Goal: Task Accomplishment & Management: Use online tool/utility

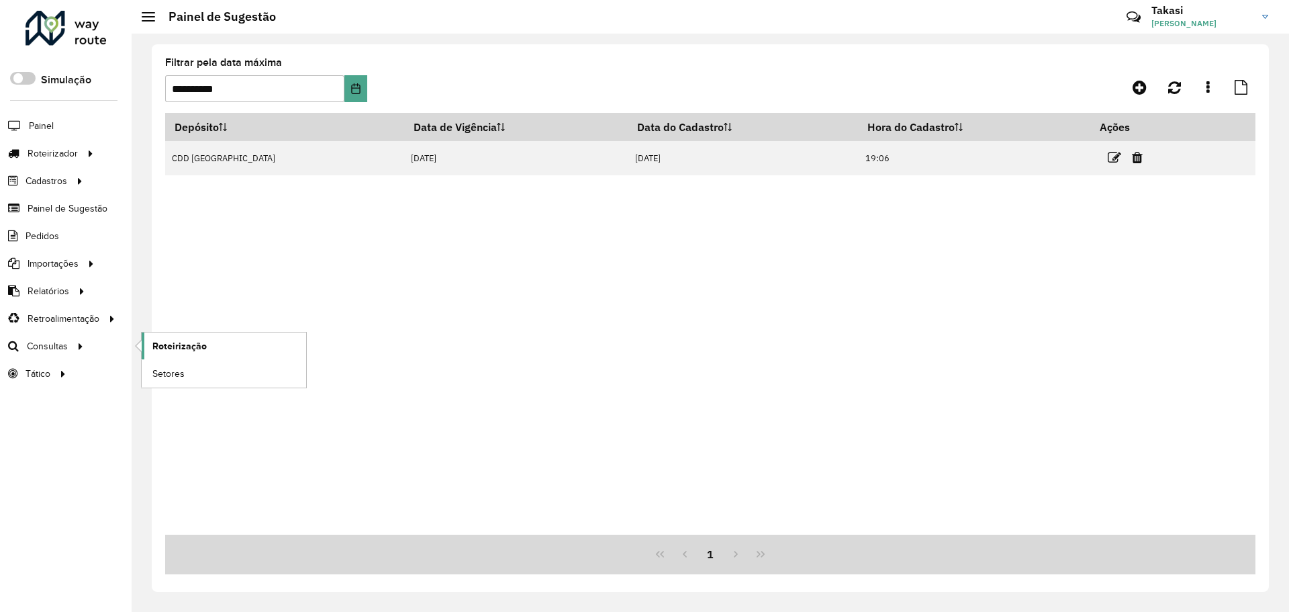
click at [179, 351] on span "Roteirização" at bounding box center [179, 346] width 54 height 14
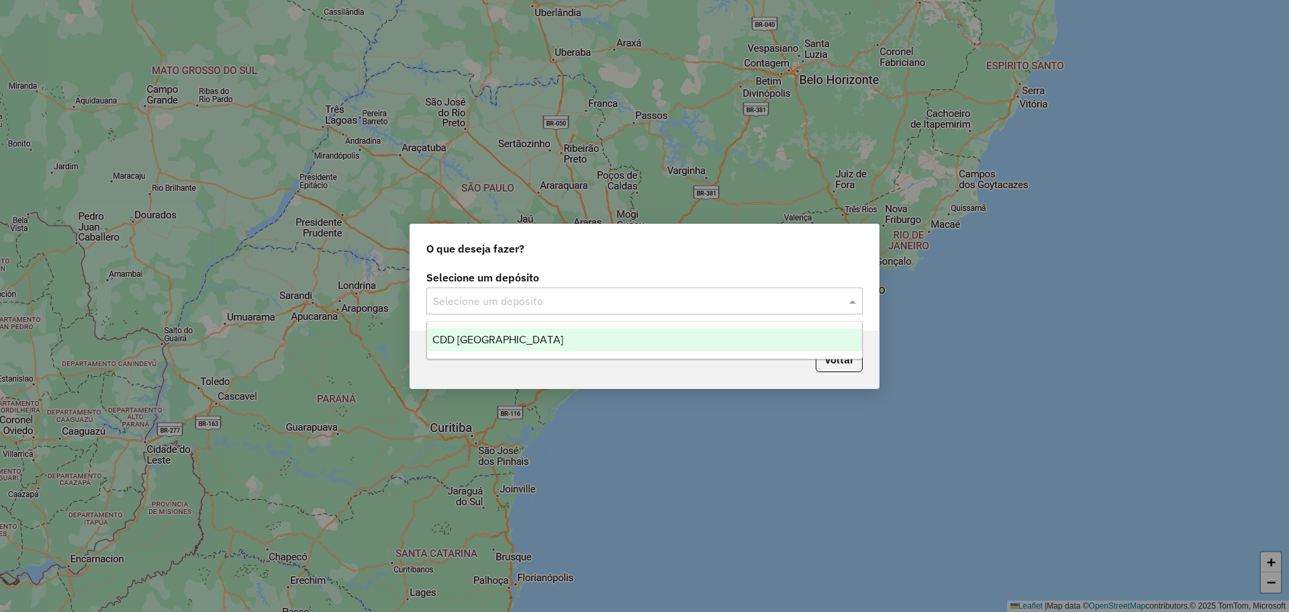
click at [500, 299] on input "text" at bounding box center [631, 301] width 396 height 16
click at [516, 343] on div "CDD [GEOGRAPHIC_DATA]" at bounding box center [644, 339] width 435 height 23
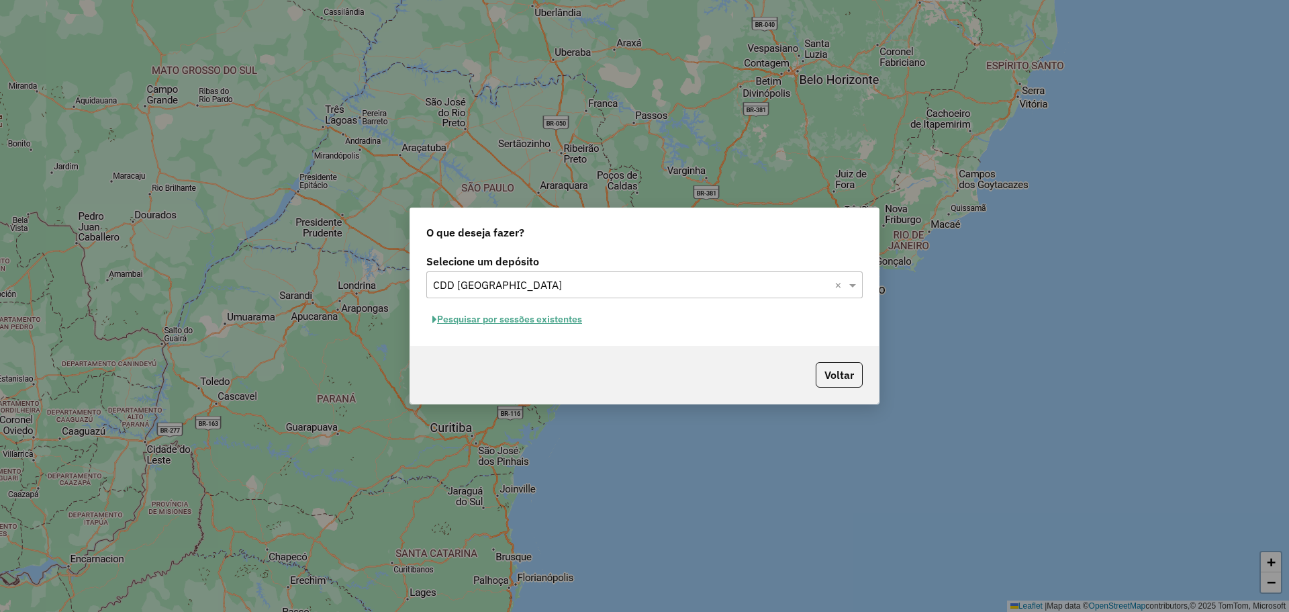
click at [512, 316] on button "Pesquisar por sessões existentes" at bounding box center [507, 319] width 162 height 21
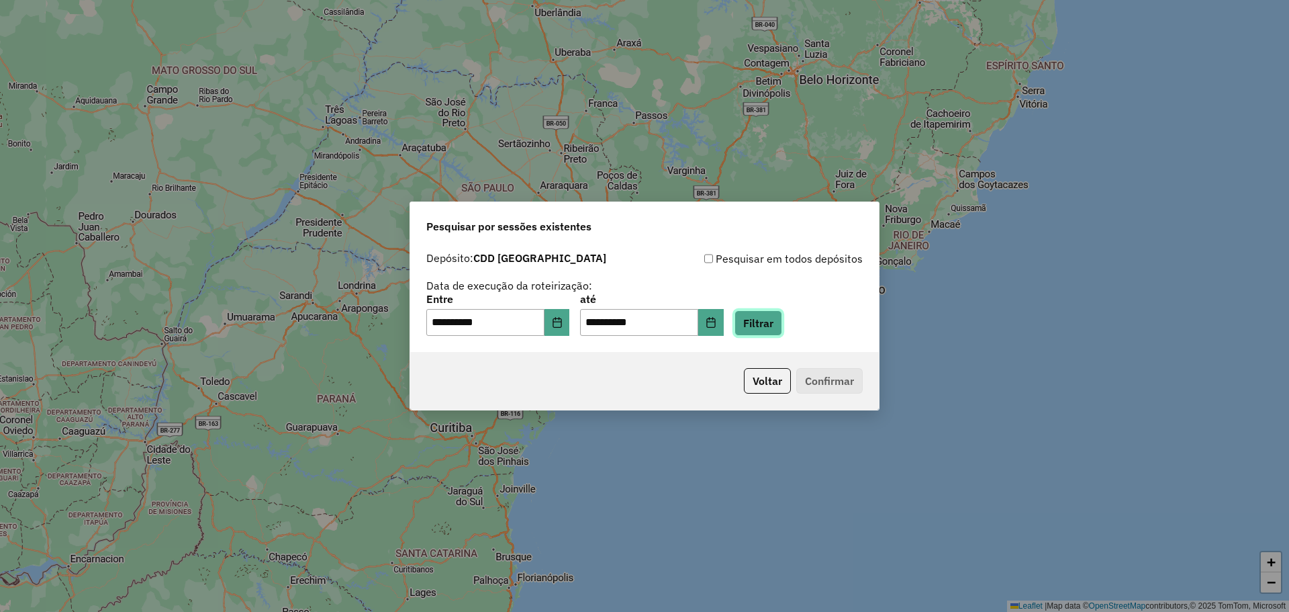
click at [777, 324] on button "Filtrar" at bounding box center [758, 323] width 48 height 26
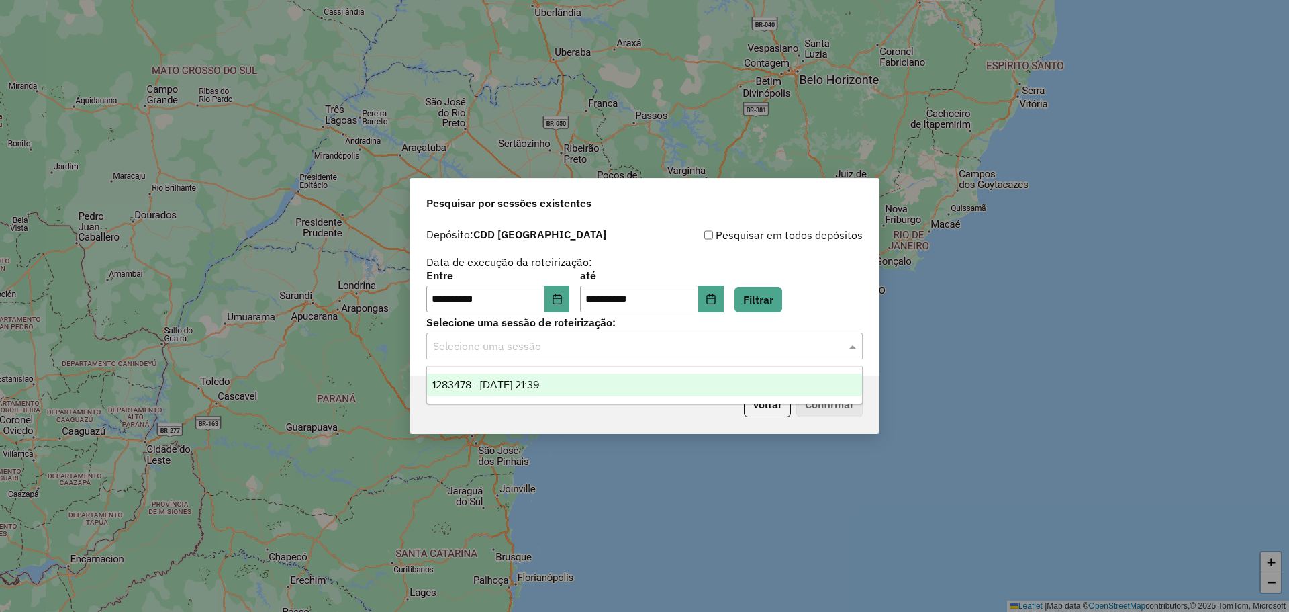
click at [791, 346] on input "text" at bounding box center [631, 346] width 396 height 16
click at [663, 377] on div "1283478 - 26/09/2025 21:39" at bounding box center [644, 384] width 435 height 23
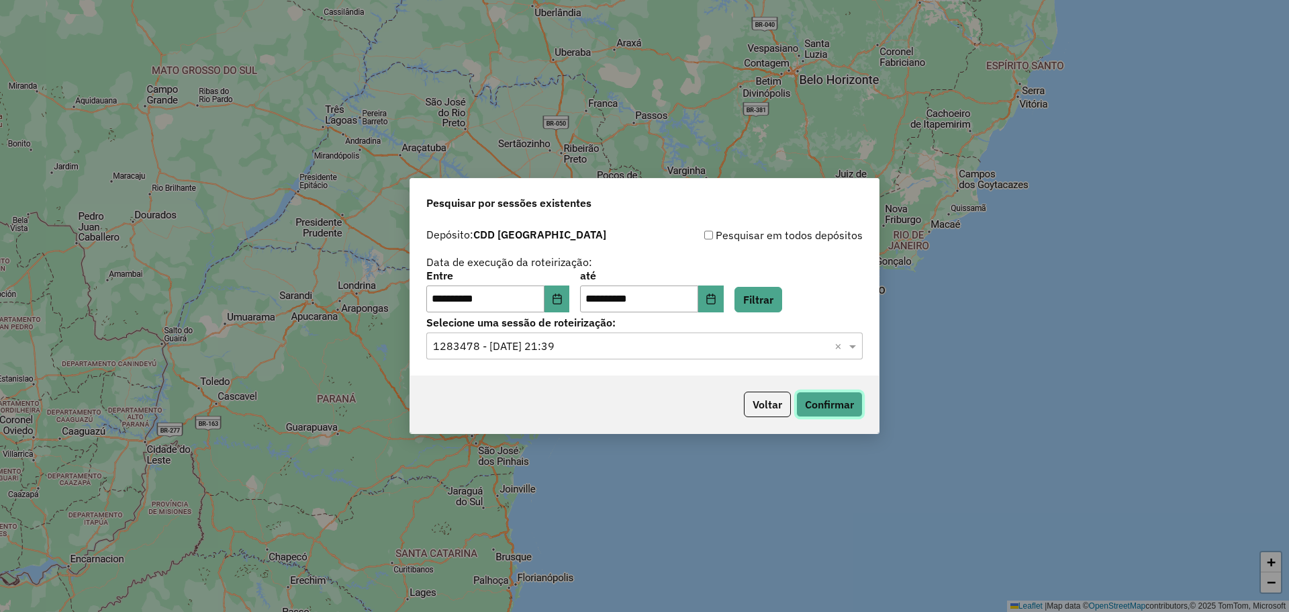
click at [820, 403] on button "Confirmar" at bounding box center [829, 404] width 66 height 26
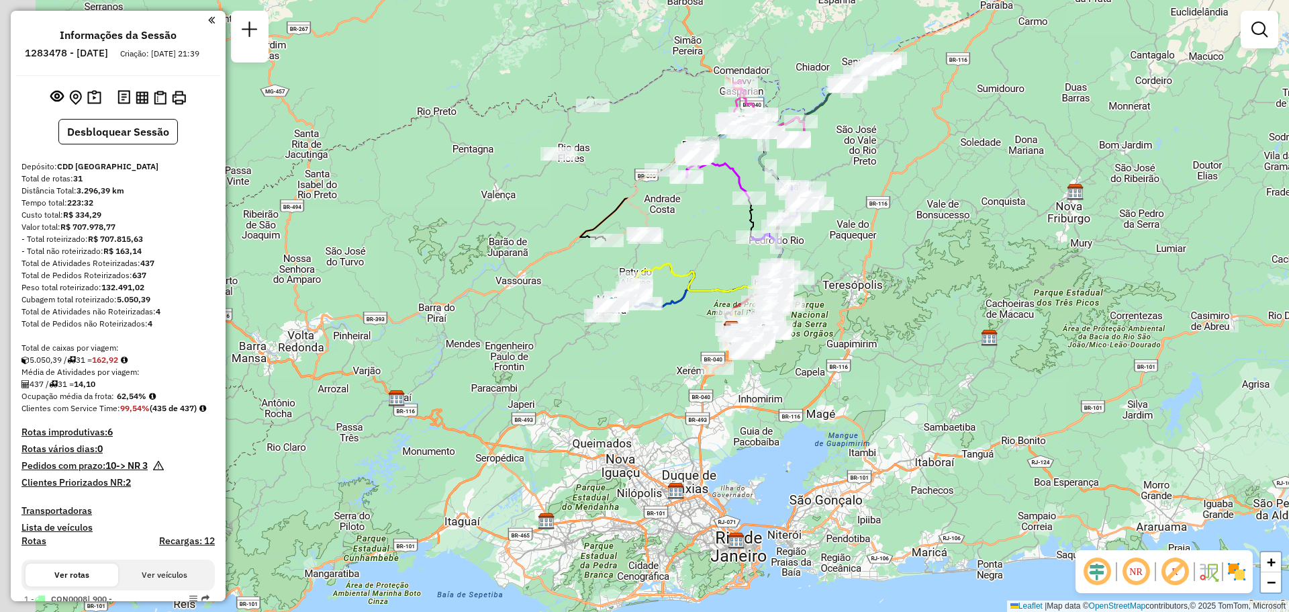
drag, startPoint x: 620, startPoint y: 215, endPoint x: 717, endPoint y: 240, distance: 99.8
click at [717, 240] on div "Janela de atendimento Grade de atendimento Capacidade Transportadoras Veículos …" at bounding box center [644, 306] width 1289 height 612
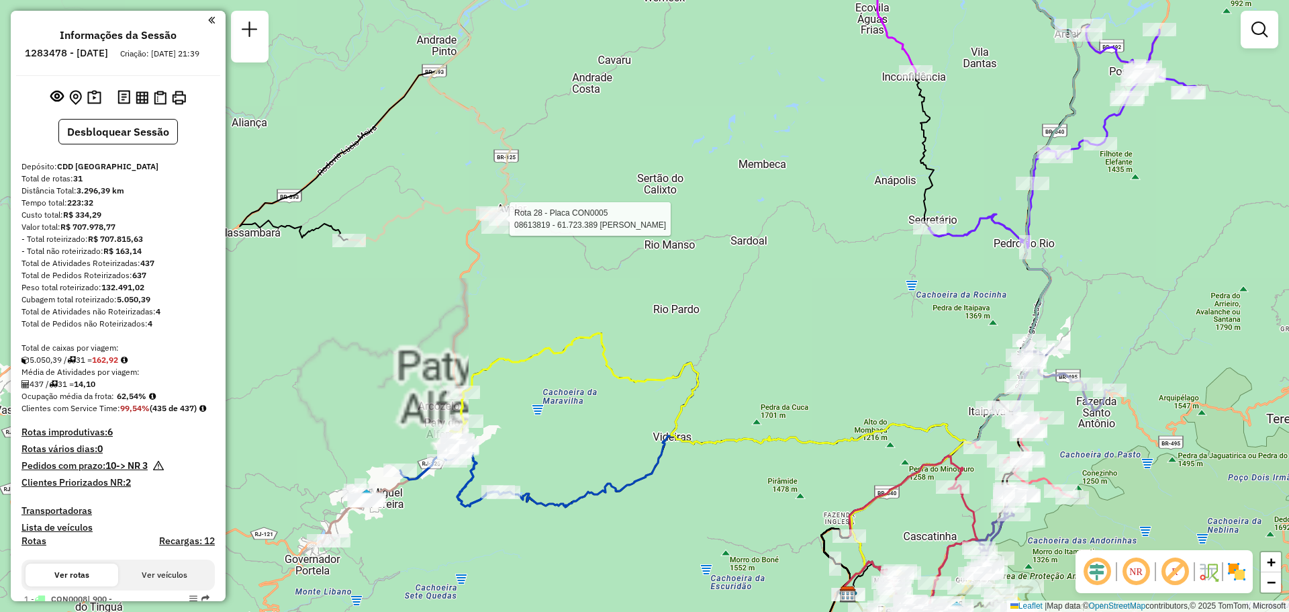
select select "**********"
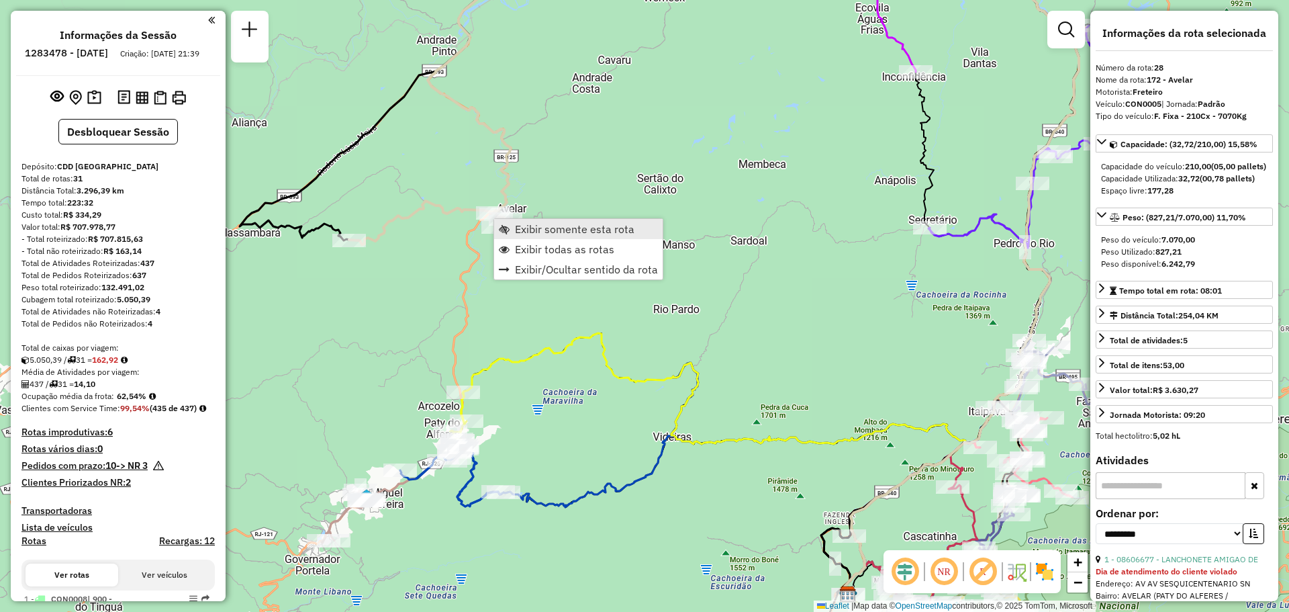
scroll to position [2537, 0]
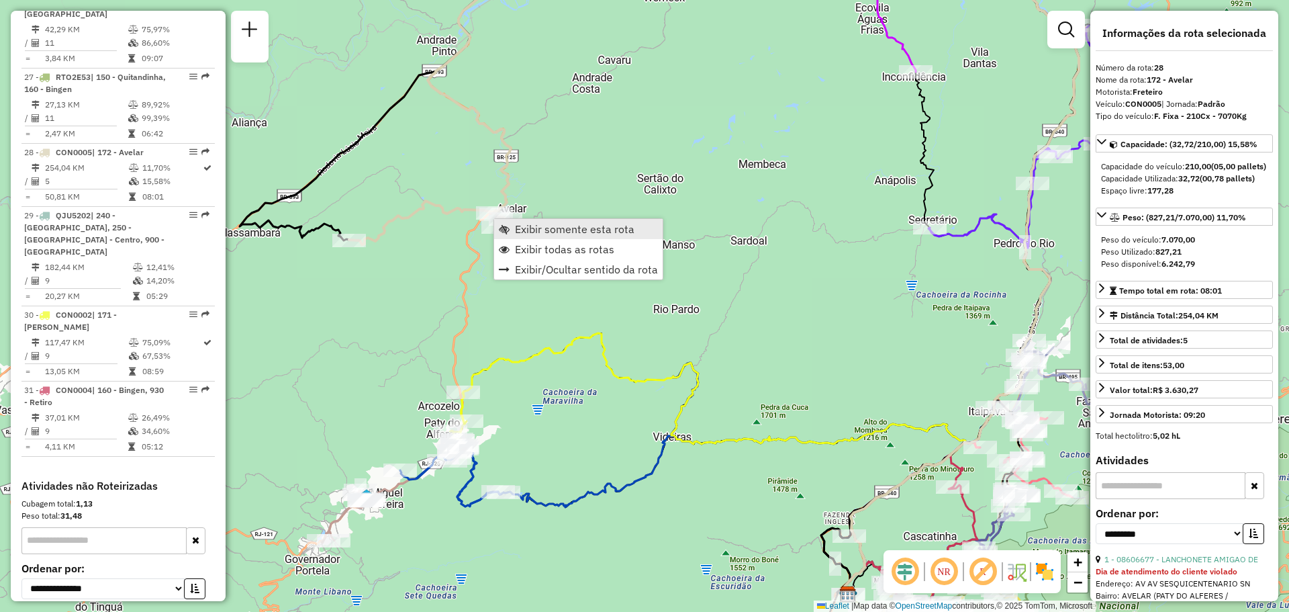
click at [529, 227] on span "Exibir somente esta rota" at bounding box center [574, 229] width 119 height 11
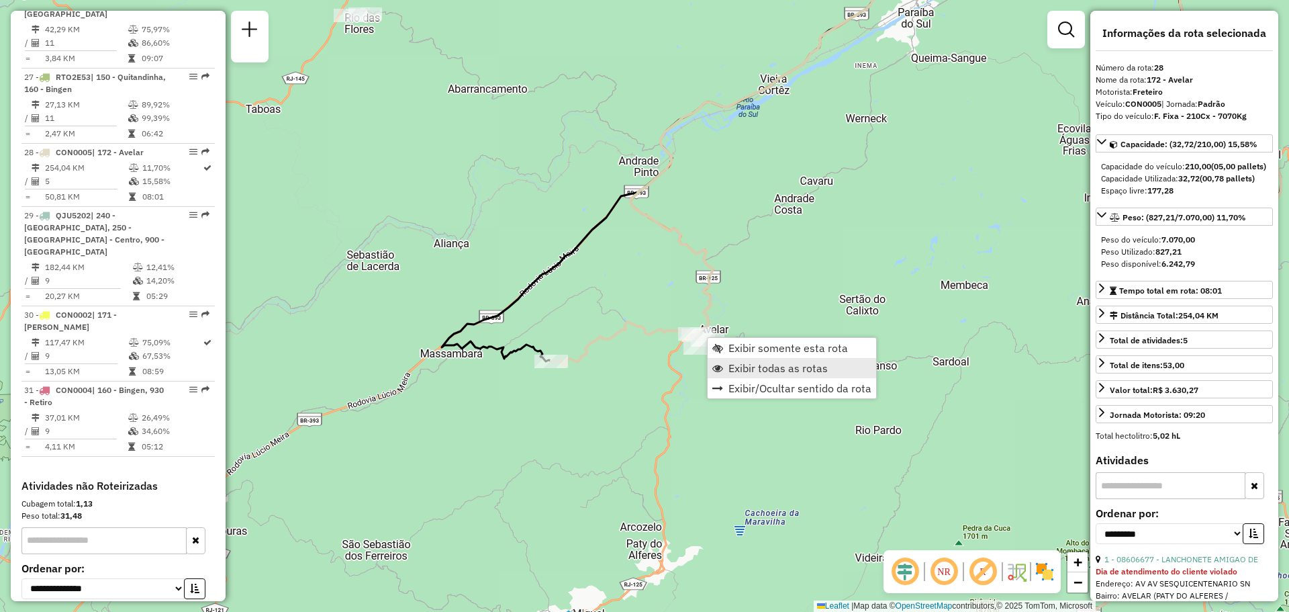
click at [742, 367] on span "Exibir todas as rotas" at bounding box center [777, 367] width 99 height 11
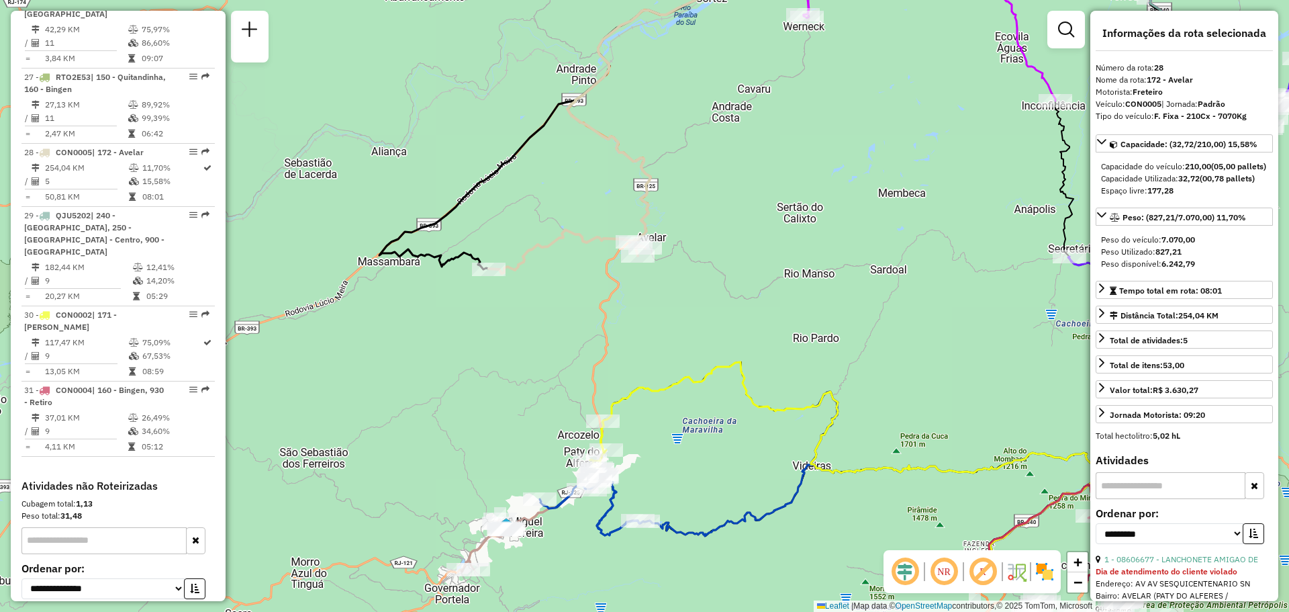
drag, startPoint x: 759, startPoint y: 391, endPoint x: 653, endPoint y: 215, distance: 206.0
click at [661, 232] on div "Janela de atendimento Grade de atendimento Capacidade Transportadoras Veículos …" at bounding box center [644, 306] width 1289 height 612
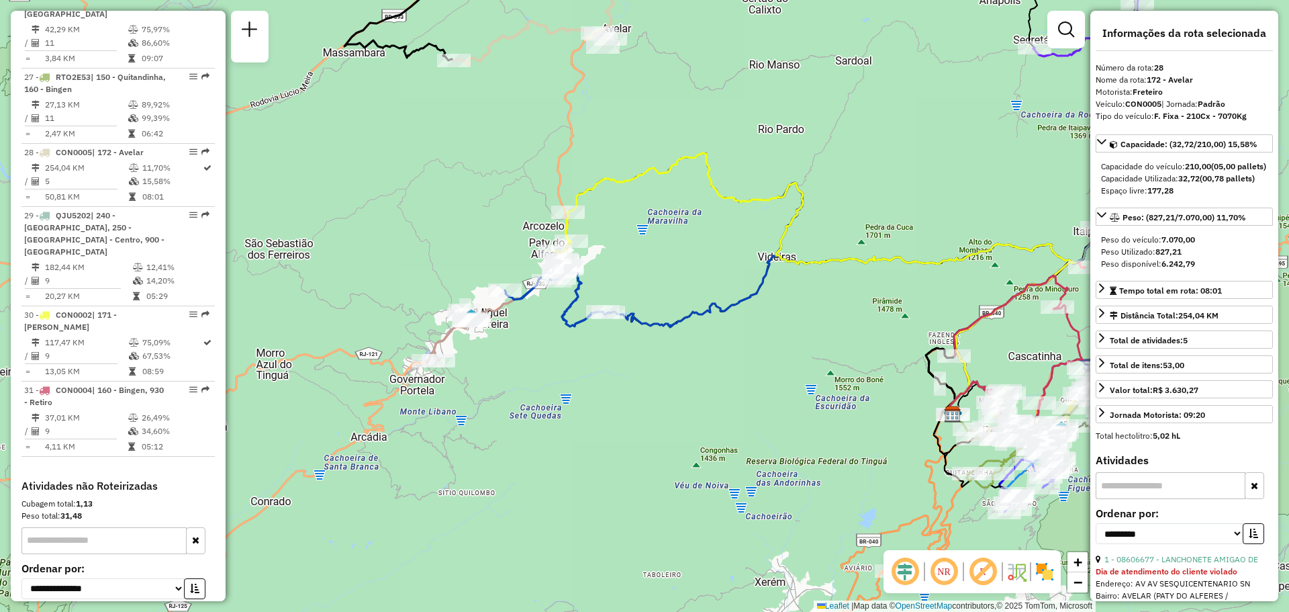
drag, startPoint x: 648, startPoint y: 262, endPoint x: 650, endPoint y: 242, distance: 20.3
click at [650, 242] on div "Janela de atendimento Grade de atendimento Capacidade Transportadoras Veículos …" at bounding box center [644, 306] width 1289 height 612
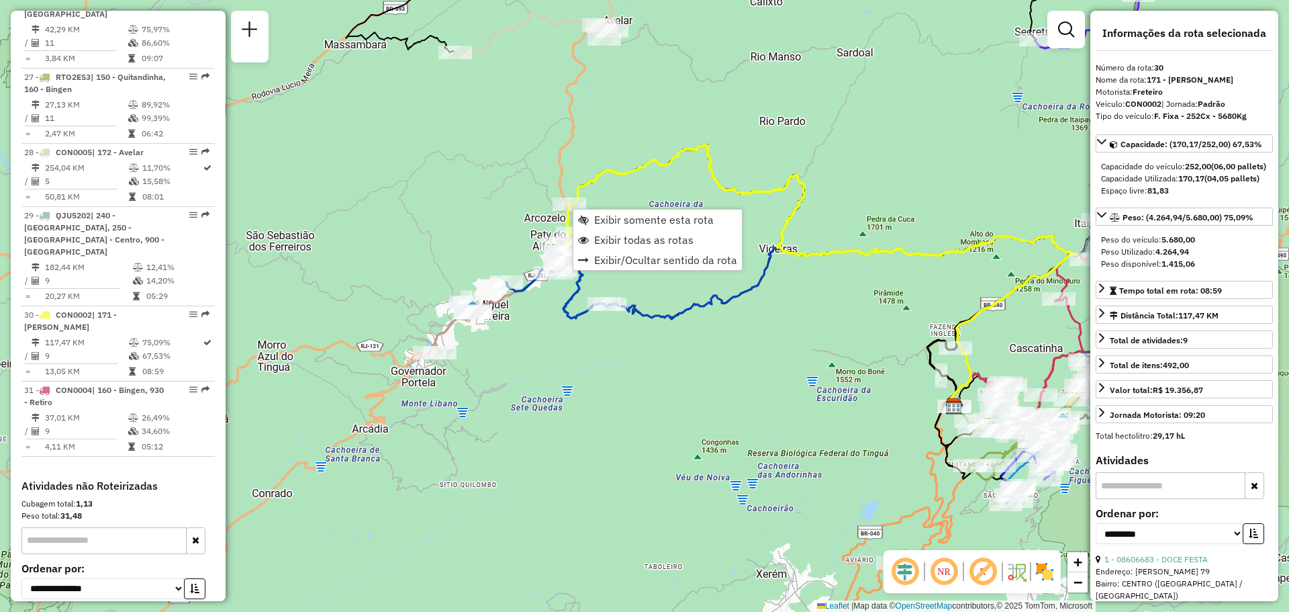
scroll to position [2601, 0]
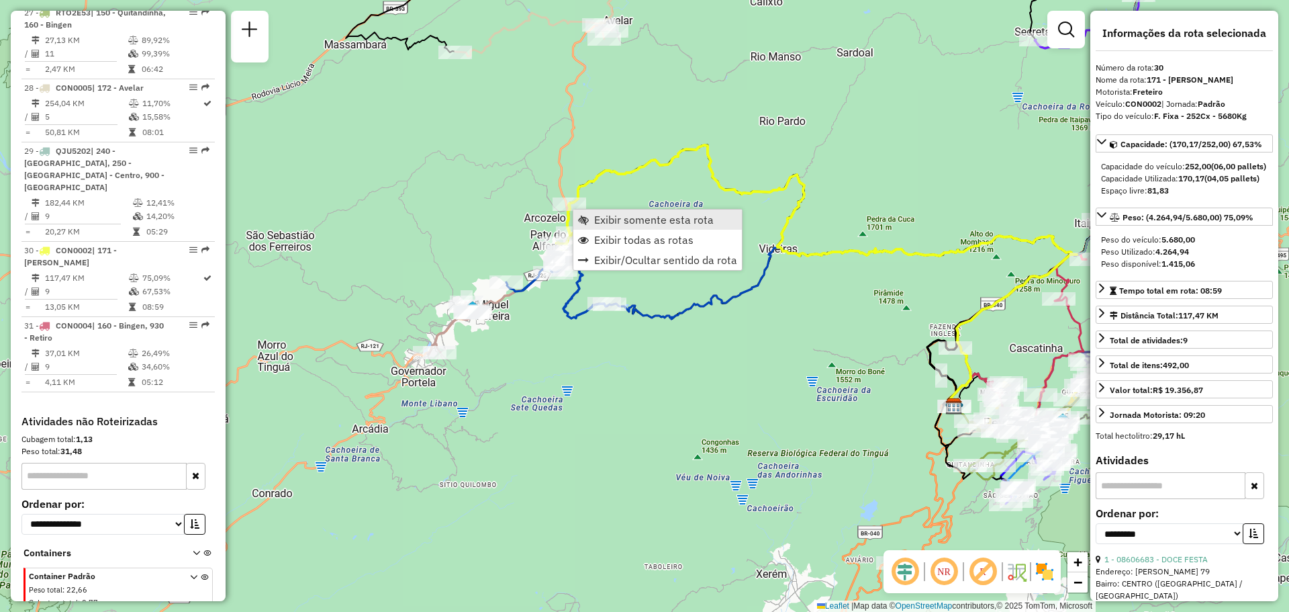
click at [590, 225] on link "Exibir somente esta rota" at bounding box center [657, 219] width 168 height 20
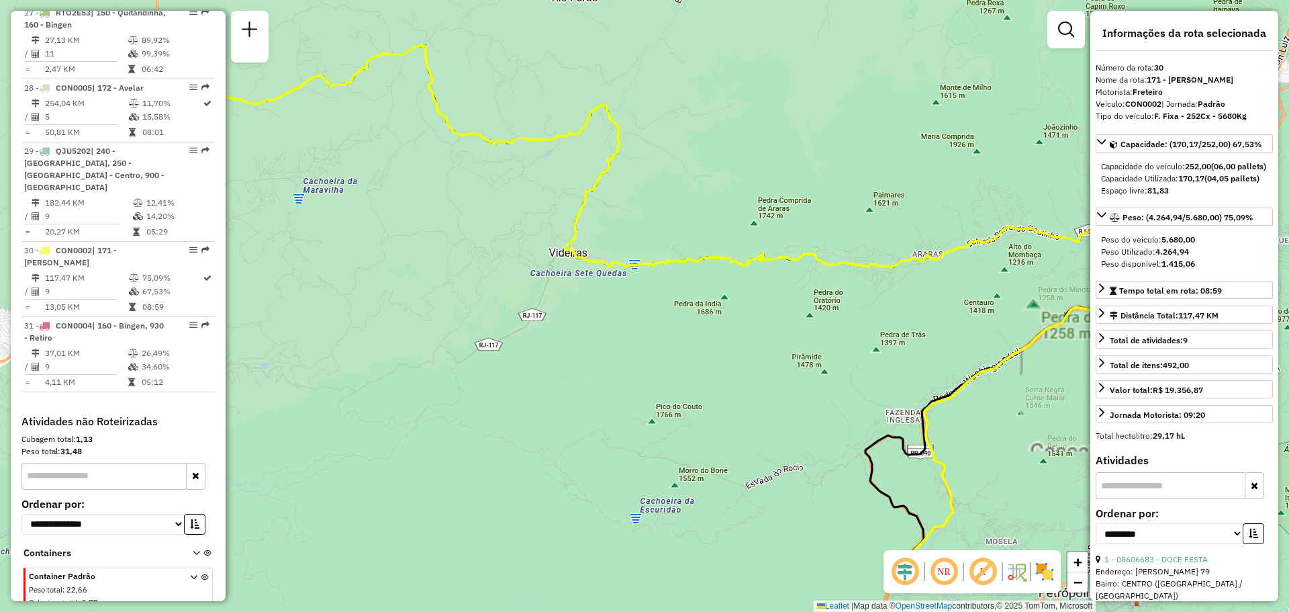
drag, startPoint x: 437, startPoint y: 226, endPoint x: 752, endPoint y: 244, distance: 316.0
click at [746, 246] on div "Janela de atendimento Grade de atendimento Capacidade Transportadoras Veículos …" at bounding box center [644, 306] width 1289 height 612
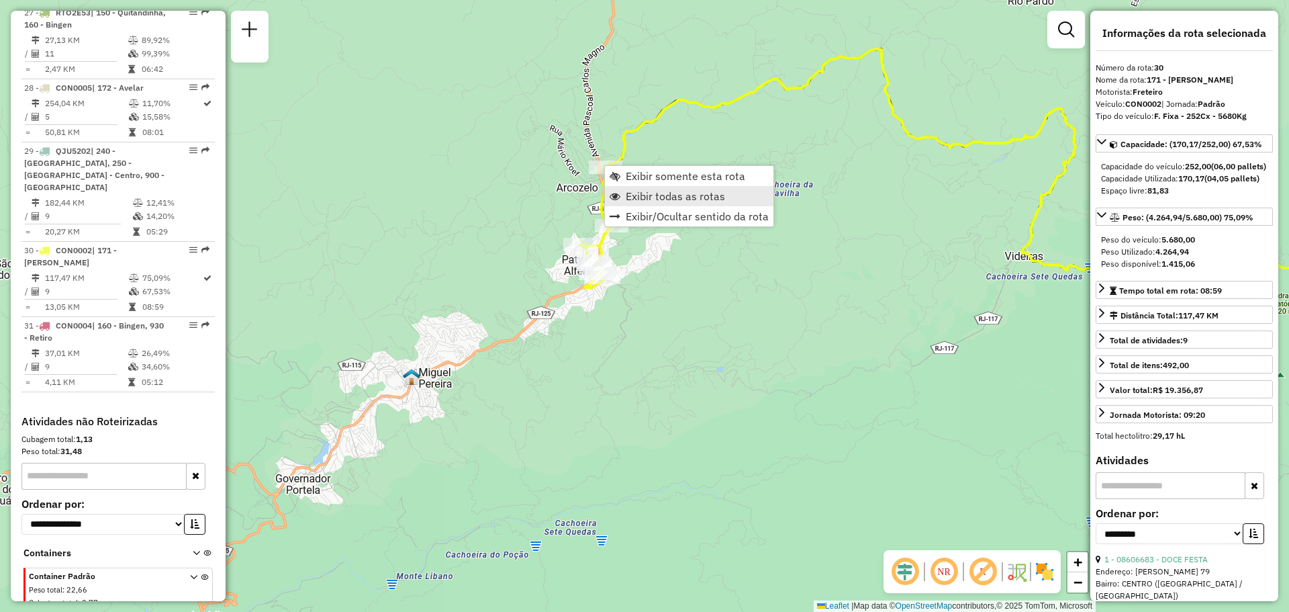
click at [641, 193] on span "Exibir todas as rotas" at bounding box center [675, 196] width 99 height 11
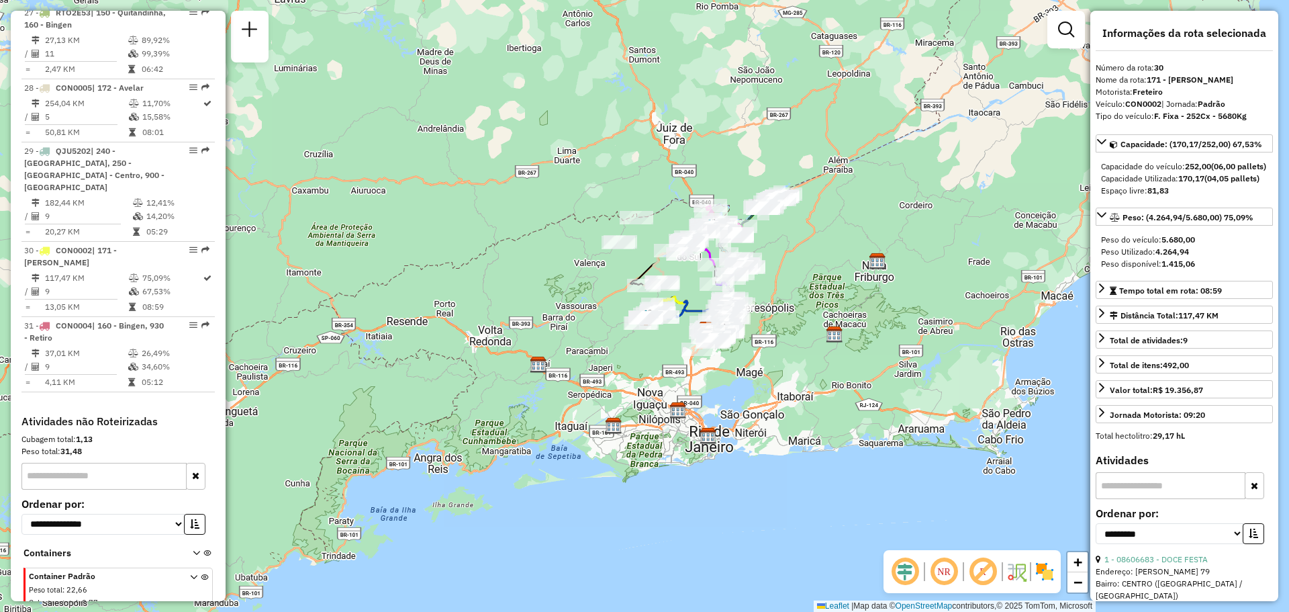
drag, startPoint x: 712, startPoint y: 366, endPoint x: 644, endPoint y: 369, distance: 67.2
click at [644, 369] on div "Janela de atendimento Grade de atendimento Capacidade Transportadoras Veículos …" at bounding box center [644, 306] width 1289 height 612
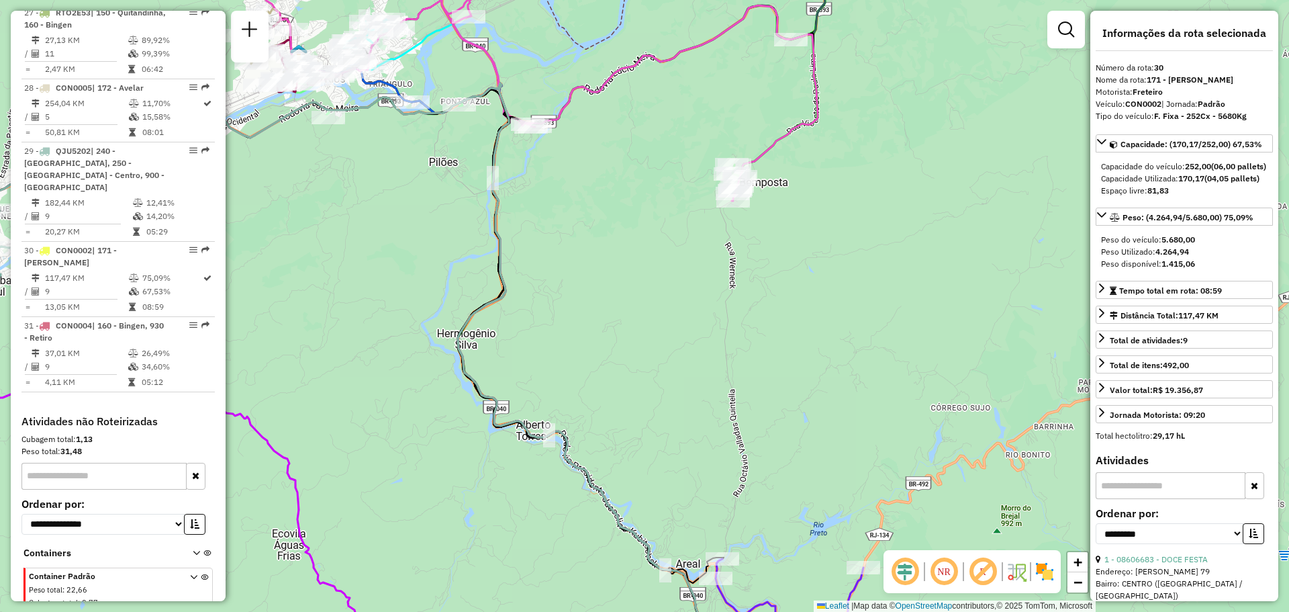
drag, startPoint x: 853, startPoint y: 161, endPoint x: 675, endPoint y: 335, distance: 248.3
click at [675, 334] on div "Janela de atendimento Grade de atendimento Capacidade Transportadoras Veículos …" at bounding box center [644, 306] width 1289 height 612
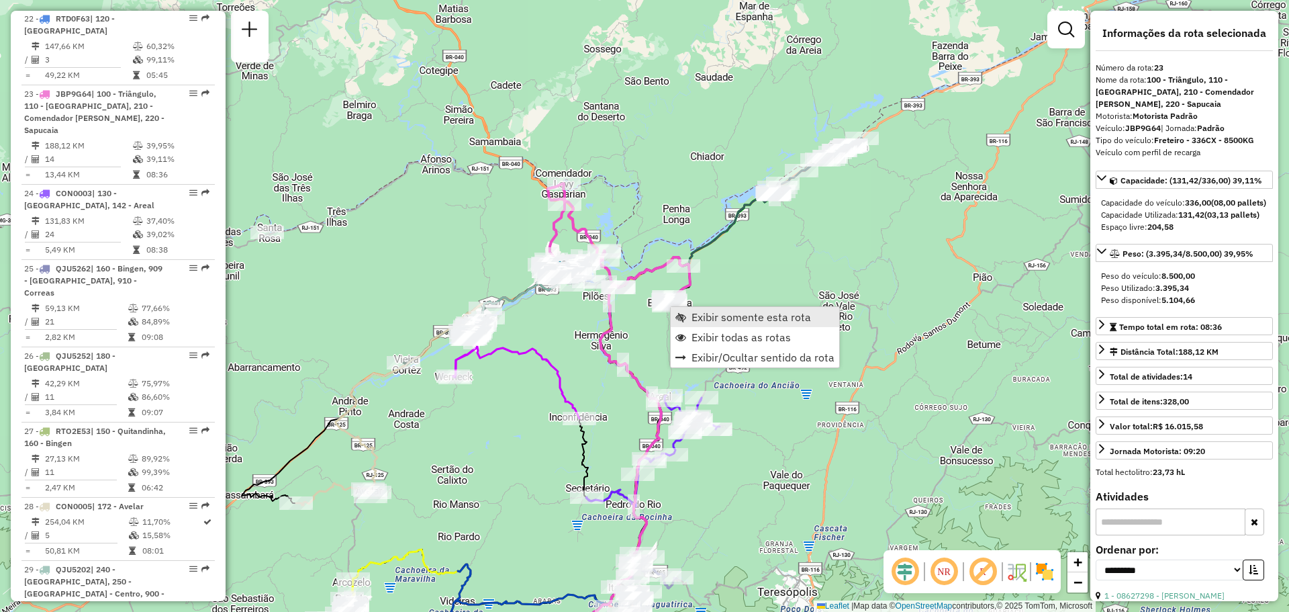
scroll to position [2161, 0]
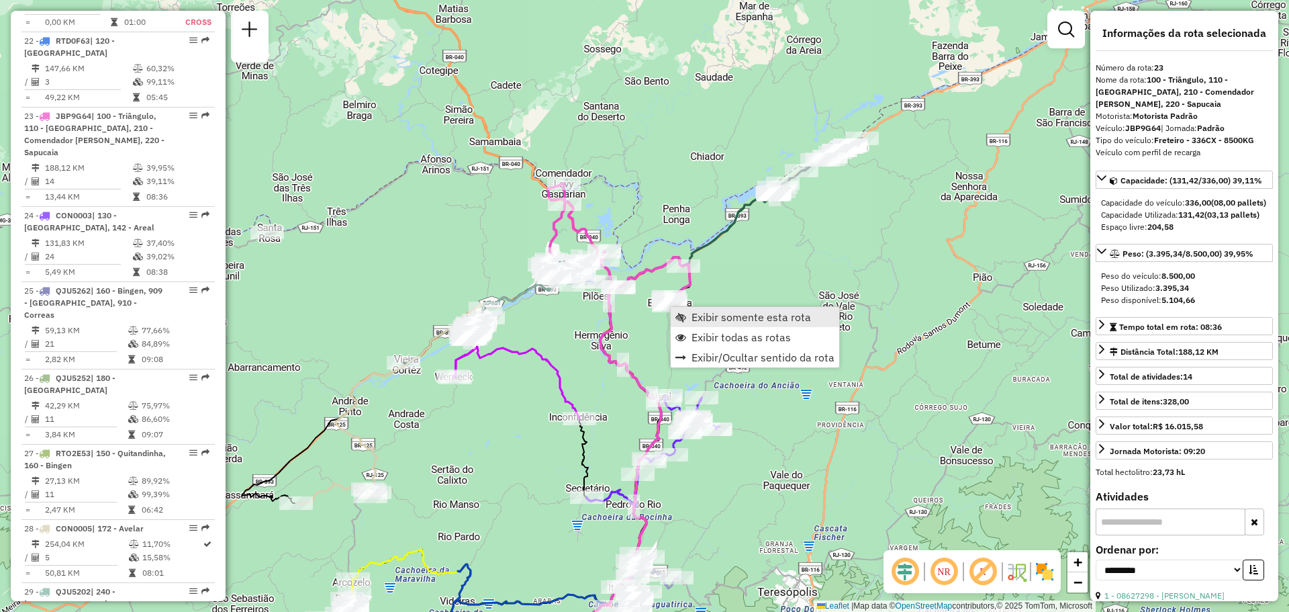
click at [691, 316] on span "Exibir somente esta rota" at bounding box center [750, 316] width 119 height 11
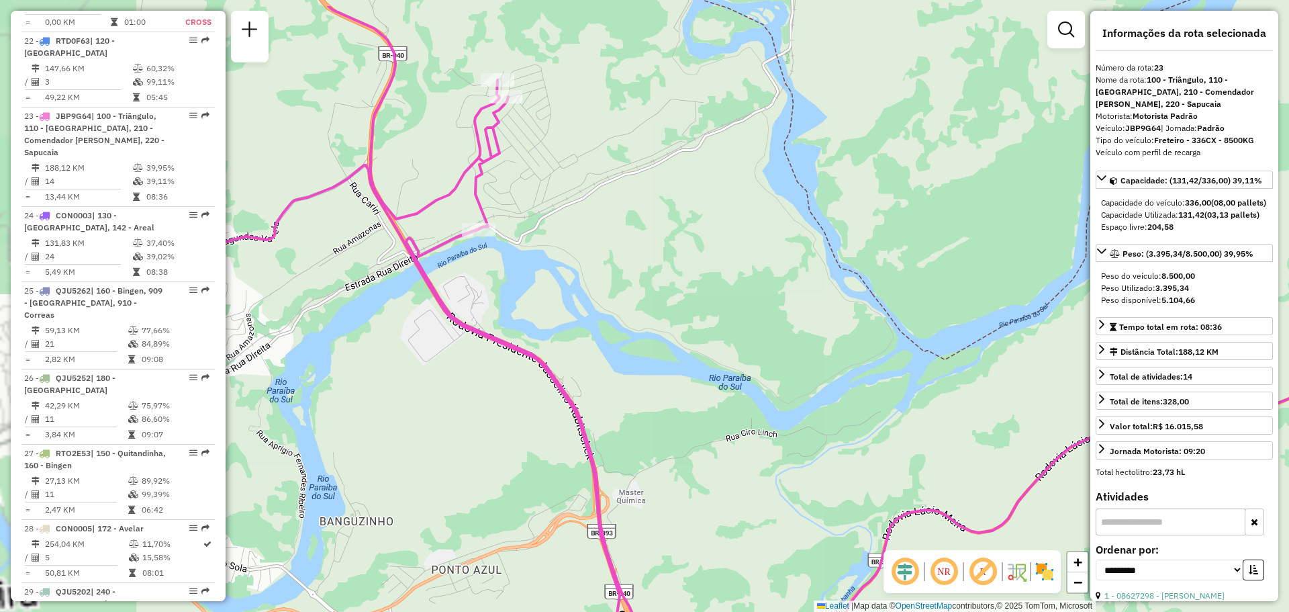
drag, startPoint x: 454, startPoint y: 166, endPoint x: 601, endPoint y: 233, distance: 162.2
click at [601, 233] on div "Janela de atendimento Grade de atendimento Capacidade Transportadoras Veículos …" at bounding box center [644, 306] width 1289 height 612
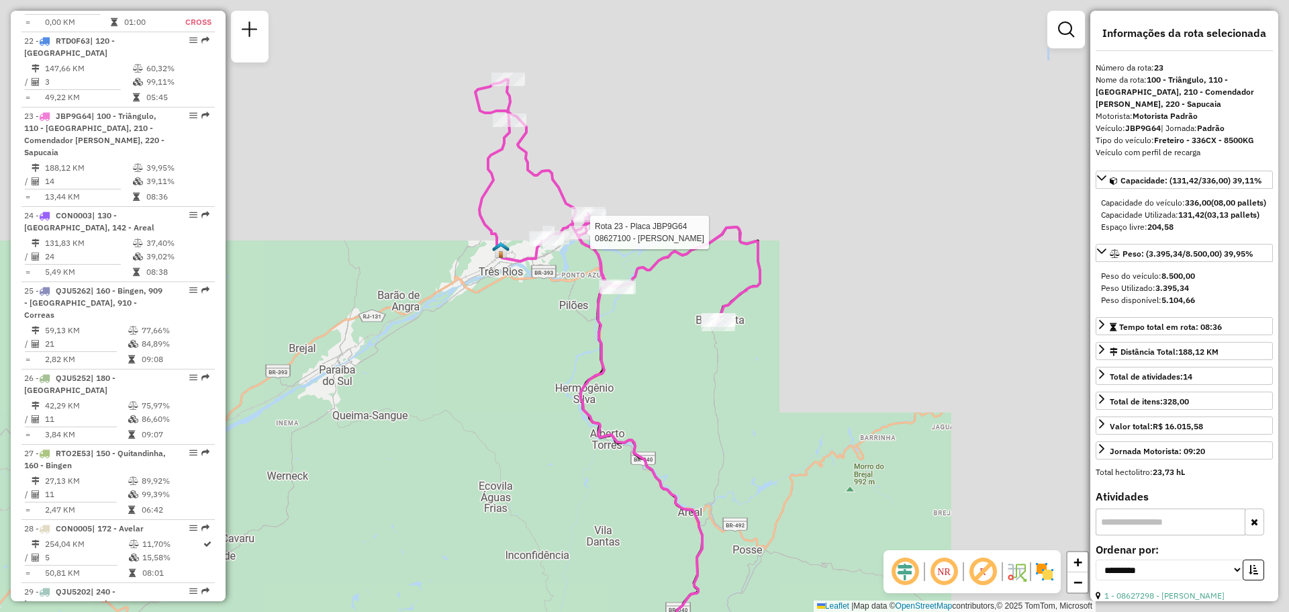
drag, startPoint x: 638, startPoint y: 303, endPoint x: 571, endPoint y: 240, distance: 92.1
click at [571, 240] on div "Rota 23 - Placa JBP9G64 08621300 - [PERSON_NAME] Rota 23 - Placa JBP9G64 086271…" at bounding box center [644, 306] width 1289 height 612
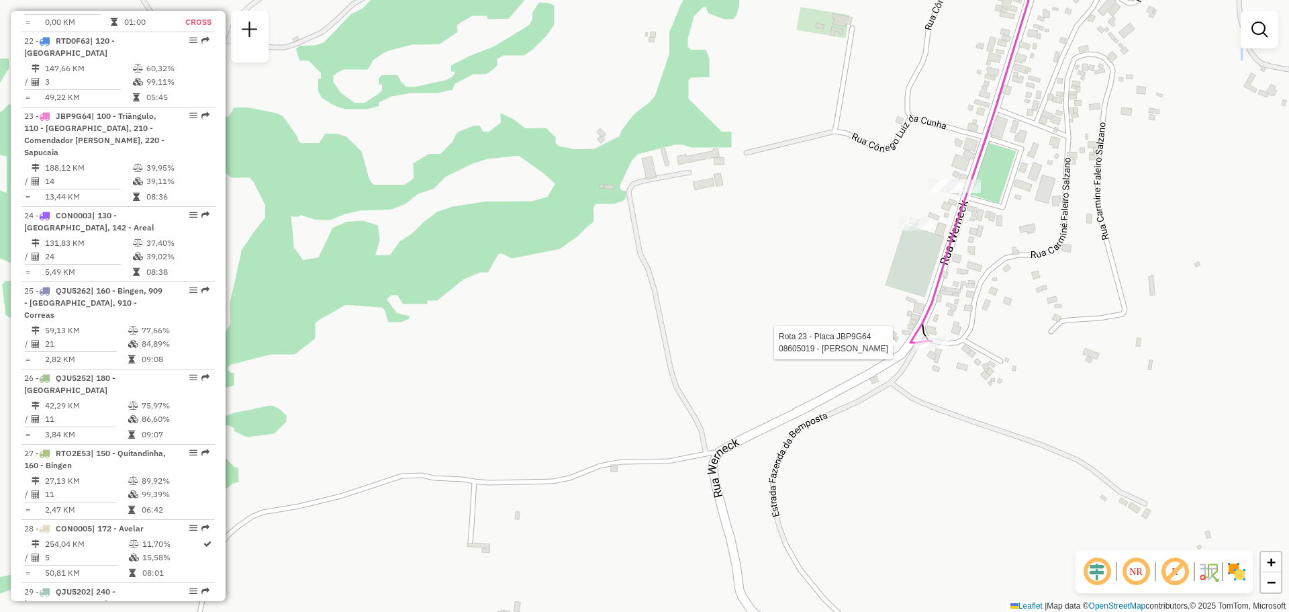
select select "**********"
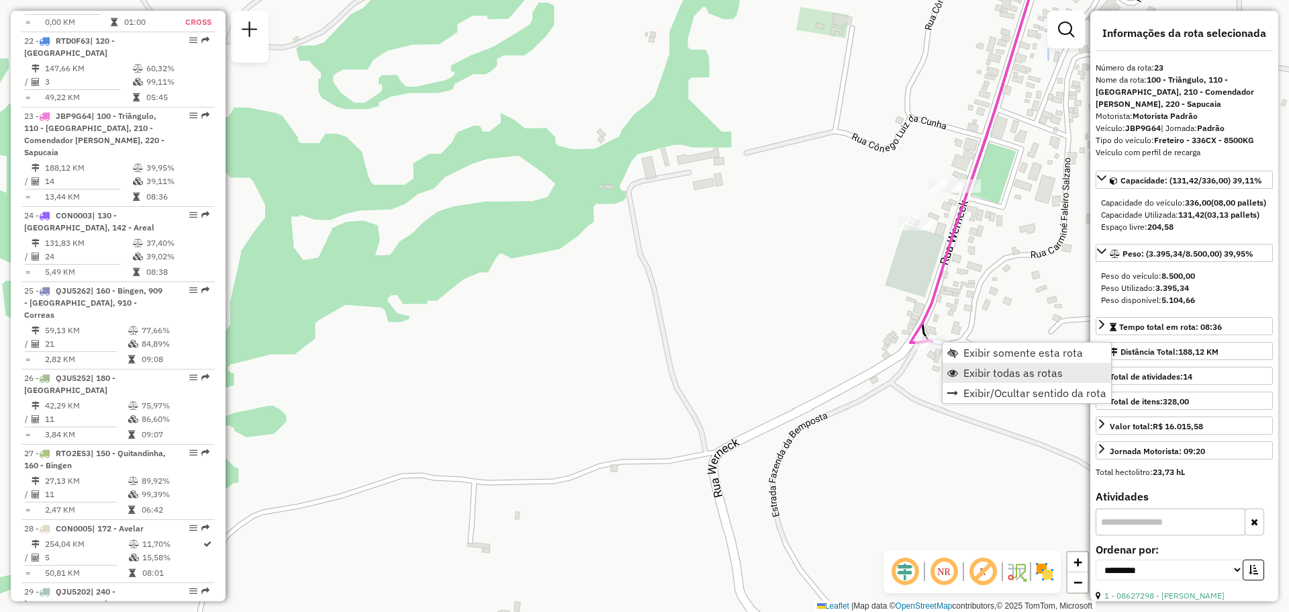
click at [977, 367] on span "Exibir todas as rotas" at bounding box center [1012, 372] width 99 height 11
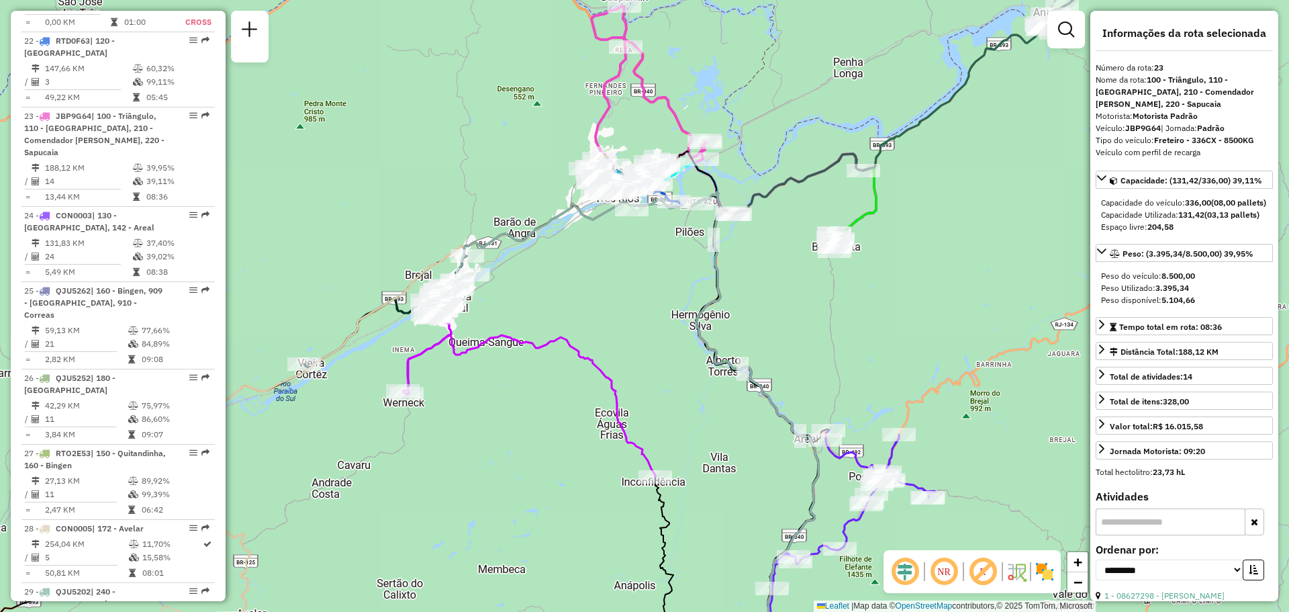
drag, startPoint x: 816, startPoint y: 248, endPoint x: 845, endPoint y: 199, distance: 56.9
click at [845, 199] on div "Janela de atendimento Grade de atendimento Capacidade Transportadoras Veículos …" at bounding box center [644, 306] width 1289 height 612
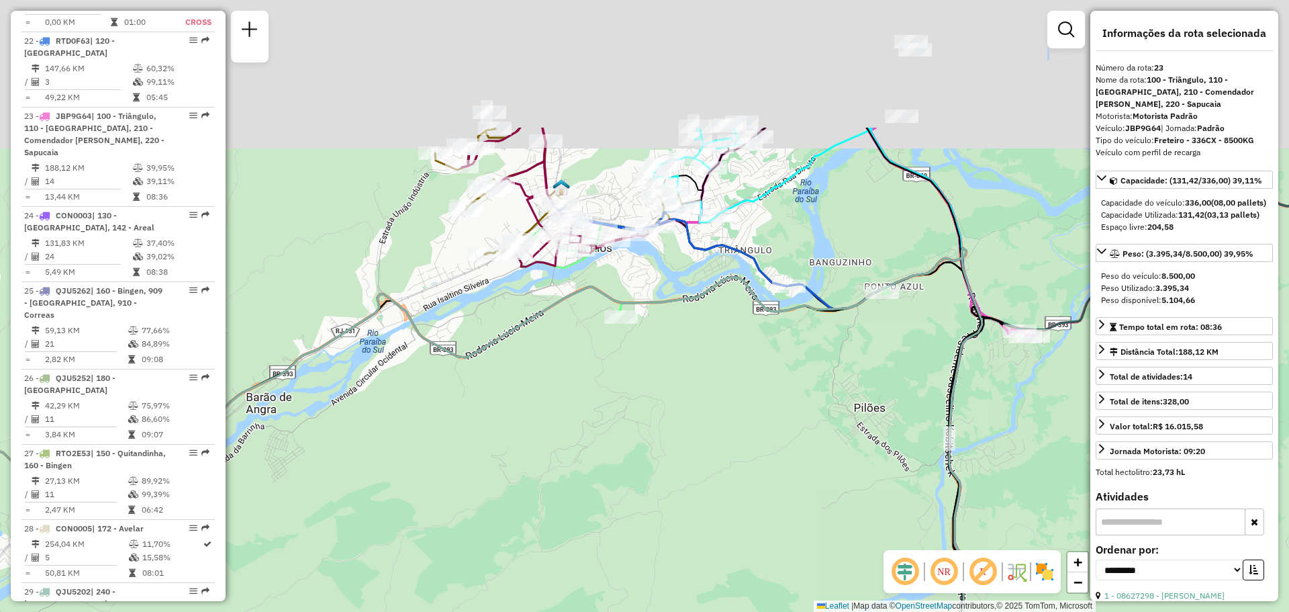
drag, startPoint x: 639, startPoint y: 231, endPoint x: 650, endPoint y: 420, distance: 188.9
click at [650, 420] on div "Rota 9 - Placa JBP9H31 08622935 - A L S LANCHONETE E R Janela de atendimento Gr…" at bounding box center [644, 306] width 1289 height 612
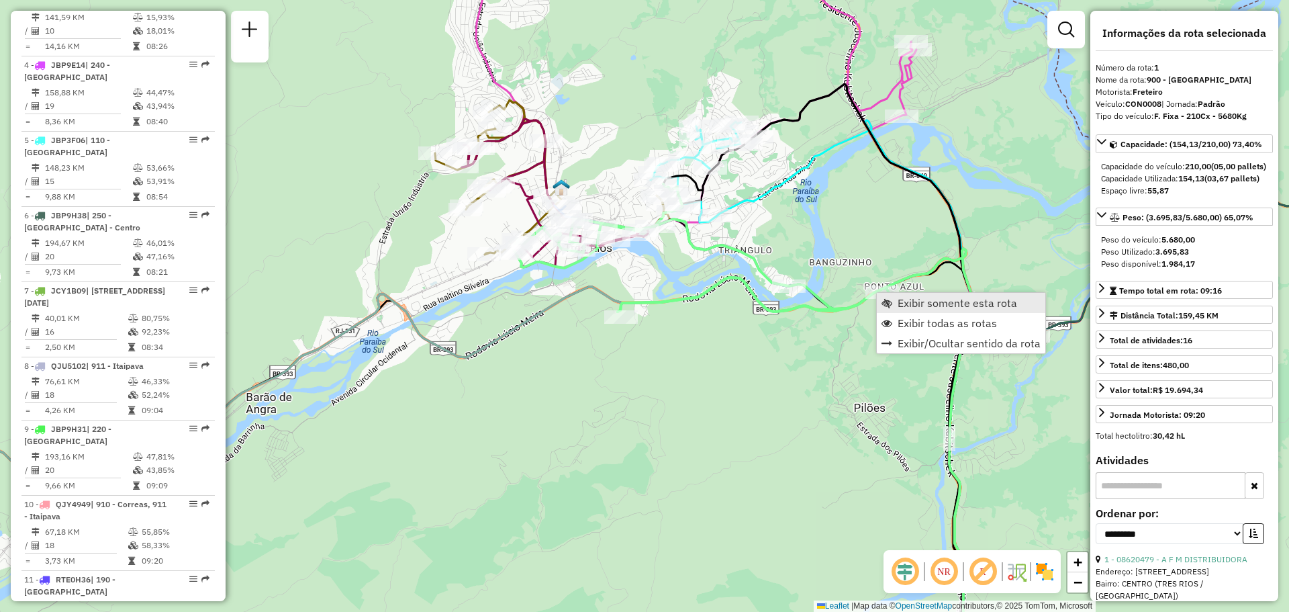
scroll to position [603, 0]
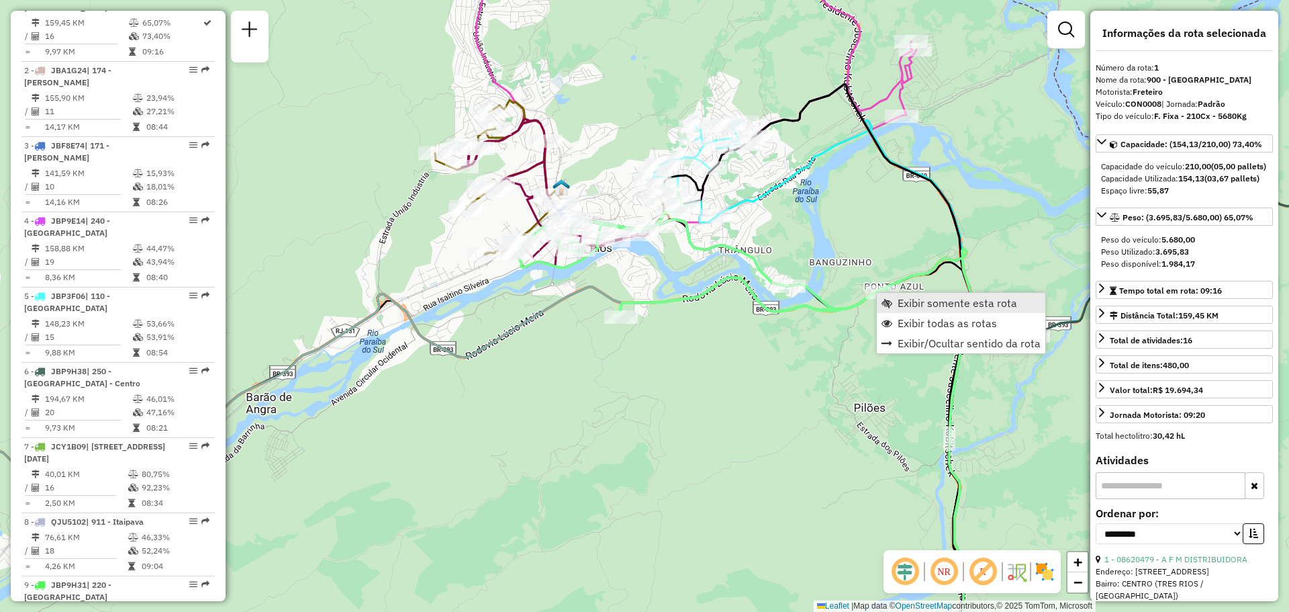
click at [892, 302] on link "Exibir somente esta rota" at bounding box center [961, 303] width 168 height 20
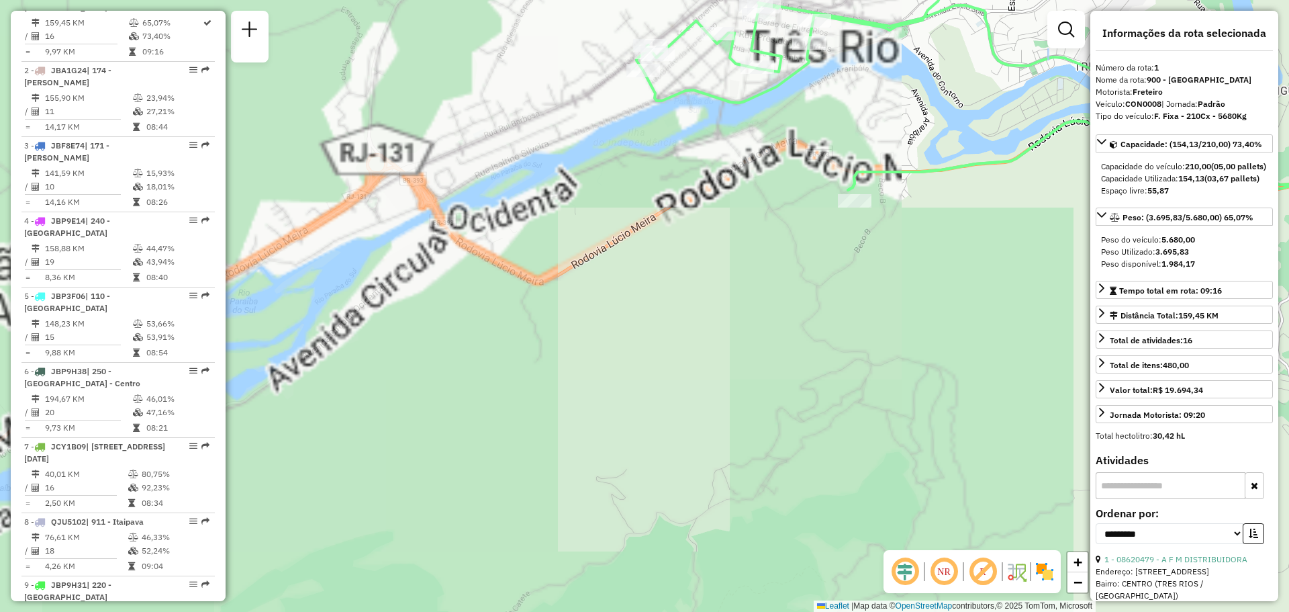
drag, startPoint x: 640, startPoint y: 125, endPoint x: 545, endPoint y: 266, distance: 169.8
click at [545, 265] on div "Janela de atendimento Grade de atendimento Capacidade Transportadoras Veículos …" at bounding box center [644, 306] width 1289 height 612
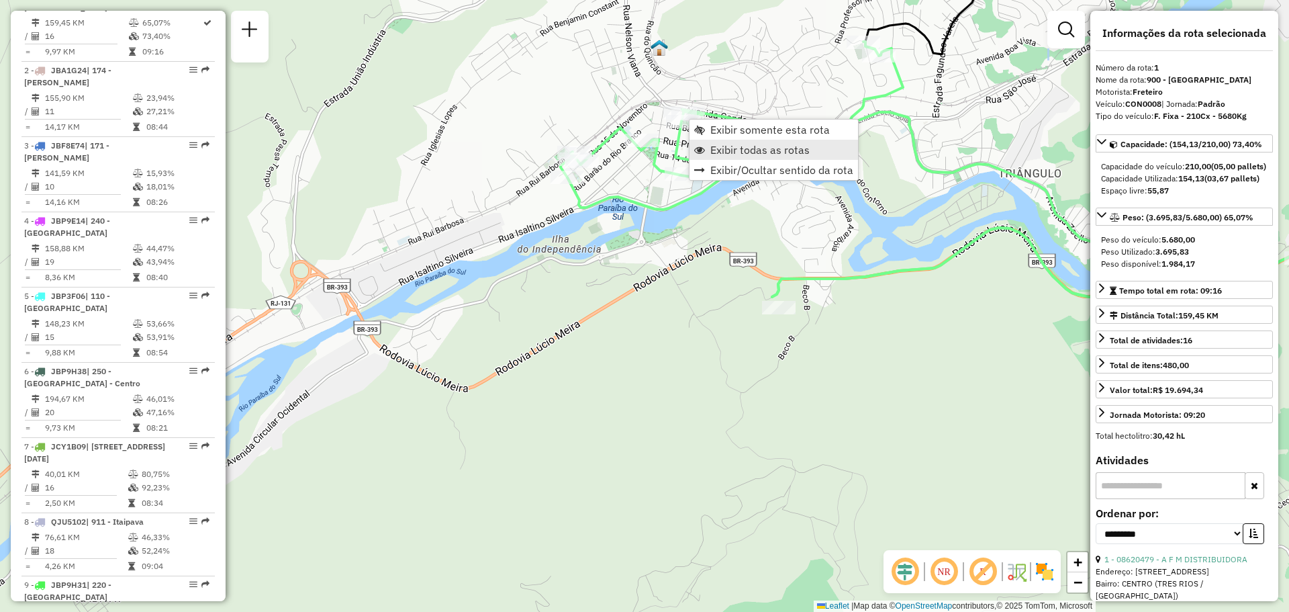
click at [723, 148] on span "Exibir todas as rotas" at bounding box center [759, 149] width 99 height 11
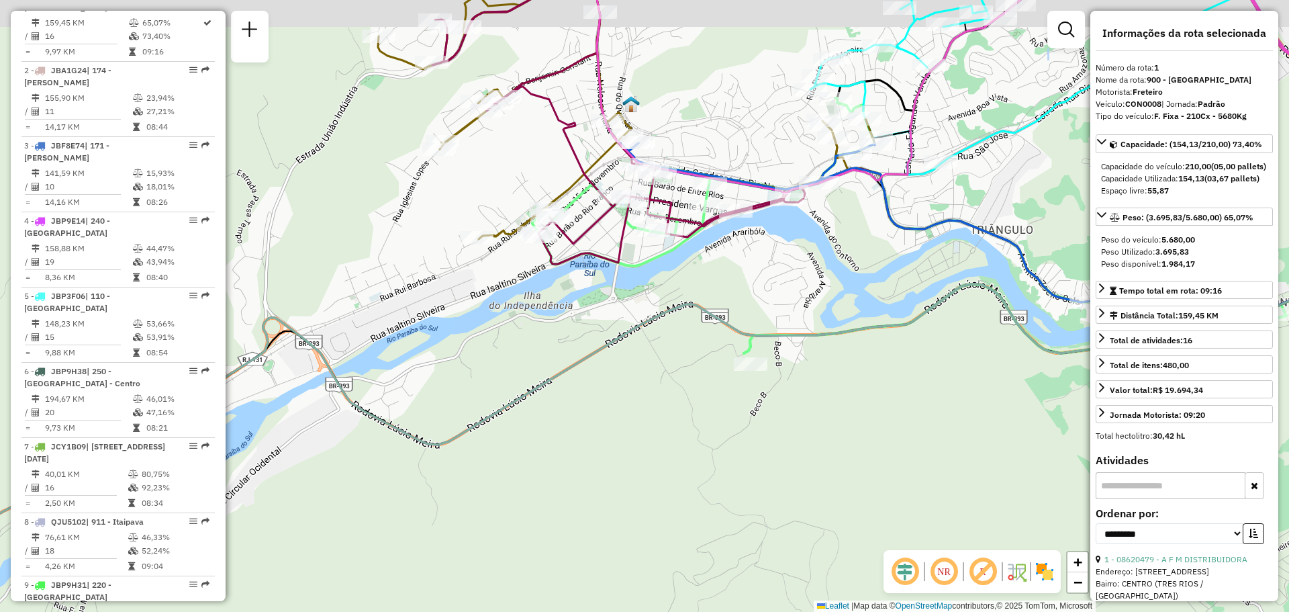
drag, startPoint x: 721, startPoint y: 217, endPoint x: 664, endPoint y: 310, distance: 109.4
click at [664, 310] on div "Janela de atendimento Grade de atendimento Capacidade Transportadoras Veículos …" at bounding box center [644, 306] width 1289 height 612
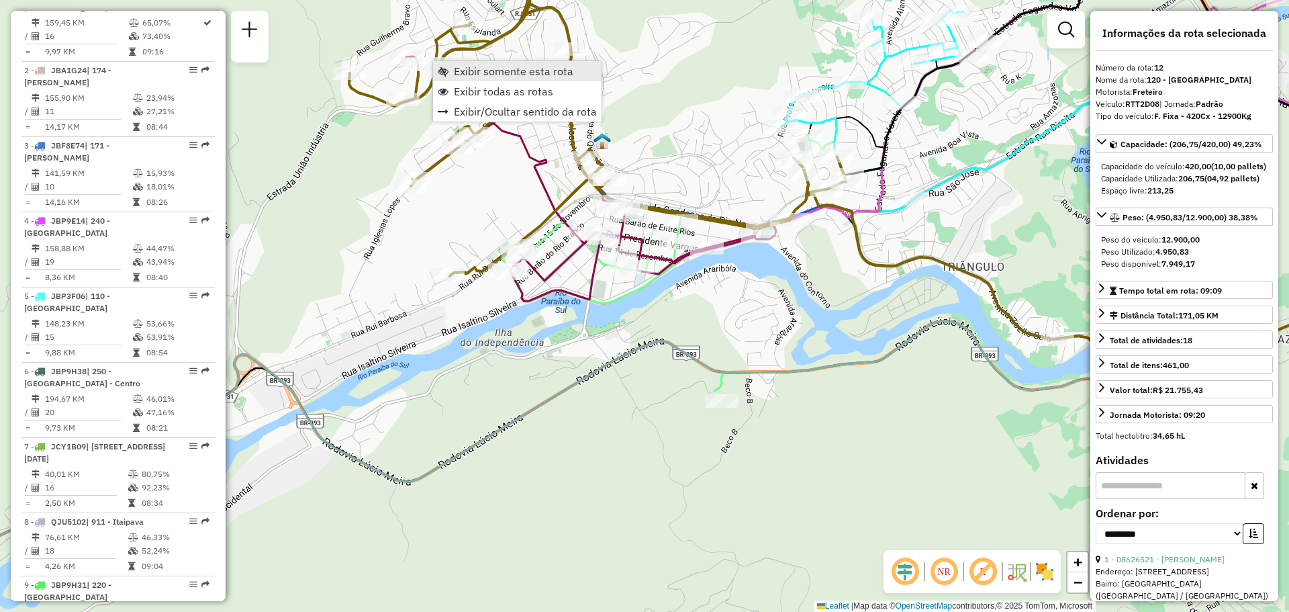
scroll to position [1382, 0]
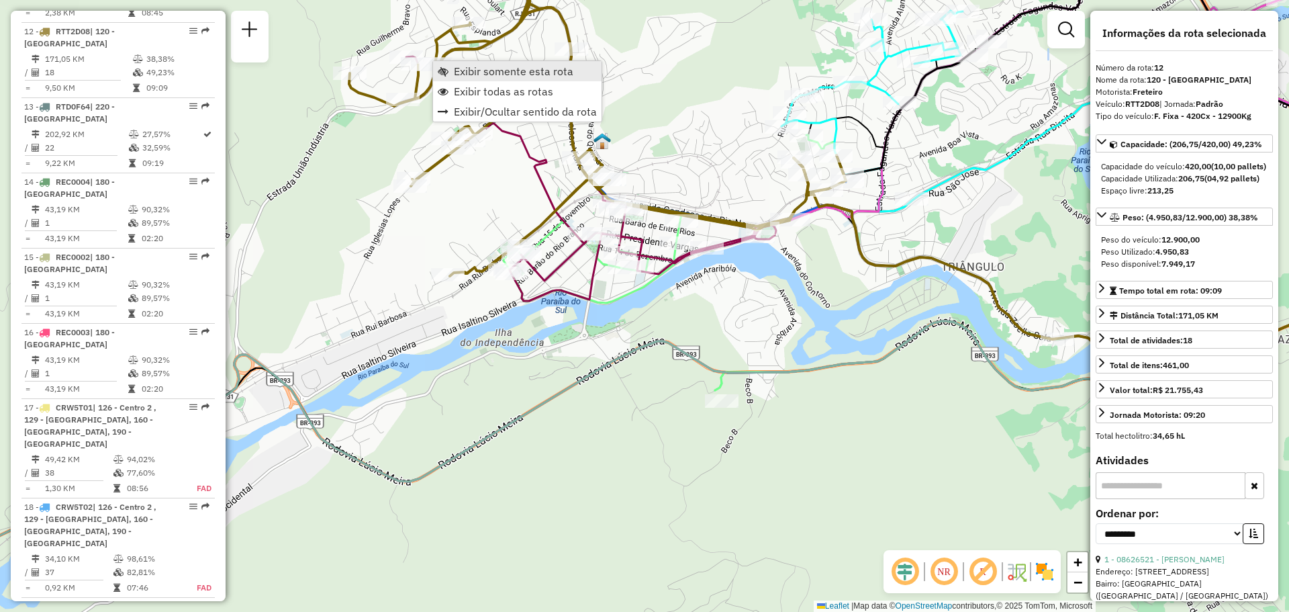
click at [454, 76] on span "Exibir somente esta rota" at bounding box center [513, 71] width 119 height 11
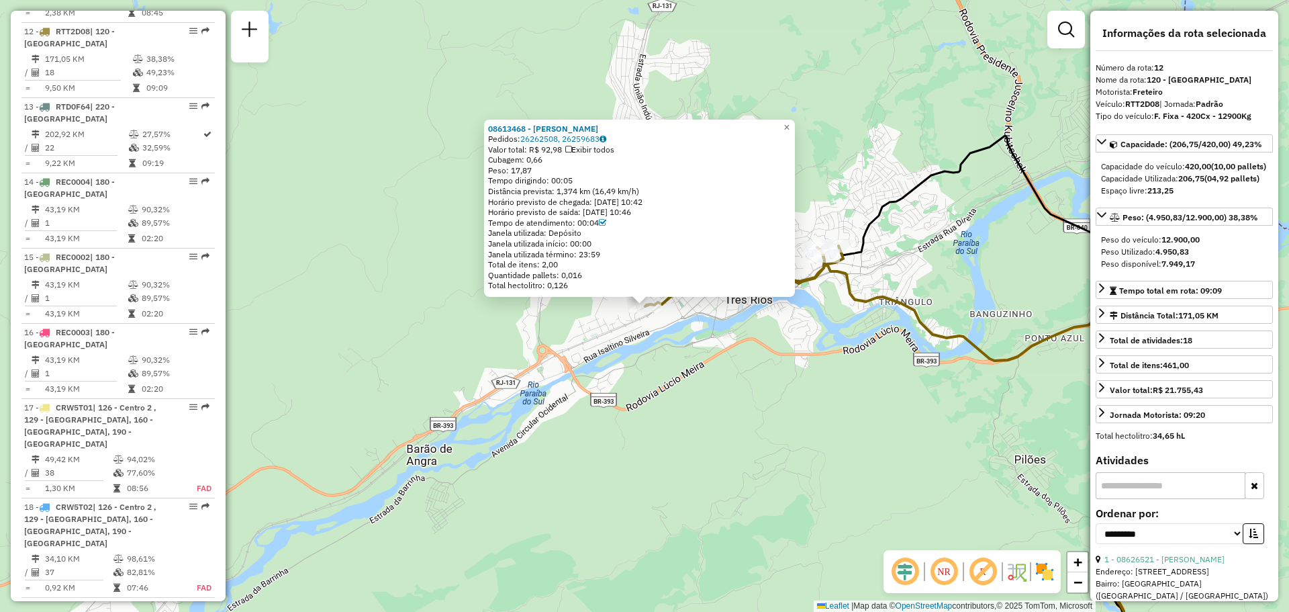
drag, startPoint x: 698, startPoint y: 151, endPoint x: 1001, endPoint y: 508, distance: 468.2
click at [1003, 387] on div "08613468 - [PERSON_NAME] Pedidos: 26262508, 26259683 Valor total: R$ 92,98 Exib…" at bounding box center [644, 306] width 1289 height 612
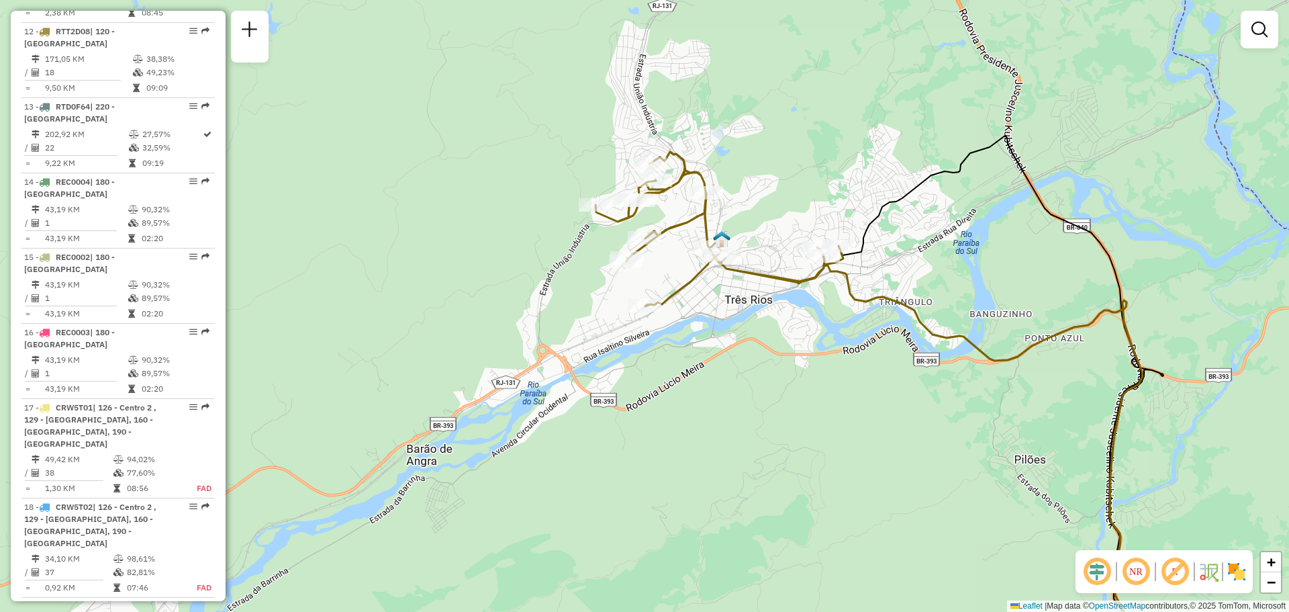
click at [1231, 571] on img at bounding box center [1236, 571] width 21 height 21
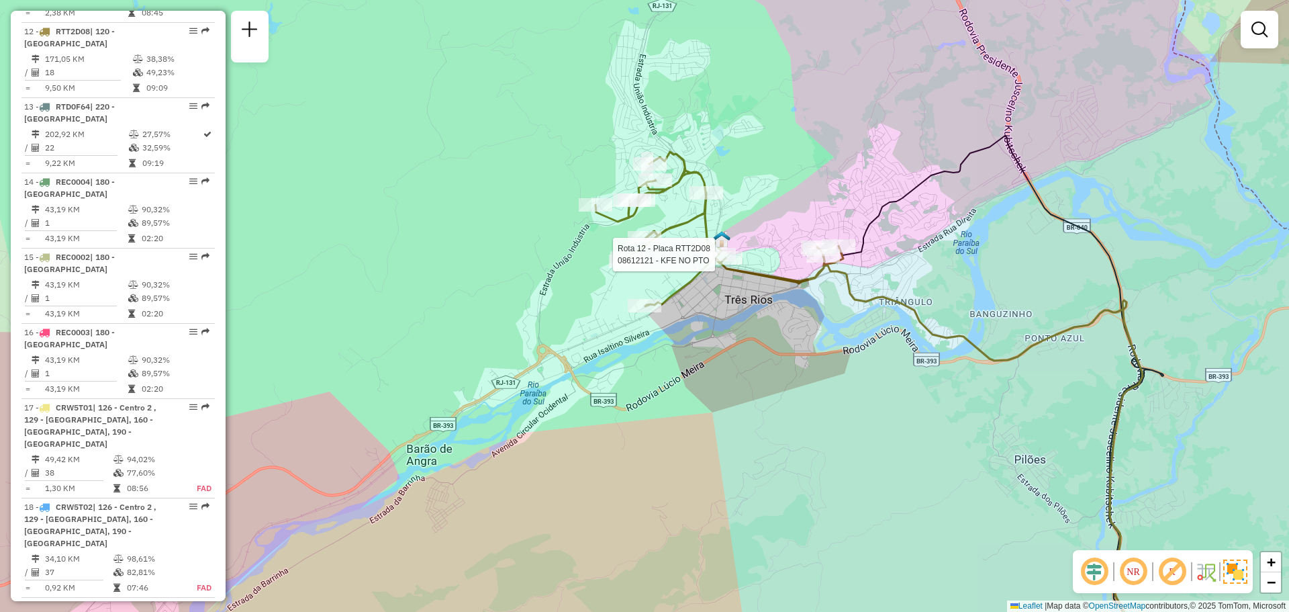
select select "**********"
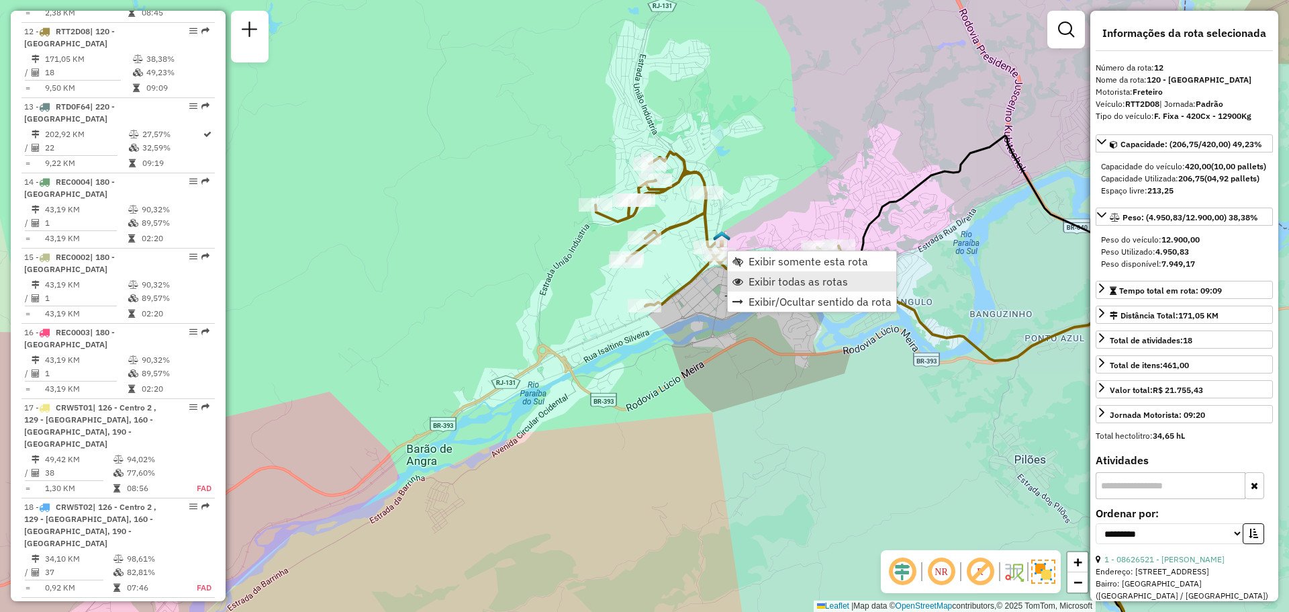
click at [795, 274] on link "Exibir todas as rotas" at bounding box center [812, 281] width 168 height 20
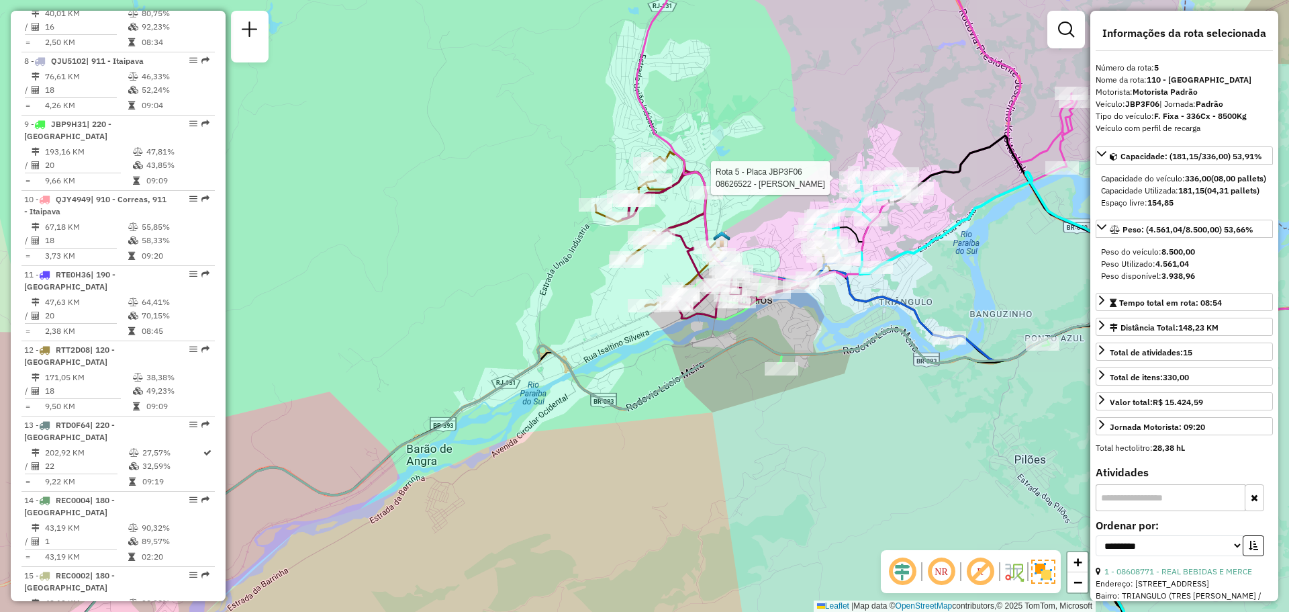
scroll to position [892, 0]
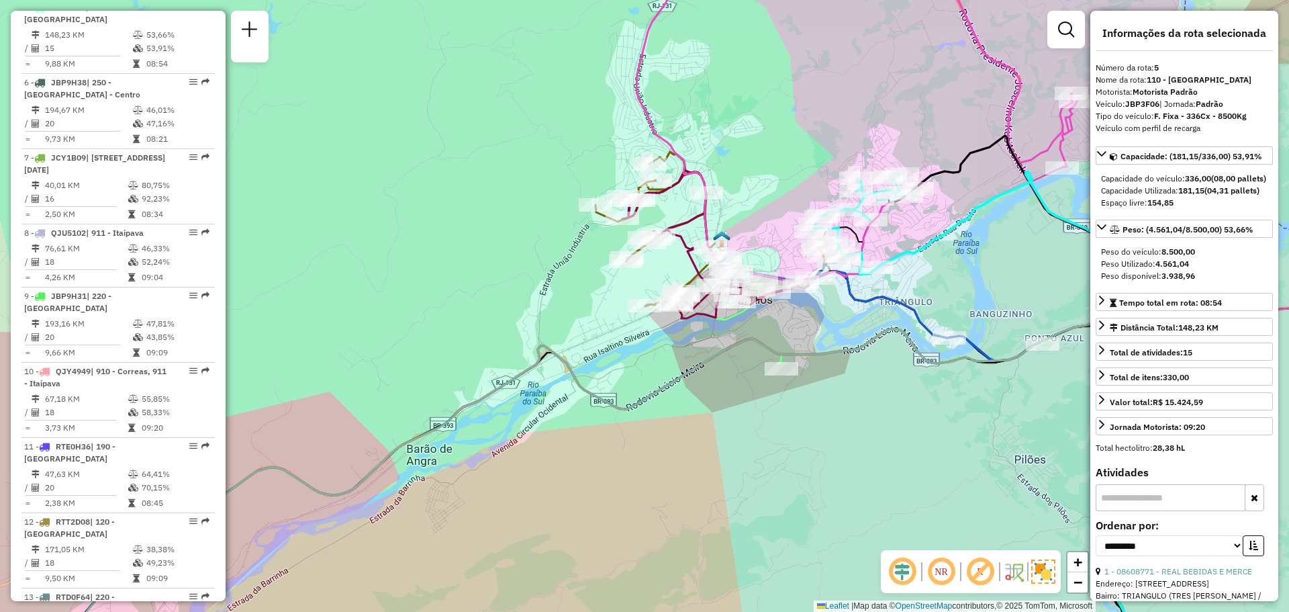
click at [935, 289] on div "Janela de atendimento Grade de atendimento Capacidade Transportadoras Veículos …" at bounding box center [644, 306] width 1289 height 612
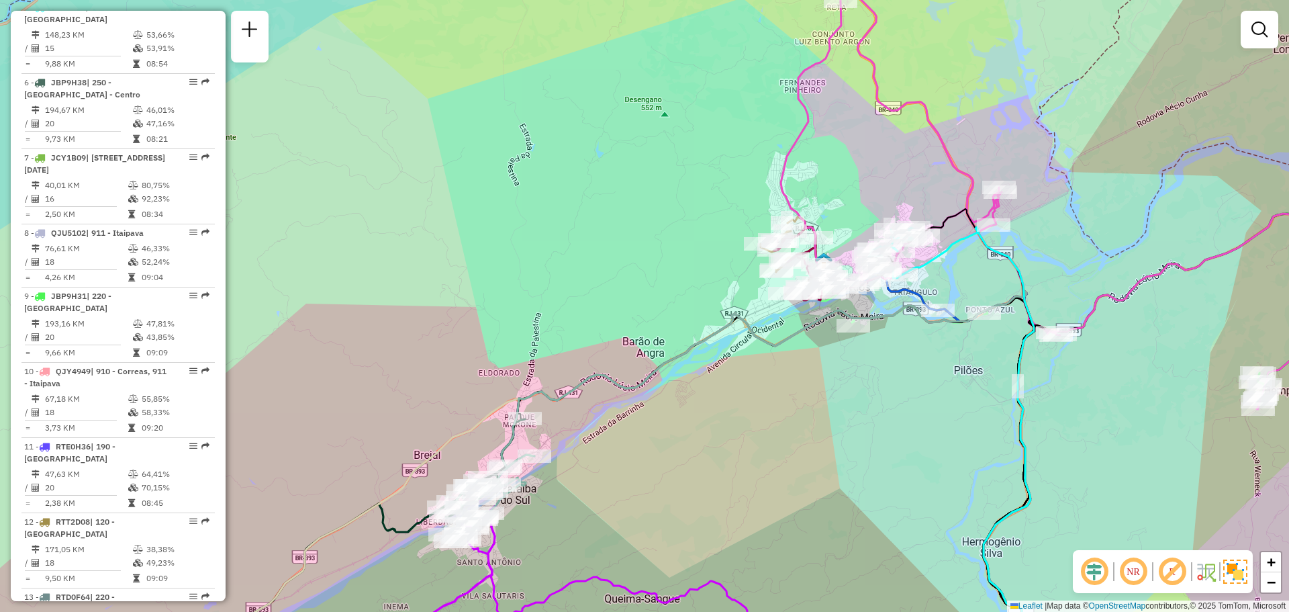
drag, startPoint x: 889, startPoint y: 419, endPoint x: 851, endPoint y: 209, distance: 213.7
click at [851, 209] on div "Janela de atendimento Grade de atendimento Capacidade Transportadoras Veículos …" at bounding box center [644, 306] width 1289 height 612
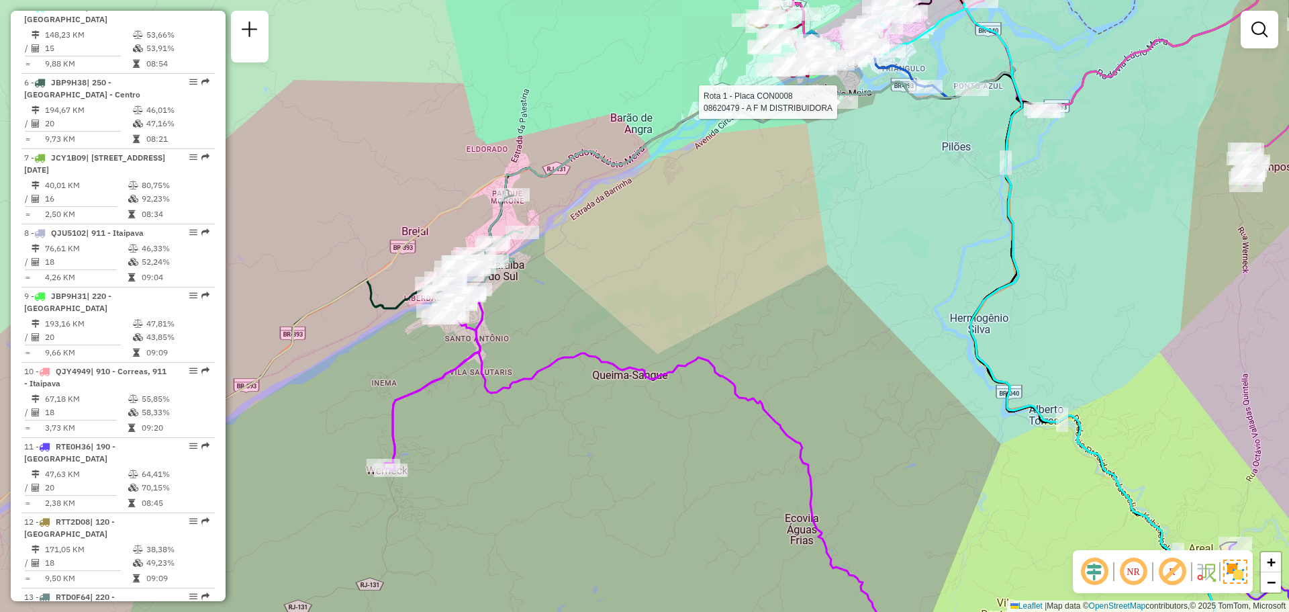
drag, startPoint x: 712, startPoint y: 360, endPoint x: 828, endPoint y: 264, distance: 151.6
click at [828, 264] on div "Rota 1 - Placa CON0008 08620479 - A F M DISTRIBUIDORA Janela de atendimento Gra…" at bounding box center [644, 306] width 1289 height 612
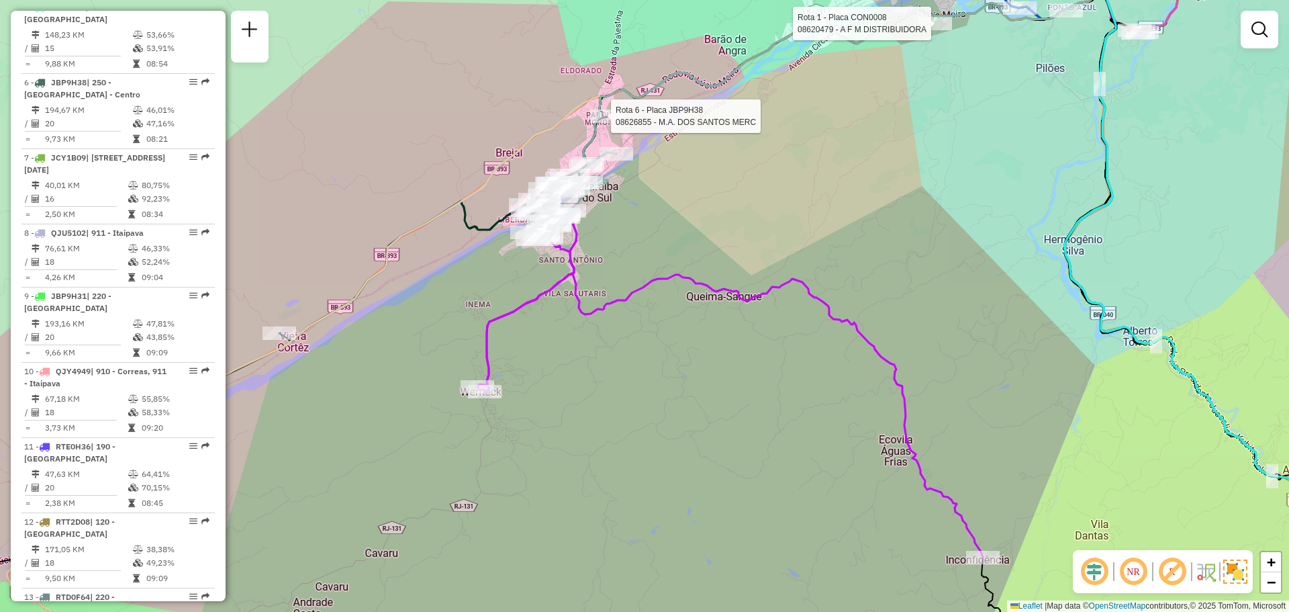
select select "**********"
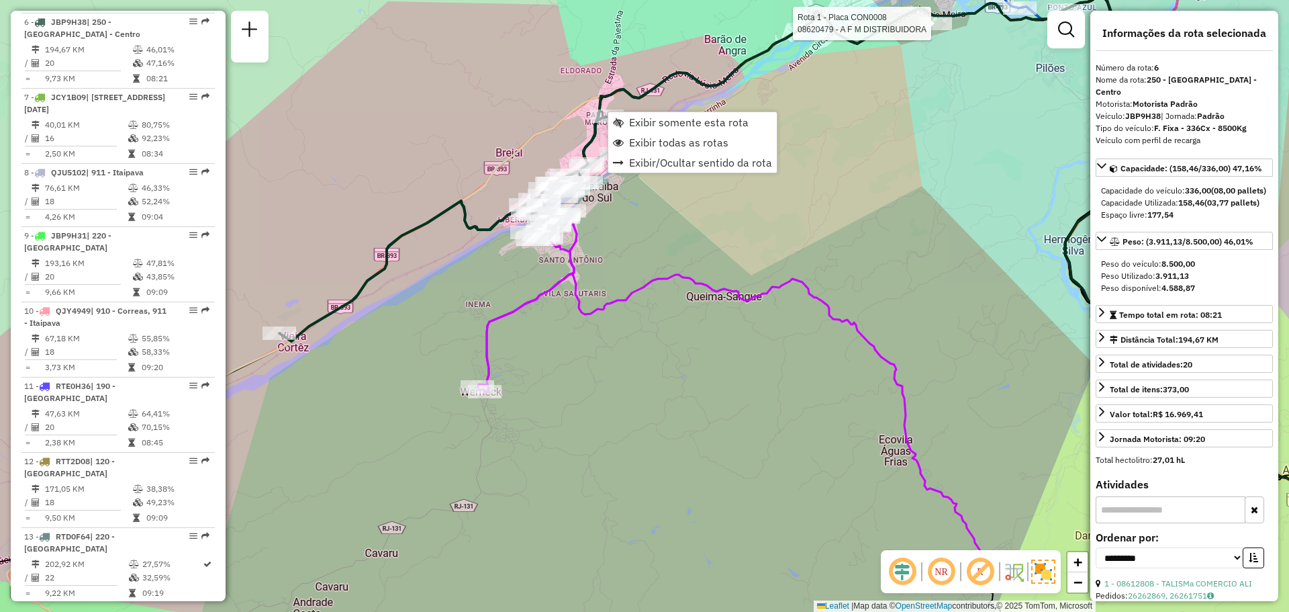
scroll to position [955, 0]
click at [633, 126] on span "Exibir somente esta rota" at bounding box center [688, 122] width 119 height 11
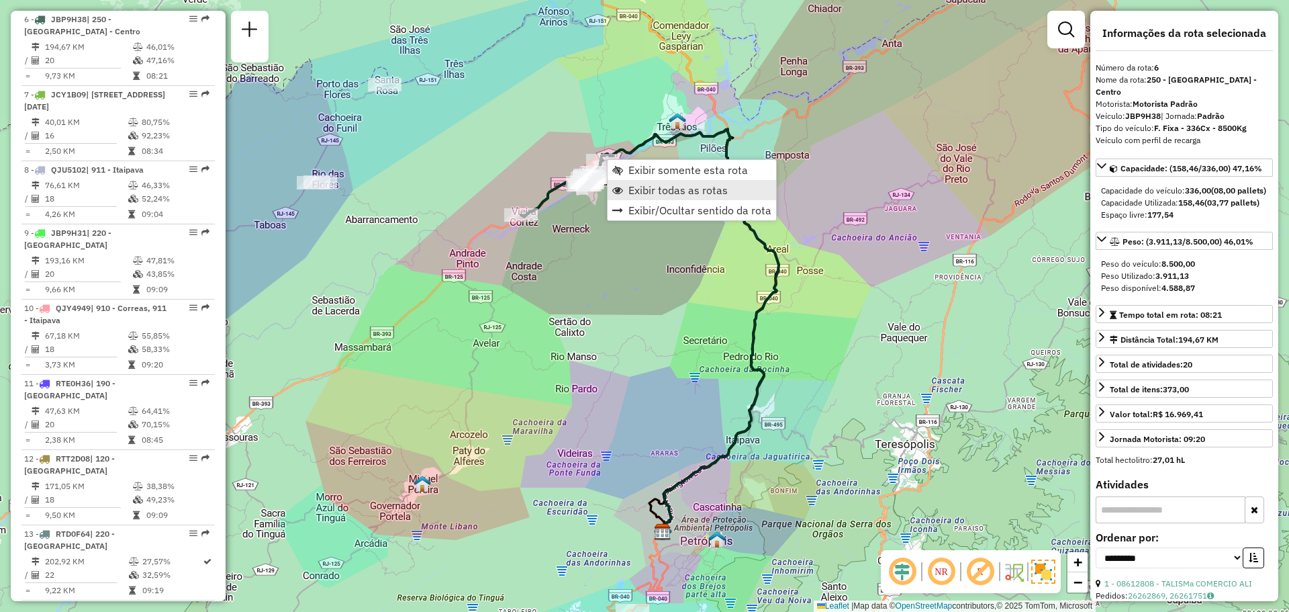
click at [661, 192] on span "Exibir todas as rotas" at bounding box center [677, 190] width 99 height 11
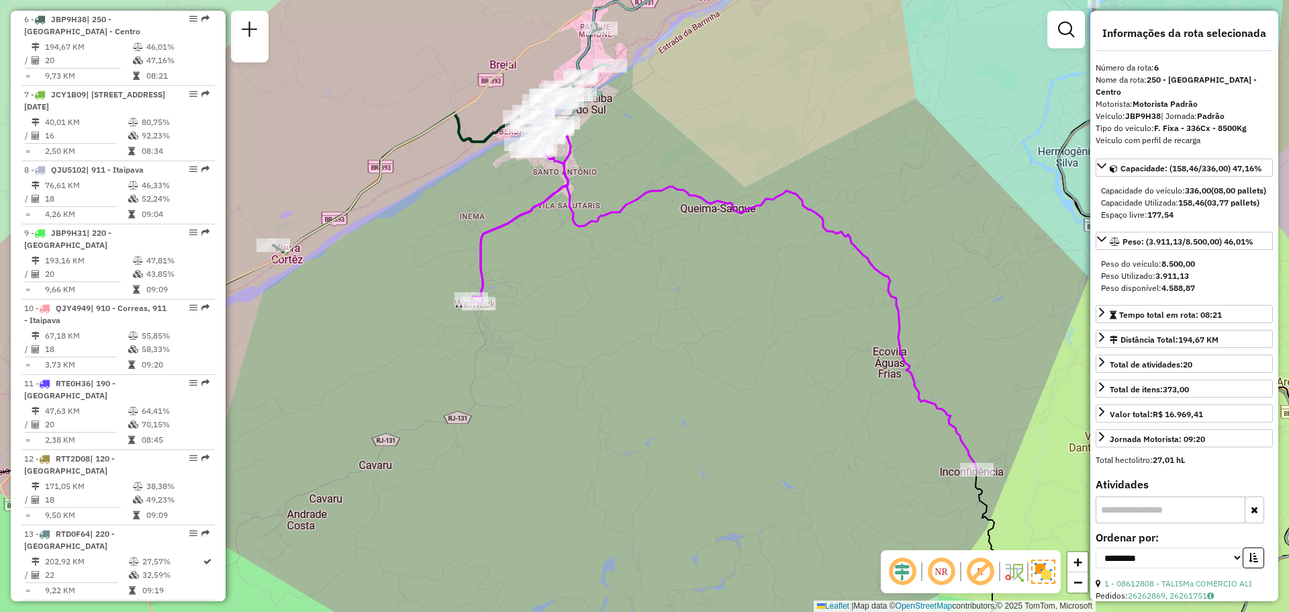
drag, startPoint x: 644, startPoint y: 96, endPoint x: 654, endPoint y: 188, distance: 92.5
click at [658, 187] on div "Janela de atendimento Grade de atendimento Capacidade Transportadoras Veículos …" at bounding box center [644, 306] width 1289 height 612
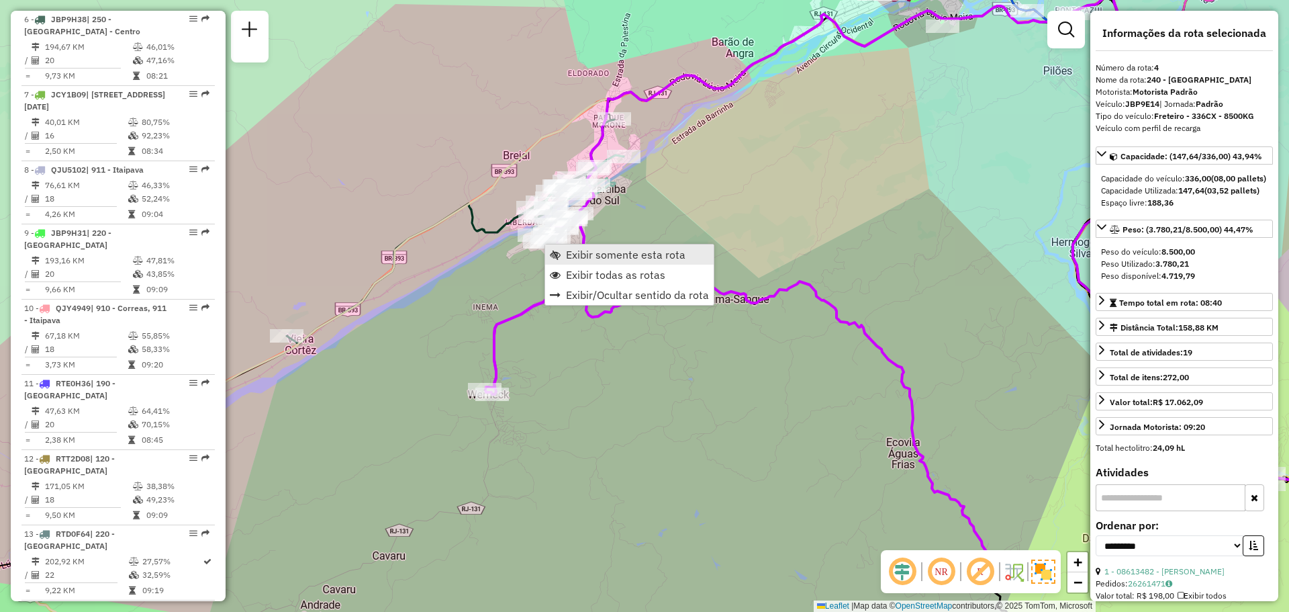
scroll to position [817, 0]
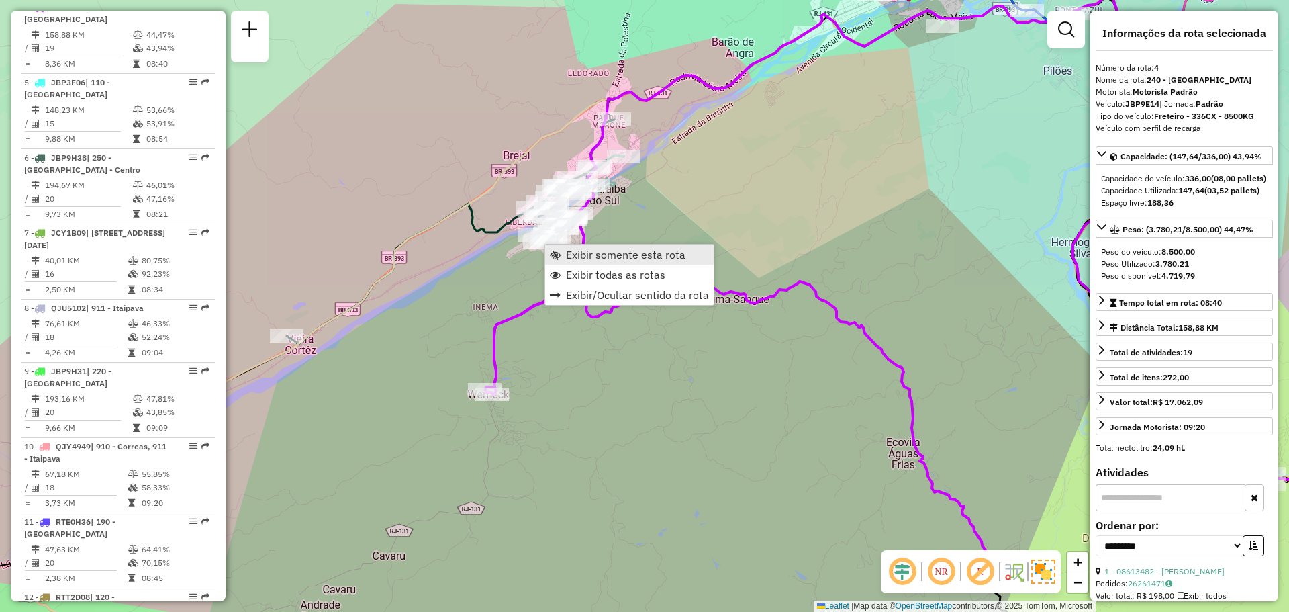
click at [565, 252] on link "Exibir somente esta rota" at bounding box center [629, 254] width 168 height 20
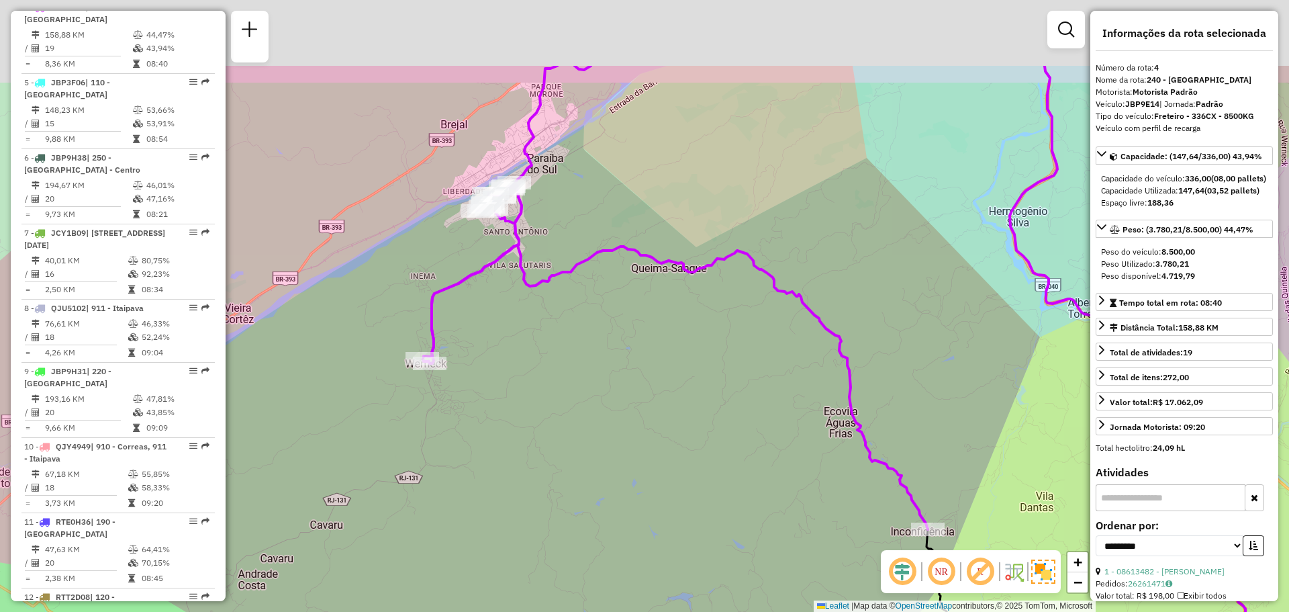
drag, startPoint x: 586, startPoint y: 191, endPoint x: 628, endPoint y: 328, distance: 142.5
click at [628, 328] on div "Janela de atendimento Grade de atendimento Capacidade Transportadoras Veículos …" at bounding box center [644, 306] width 1289 height 612
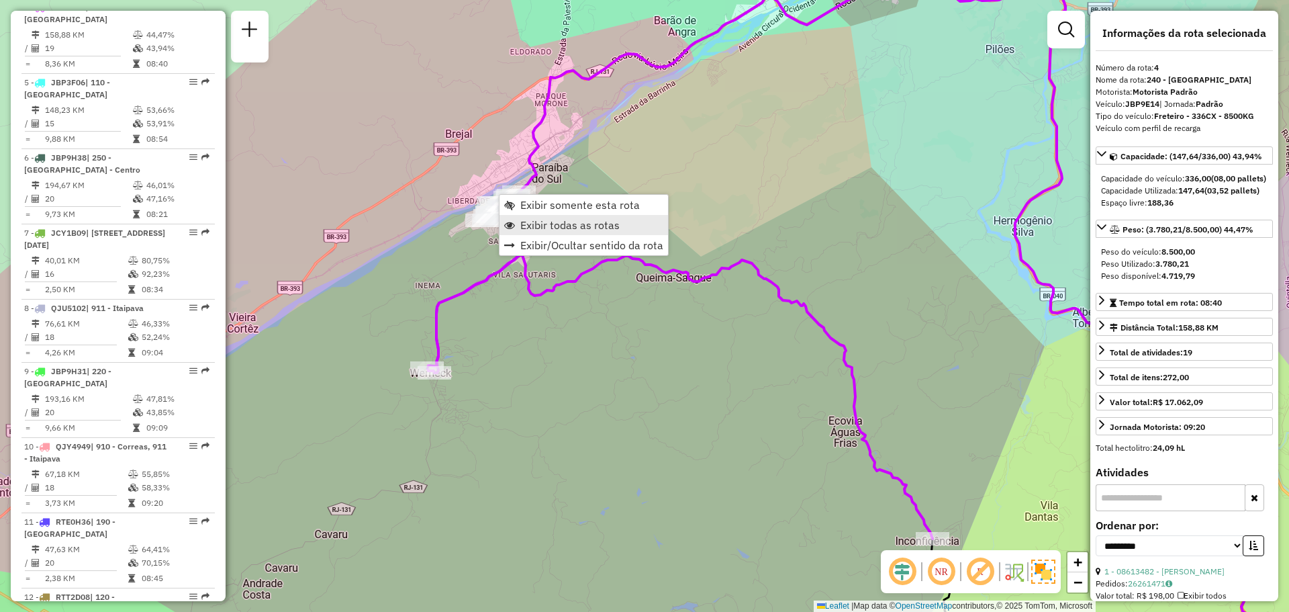
click at [556, 230] on span "Exibir todas as rotas" at bounding box center [569, 225] width 99 height 11
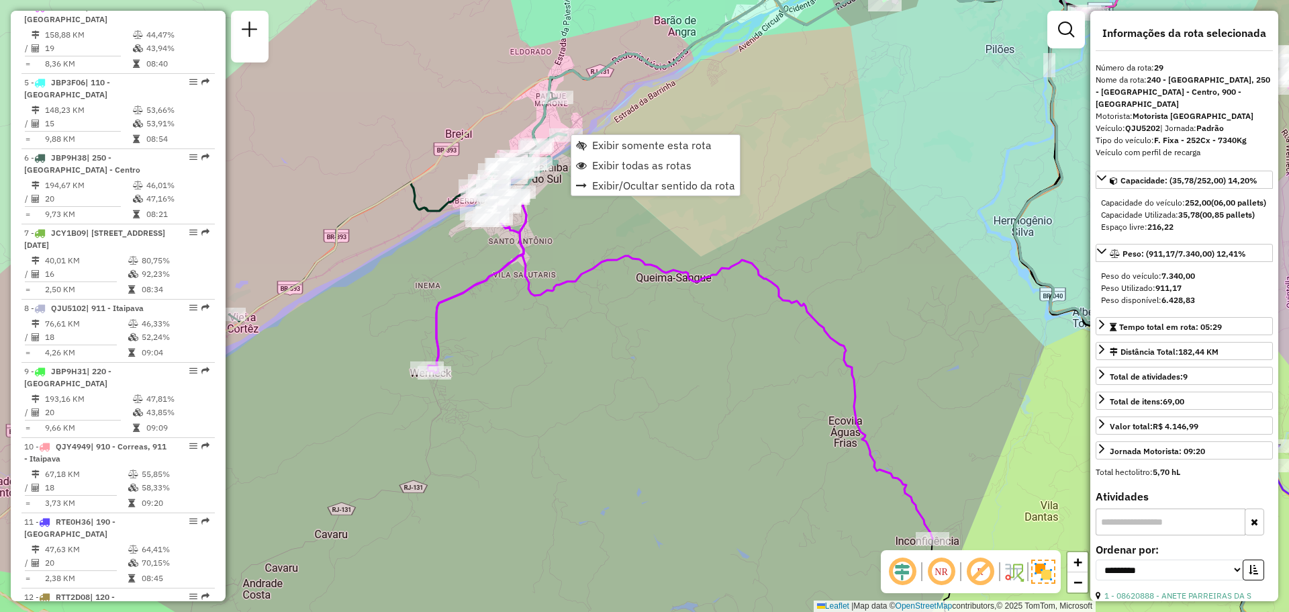
scroll to position [2600, 0]
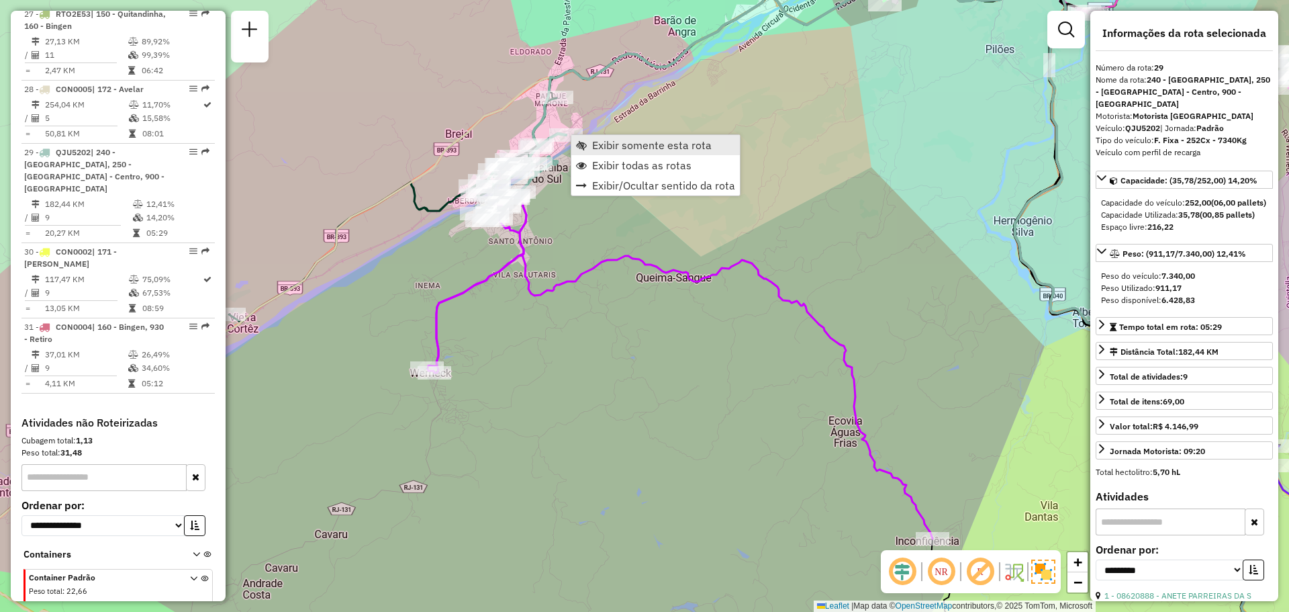
click at [590, 148] on link "Exibir somente esta rota" at bounding box center [655, 145] width 168 height 20
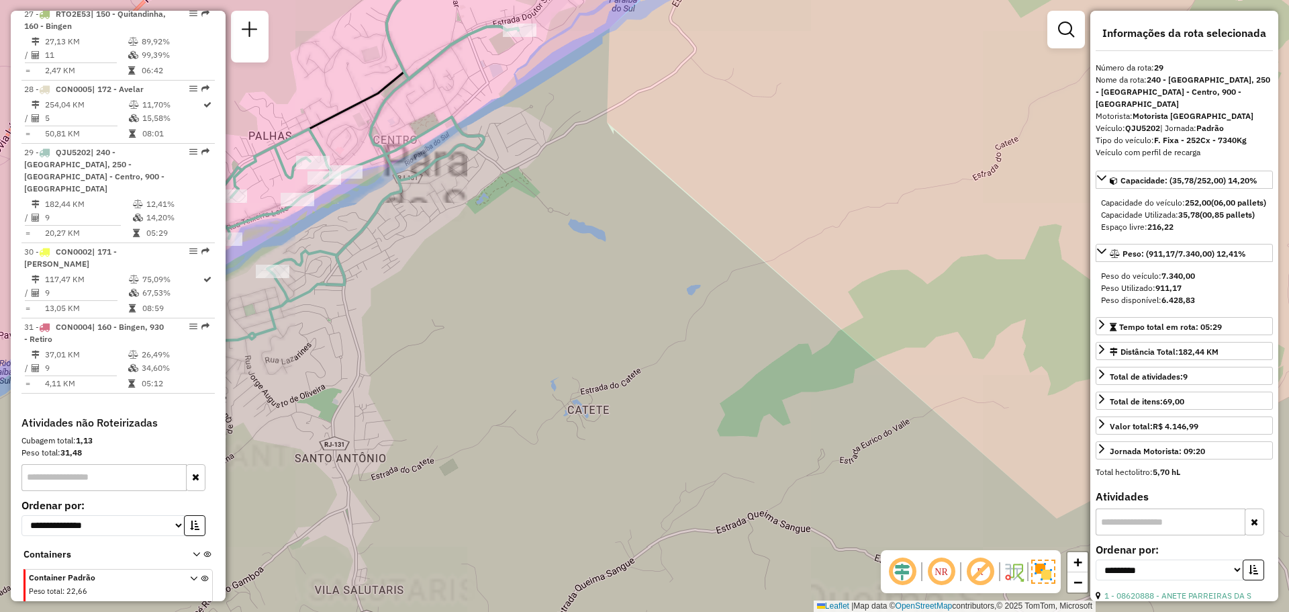
drag, startPoint x: 541, startPoint y: 199, endPoint x: 663, endPoint y: 246, distance: 131.1
click at [663, 246] on div "Janela de atendimento Grade de atendimento Capacidade Transportadoras Veículos …" at bounding box center [644, 306] width 1289 height 612
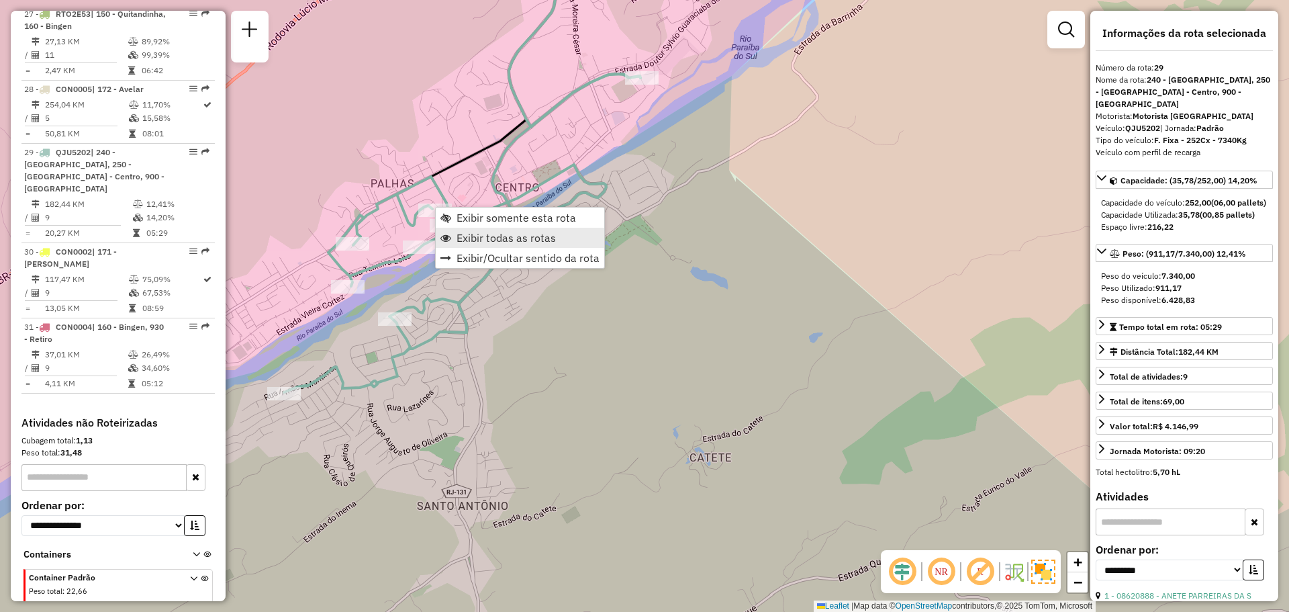
click at [463, 233] on span "Exibir todas as rotas" at bounding box center [505, 237] width 99 height 11
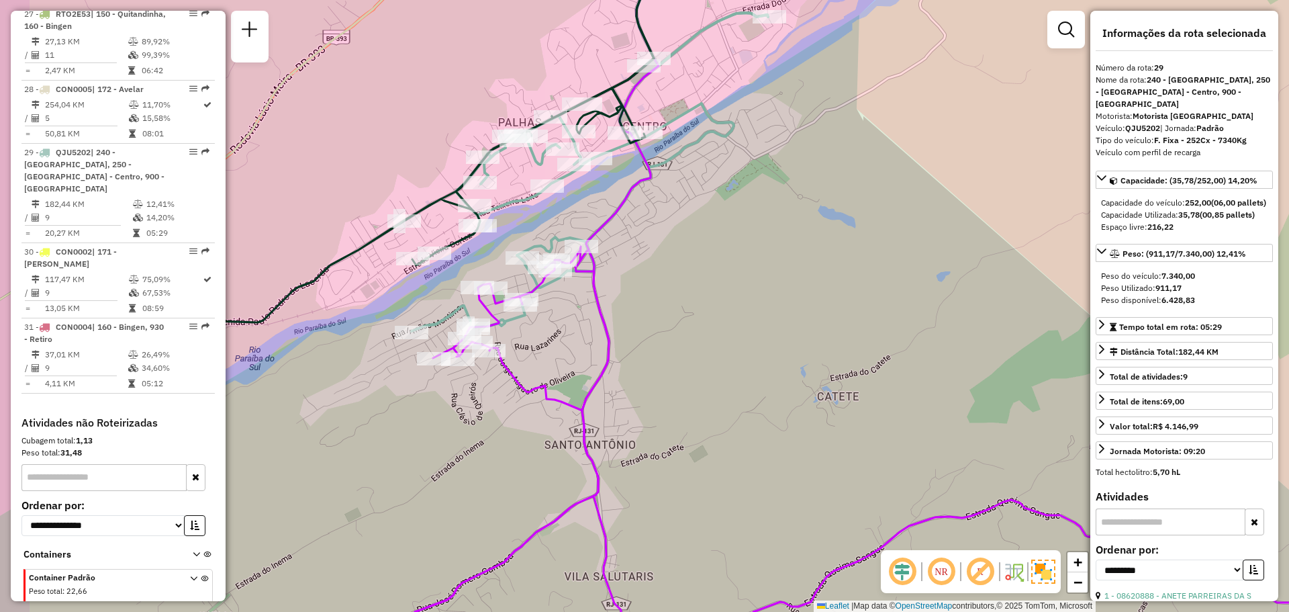
drag, startPoint x: 636, startPoint y: 283, endPoint x: 764, endPoint y: 222, distance: 142.0
click at [764, 222] on div "Janela de atendimento Grade de atendimento Capacidade Transportadoras Veículos …" at bounding box center [644, 306] width 1289 height 612
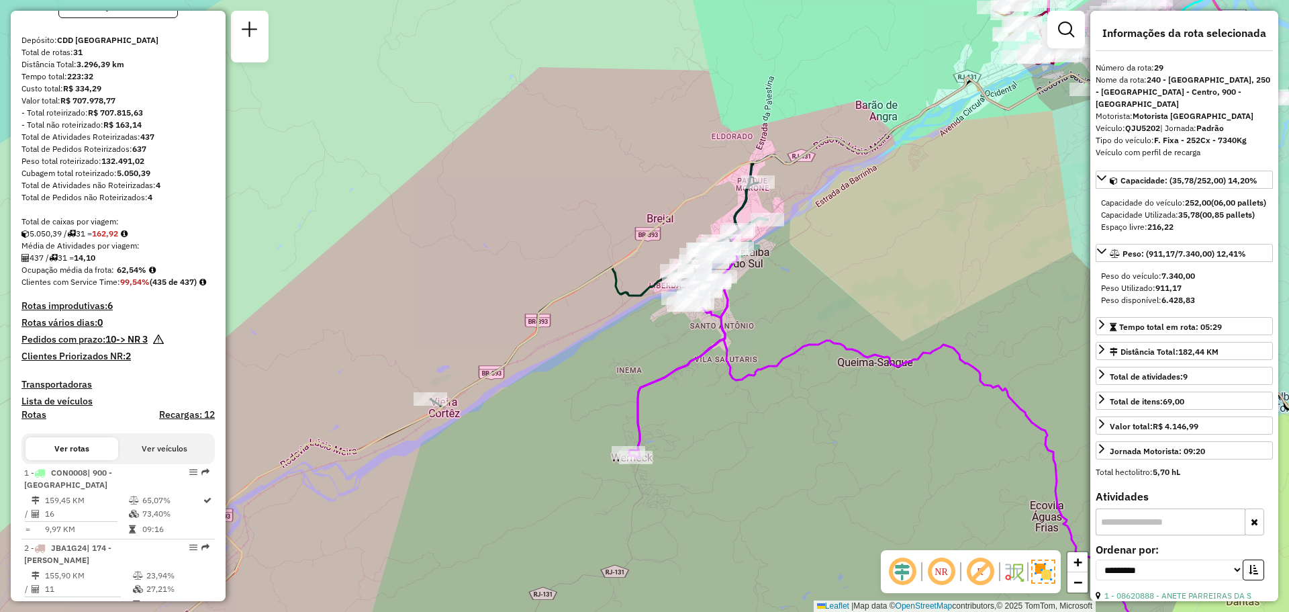
scroll to position [134, 0]
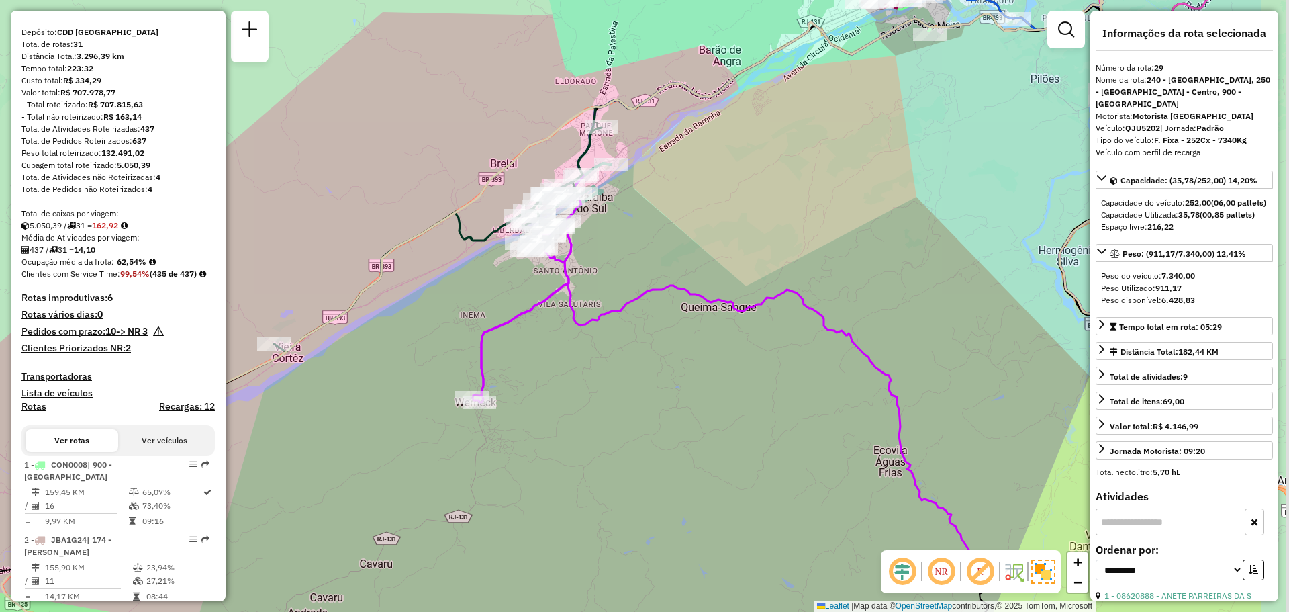
drag, startPoint x: 795, startPoint y: 313, endPoint x: 483, endPoint y: 187, distance: 336.7
click at [447, 171] on div "Janela de atendimento Grade de atendimento Capacidade Transportadoras Veículos …" at bounding box center [644, 306] width 1289 height 612
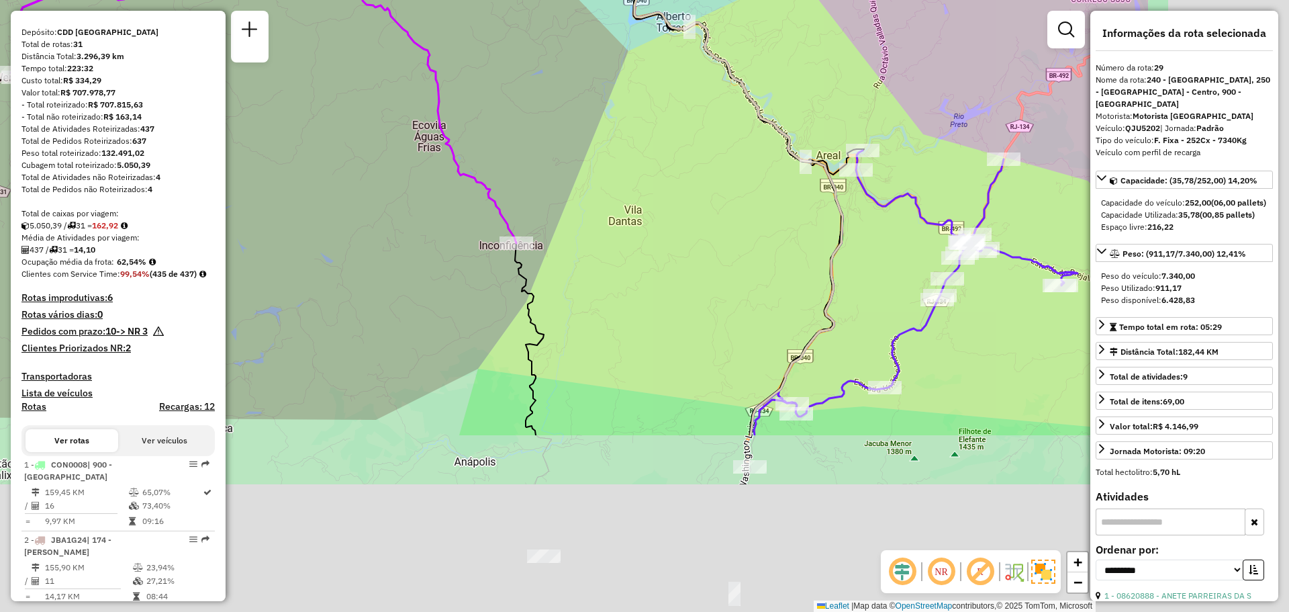
drag, startPoint x: 745, startPoint y: 405, endPoint x: 506, endPoint y: 193, distance: 319.5
click at [481, 169] on div "Janela de atendimento Grade de atendimento Capacidade Transportadoras Veículos …" at bounding box center [644, 306] width 1289 height 612
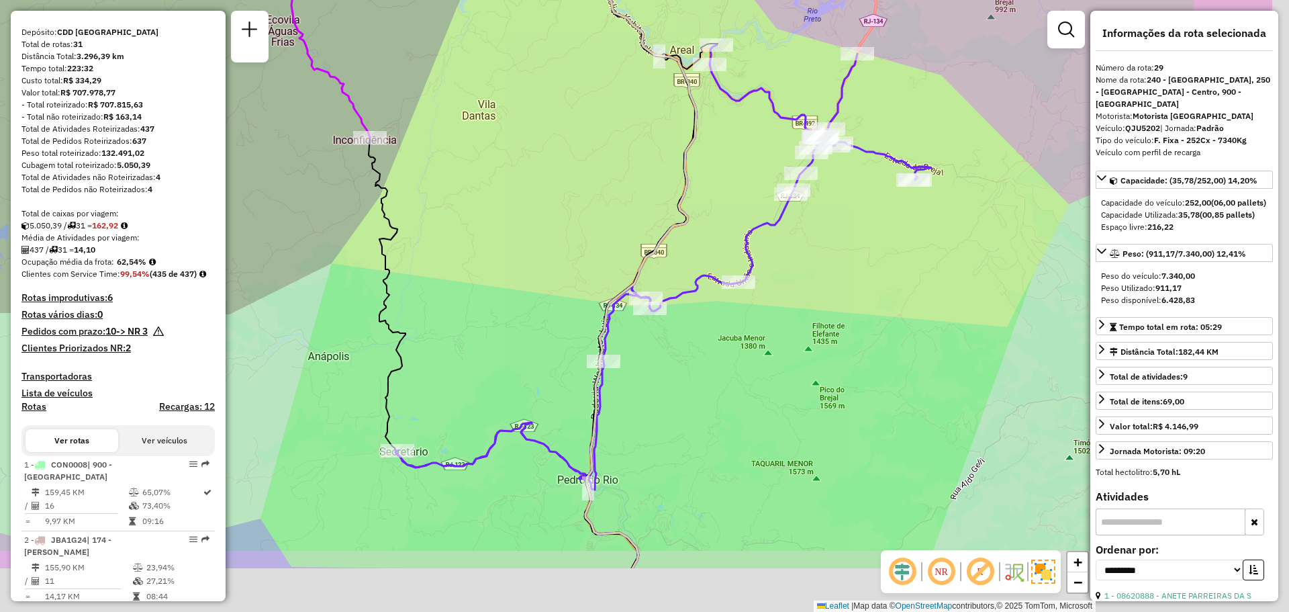
drag, startPoint x: 668, startPoint y: 323, endPoint x: 500, endPoint y: 186, distance: 216.6
click at [501, 189] on div "Janela de atendimento Grade de atendimento Capacidade Transportadoras Veículos …" at bounding box center [644, 306] width 1289 height 612
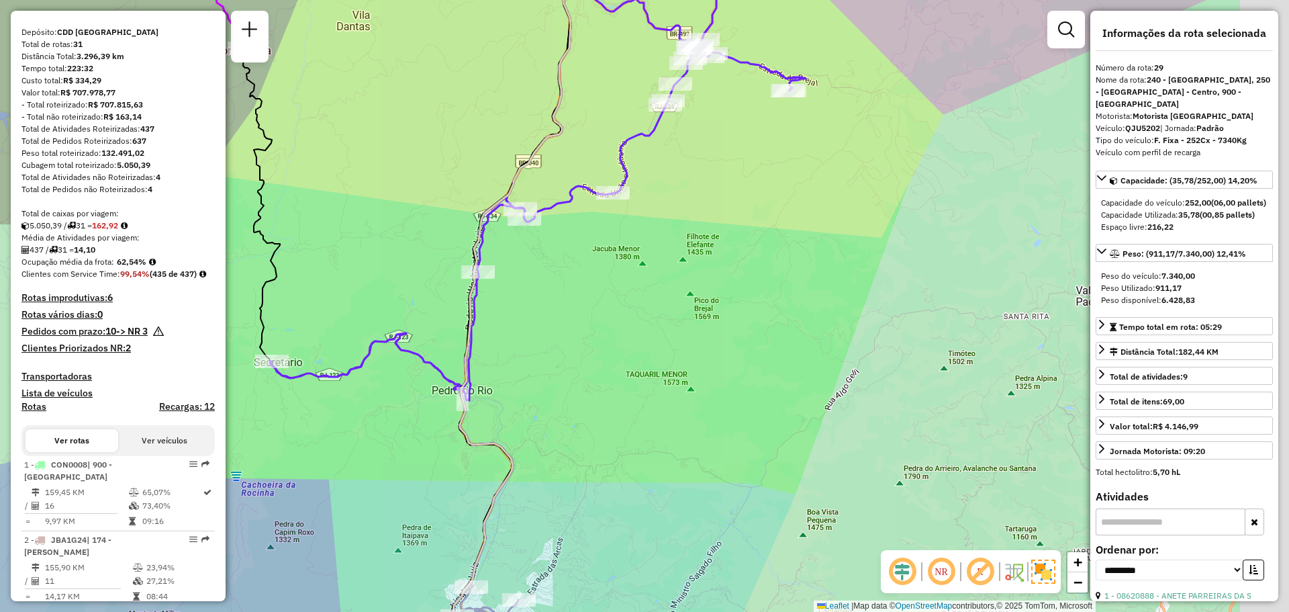
drag, startPoint x: 897, startPoint y: 356, endPoint x: 748, endPoint y: 442, distance: 172.6
click at [748, 442] on div "Janela de atendimento Grade de atendimento Capacidade Transportadoras Veículos …" at bounding box center [644, 306] width 1289 height 612
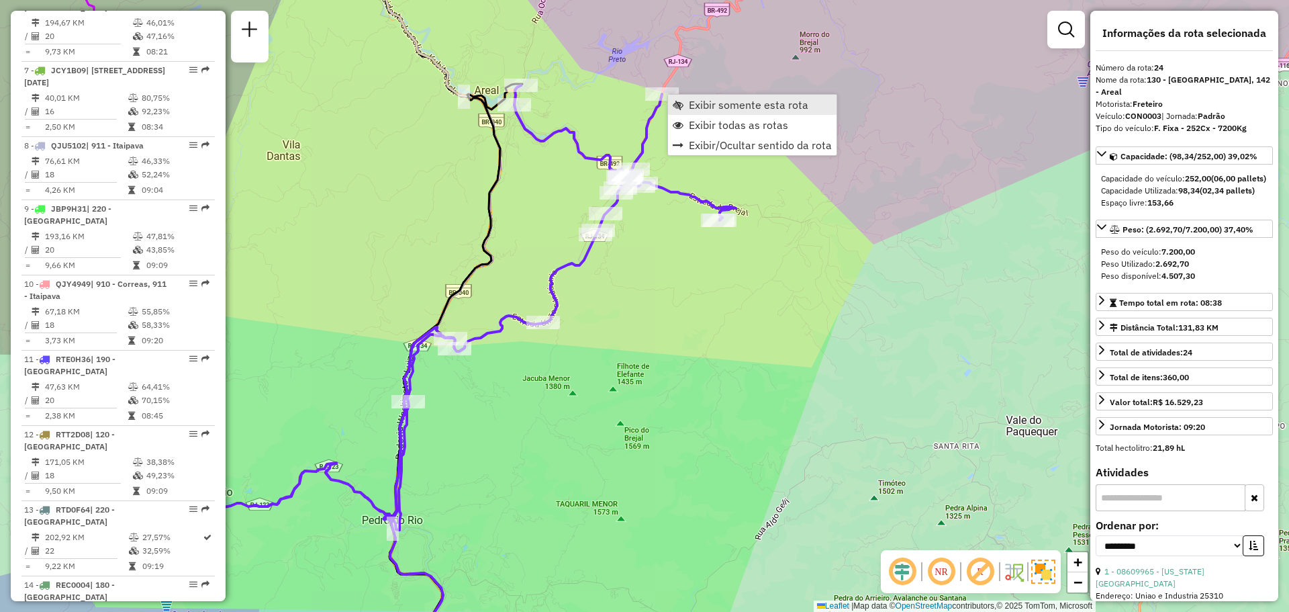
scroll to position [2248, 0]
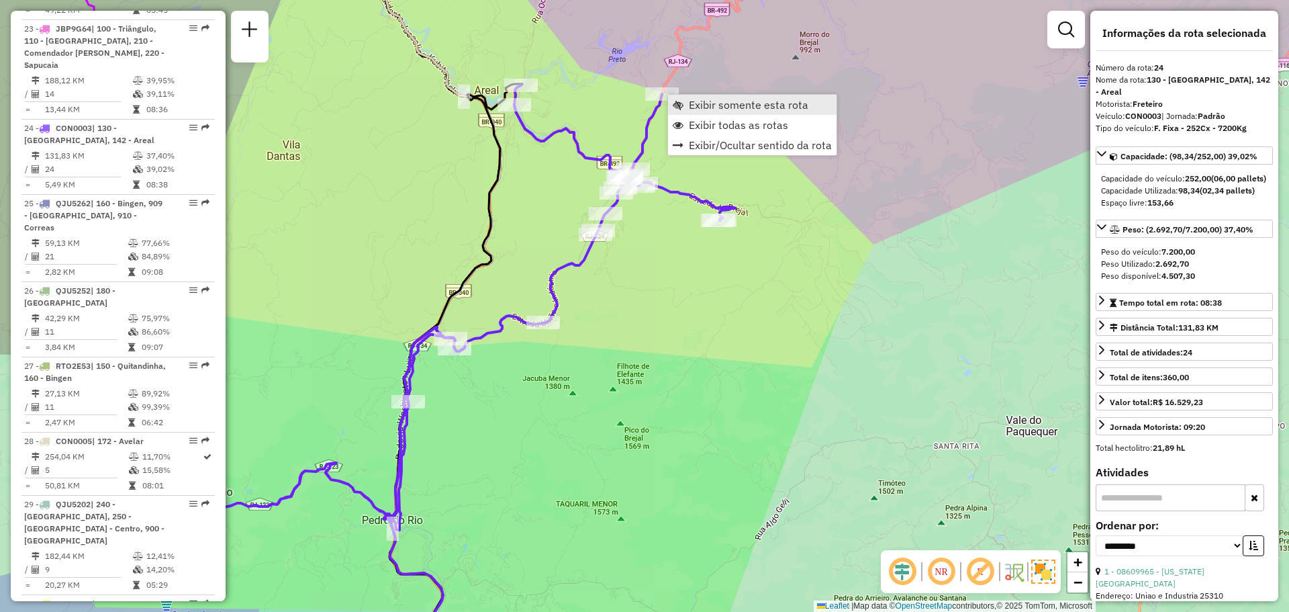
click at [696, 112] on link "Exibir somente esta rota" at bounding box center [752, 105] width 168 height 20
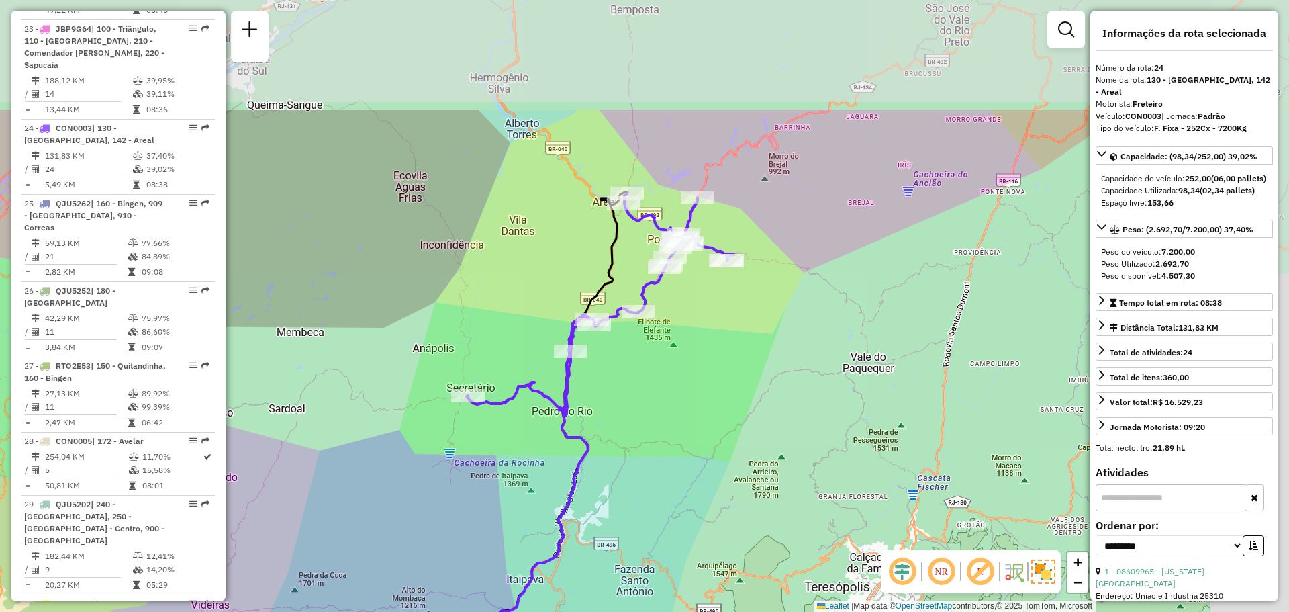
drag, startPoint x: 732, startPoint y: 193, endPoint x: 634, endPoint y: 364, distance: 196.3
click at [634, 364] on div "Janela de atendimento Grade de atendimento Capacidade Transportadoras Veículos …" at bounding box center [644, 306] width 1289 height 612
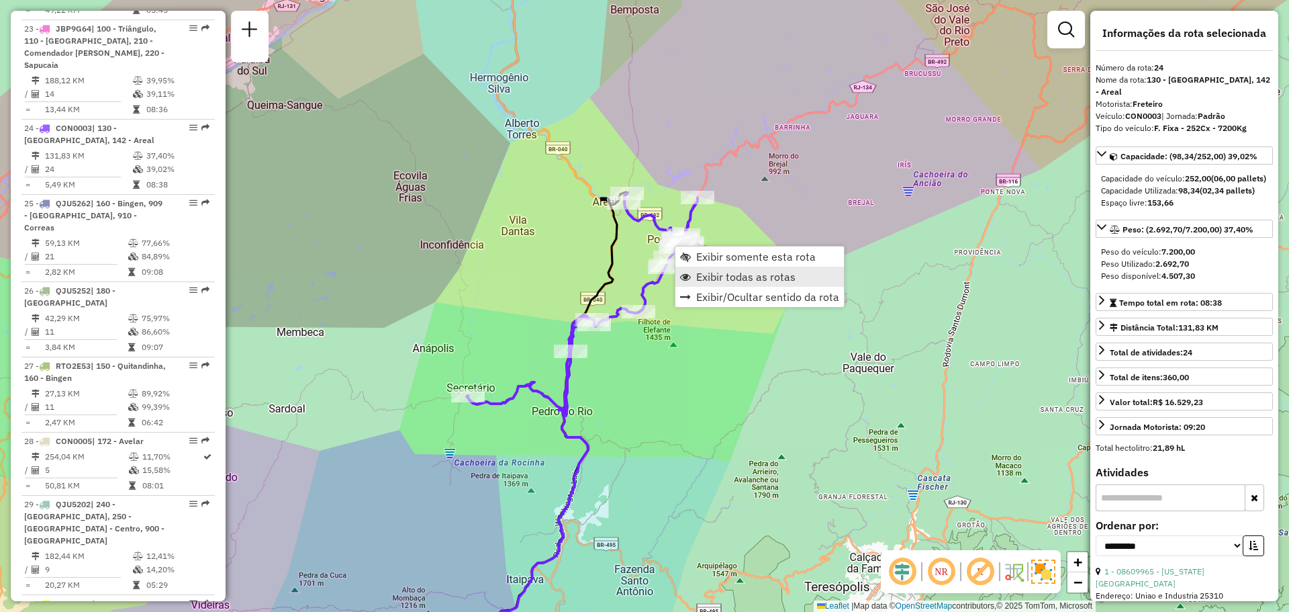
click at [693, 273] on link "Exibir todas as rotas" at bounding box center [759, 276] width 168 height 20
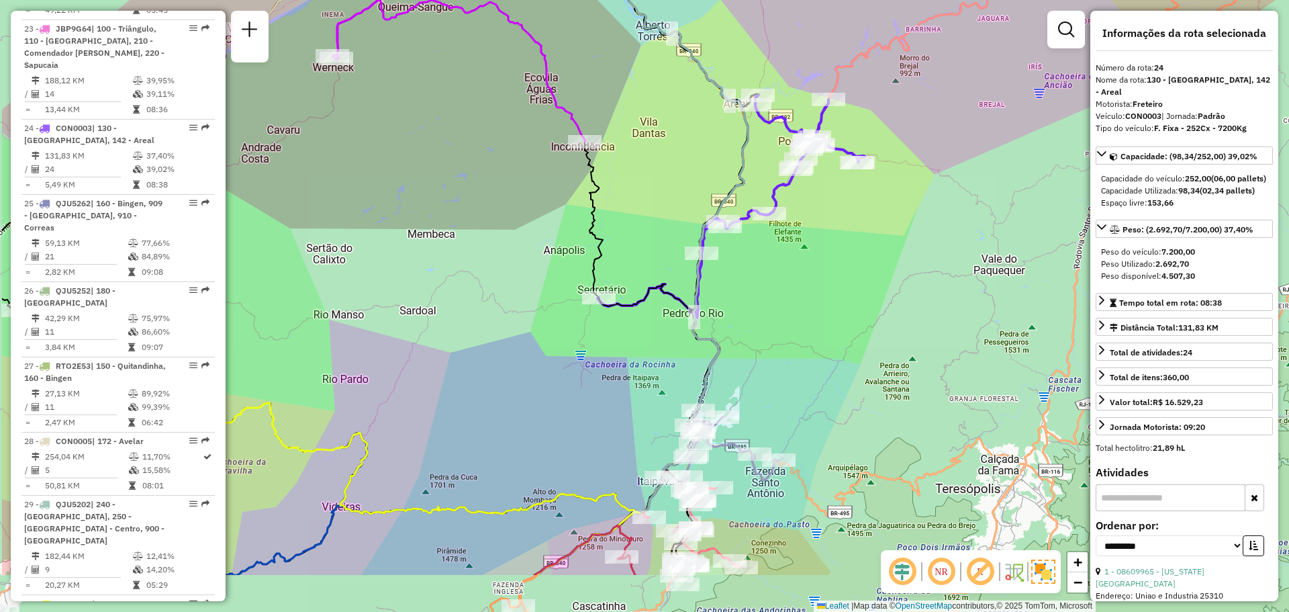
drag, startPoint x: 622, startPoint y: 411, endPoint x: 774, endPoint y: 362, distance: 160.1
click at [755, 313] on div "Janela de atendimento Grade de atendimento Capacidade Transportadoras Veículos …" at bounding box center [644, 306] width 1289 height 612
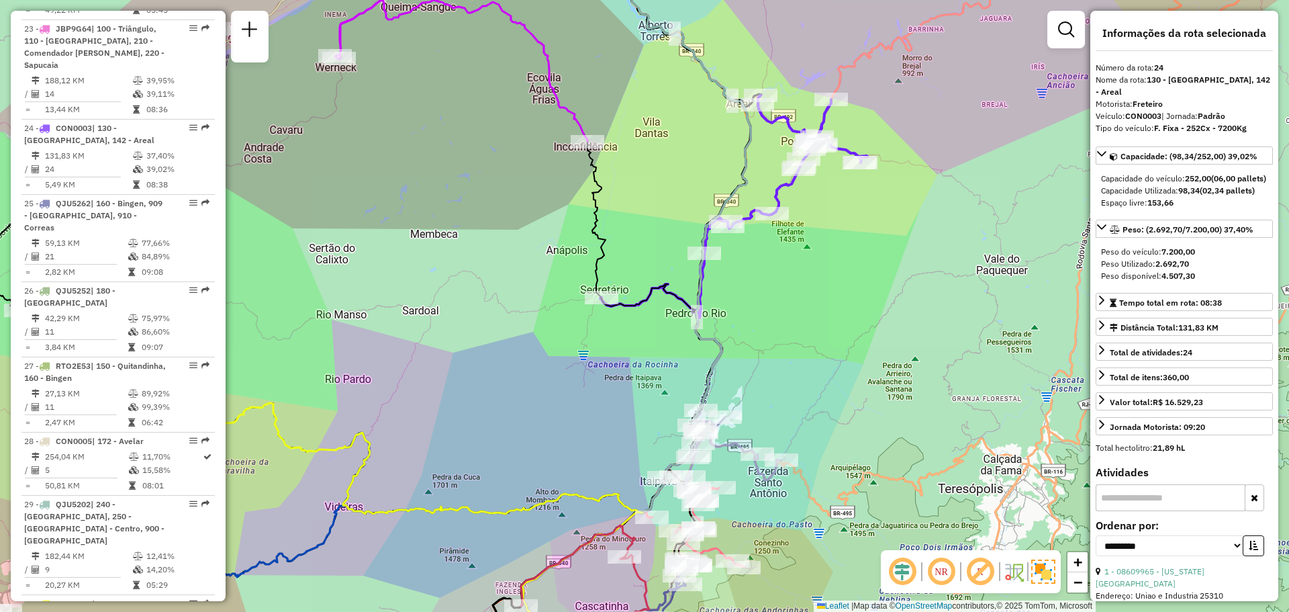
drag, startPoint x: 780, startPoint y: 393, endPoint x: 699, endPoint y: 232, distance: 179.8
click at [700, 235] on div "Janela de atendimento Grade de atendimento Capacidade Transportadoras Veículos …" at bounding box center [644, 306] width 1289 height 612
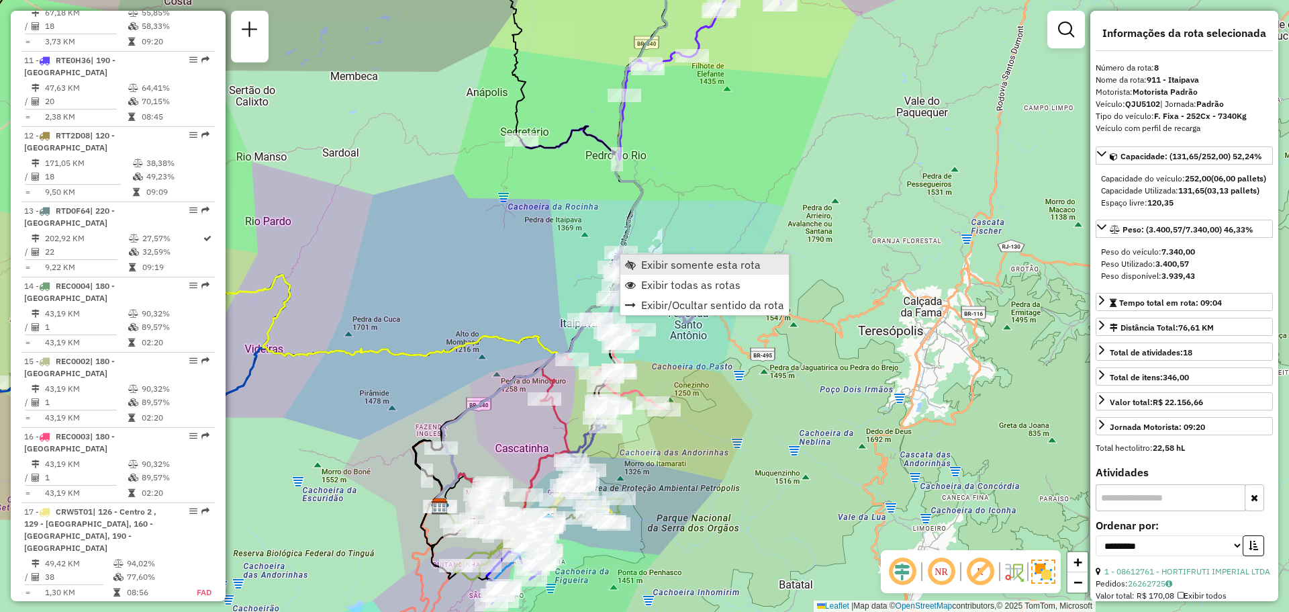
scroll to position [1106, 0]
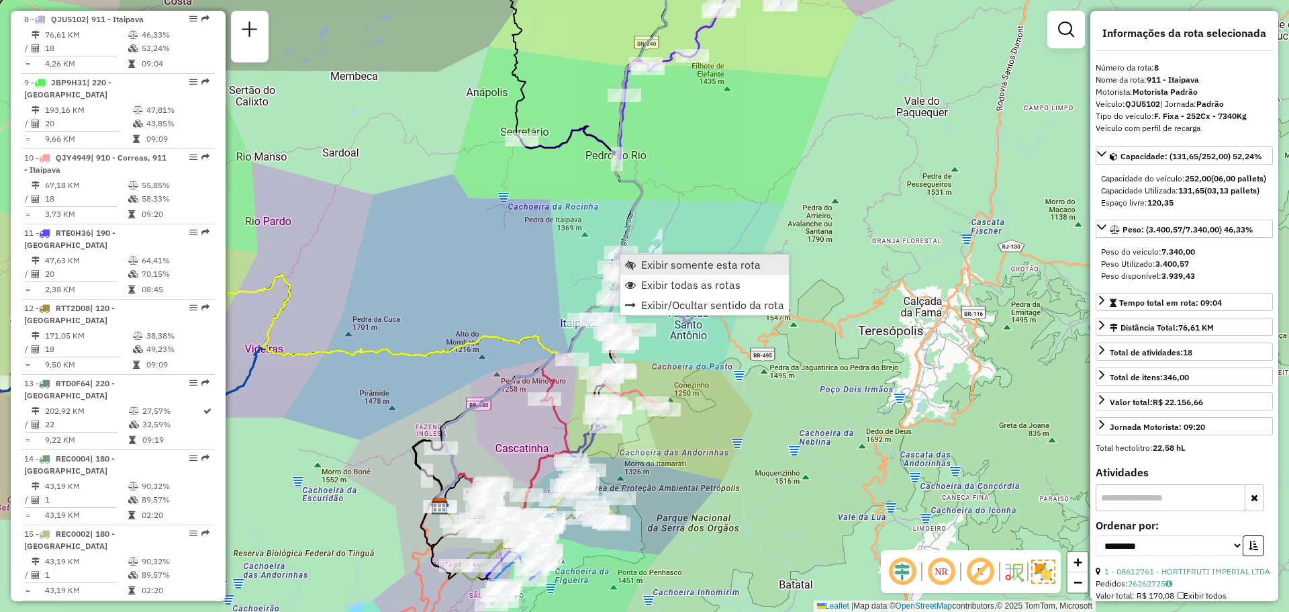
click at [634, 264] on span "Exibir somente esta rota" at bounding box center [630, 264] width 11 height 11
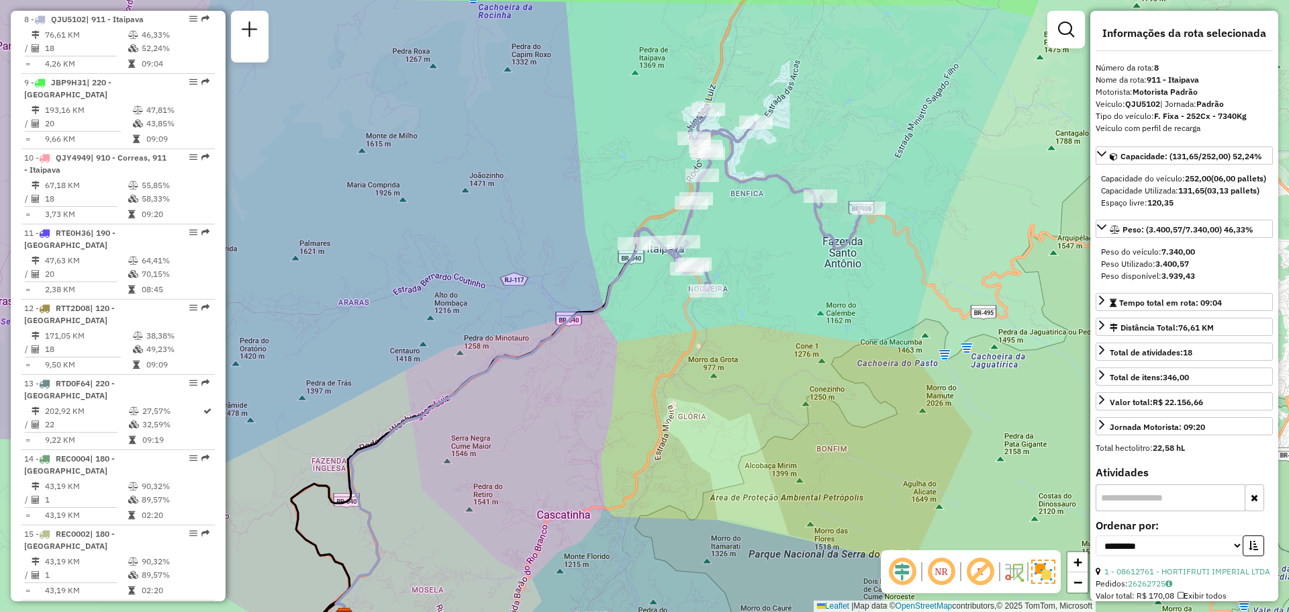
drag, startPoint x: 845, startPoint y: 268, endPoint x: 706, endPoint y: 367, distance: 171.0
click at [706, 367] on div "Janela de atendimento Grade de atendimento Capacidade Transportadoras Veículos …" at bounding box center [644, 306] width 1289 height 612
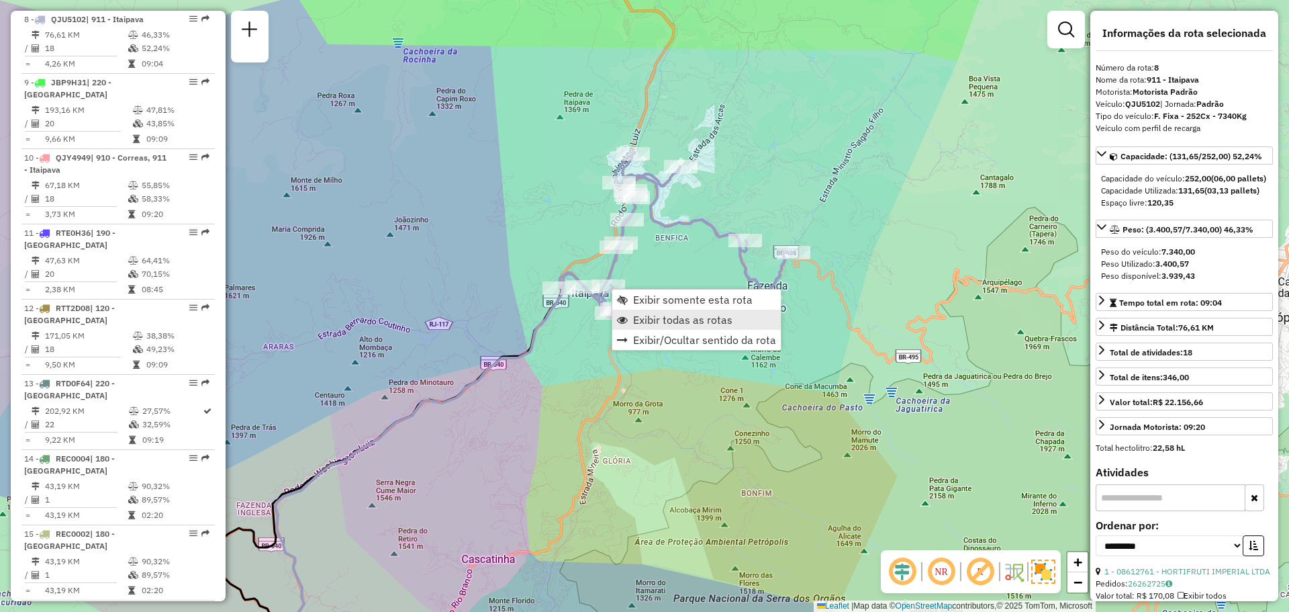
click at [656, 320] on span "Exibir todas as rotas" at bounding box center [682, 319] width 99 height 11
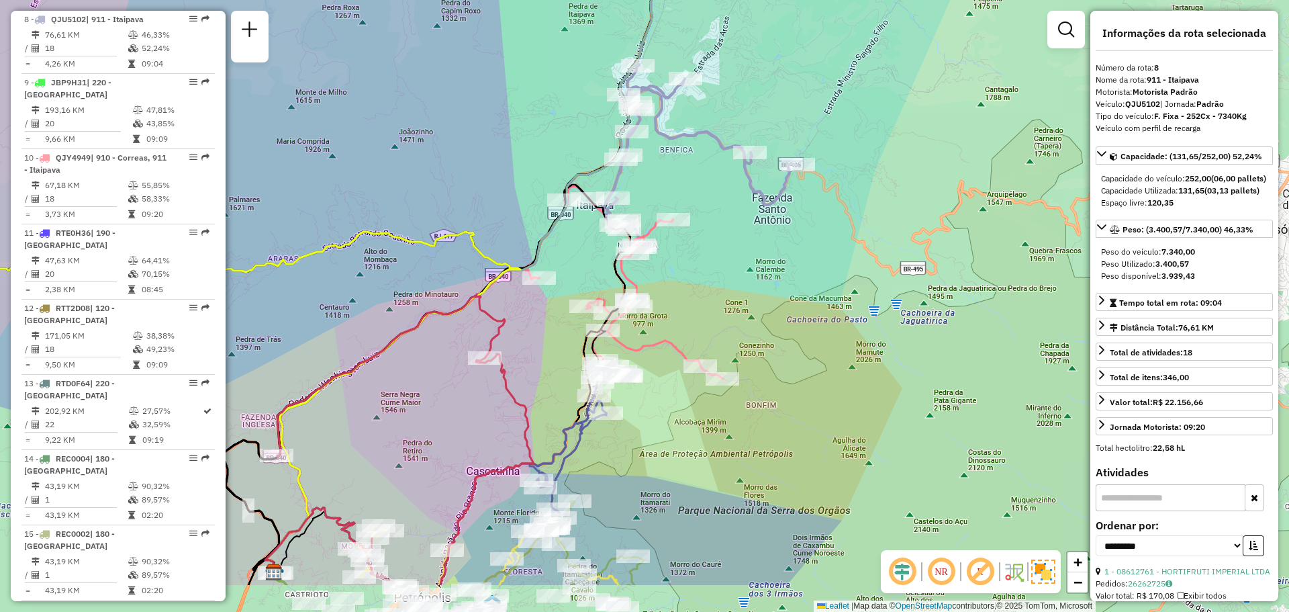
drag, startPoint x: 708, startPoint y: 287, endPoint x: 712, endPoint y: 250, distance: 37.2
click at [712, 250] on div "Janela de atendimento Grade de atendimento Capacidade Transportadoras Veículos …" at bounding box center [644, 306] width 1289 height 612
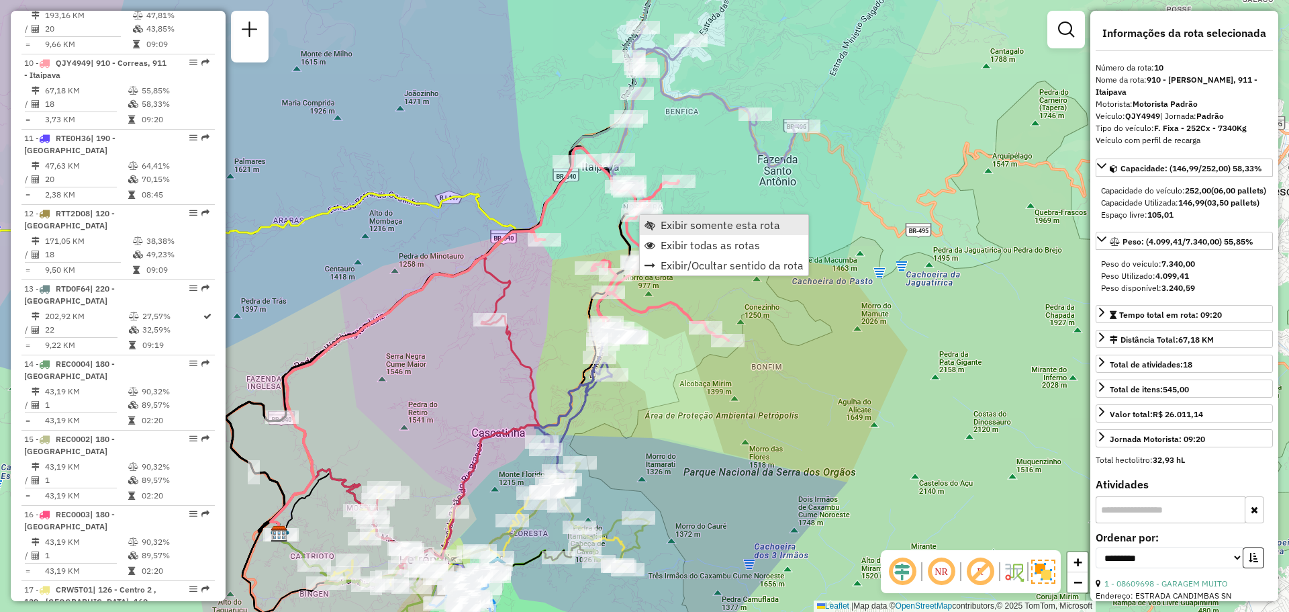
scroll to position [1232, 0]
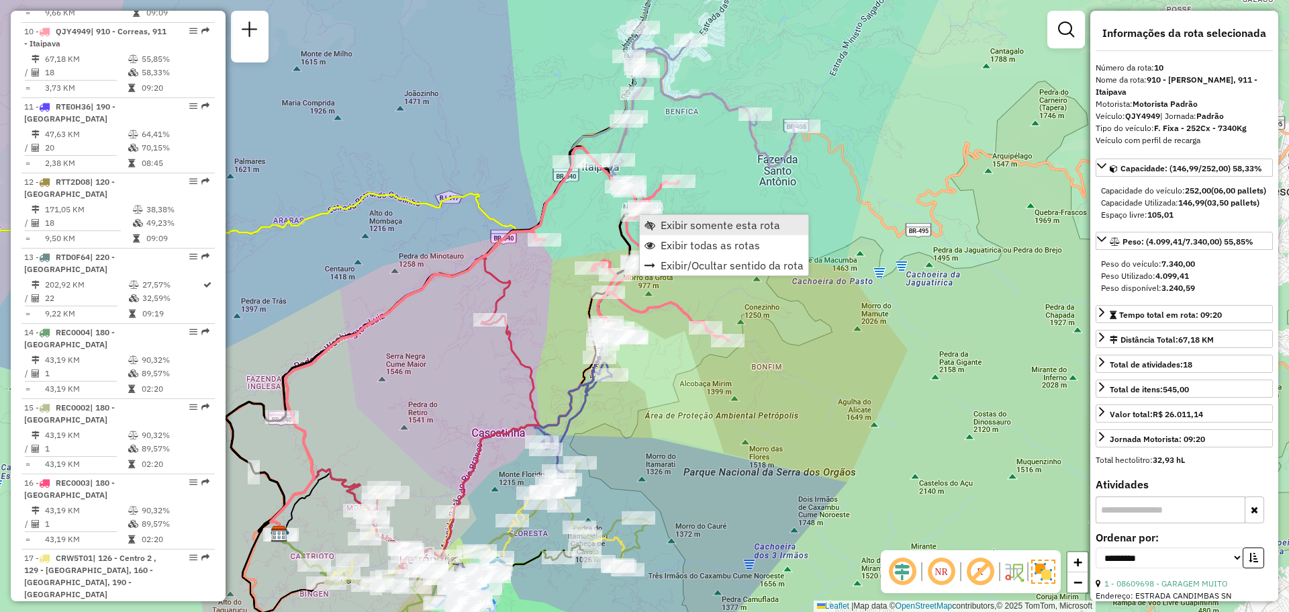
click at [657, 230] on link "Exibir somente esta rota" at bounding box center [724, 225] width 168 height 20
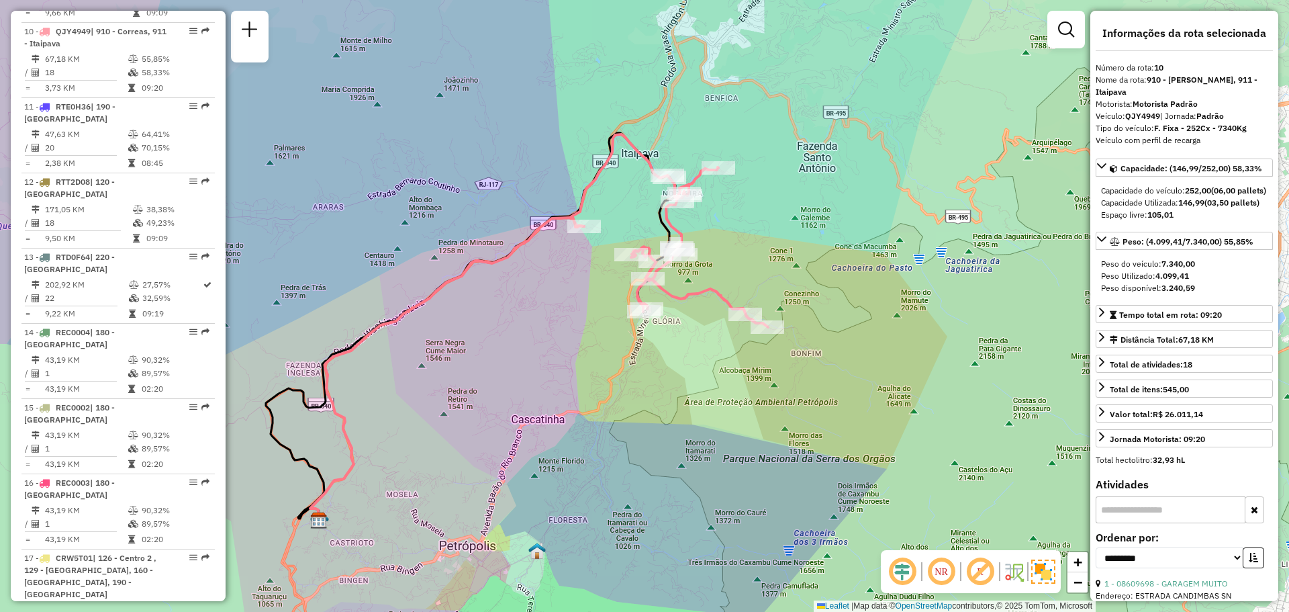
drag, startPoint x: 705, startPoint y: 261, endPoint x: 572, endPoint y: 277, distance: 133.9
click at [573, 277] on div "Janela de atendimento Grade de atendimento Capacidade Transportadoras Veículos …" at bounding box center [644, 306] width 1289 height 612
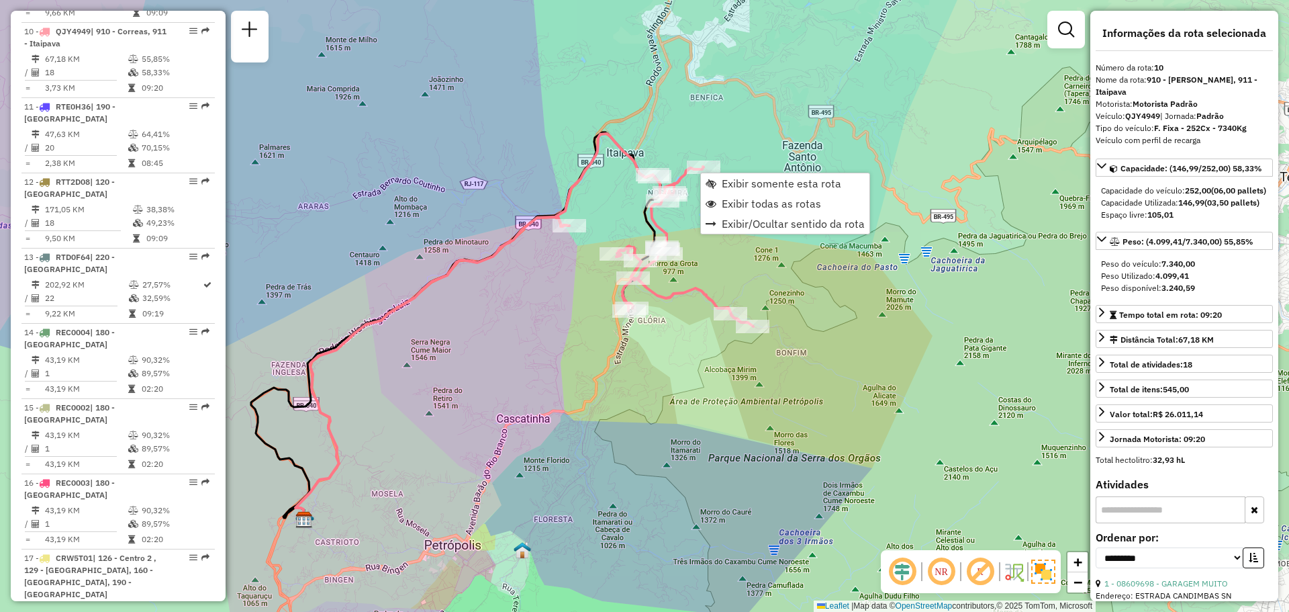
click at [748, 267] on div "Janela de atendimento Grade de atendimento Capacidade Transportadoras Veículos …" at bounding box center [644, 306] width 1289 height 612
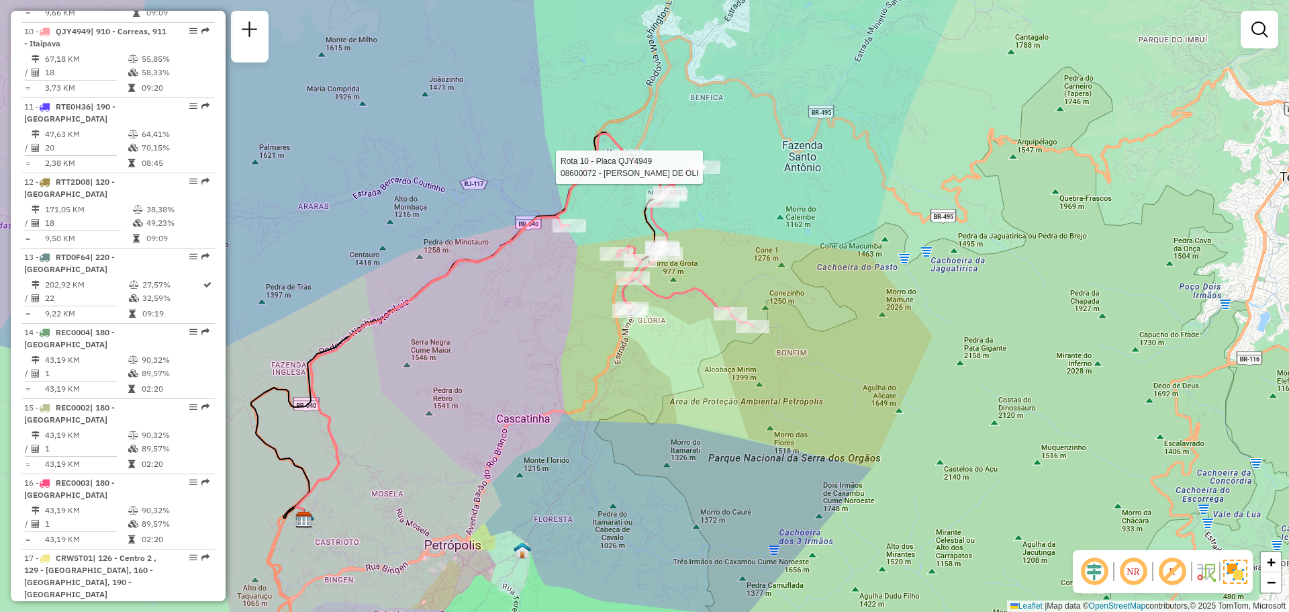
select select "**********"
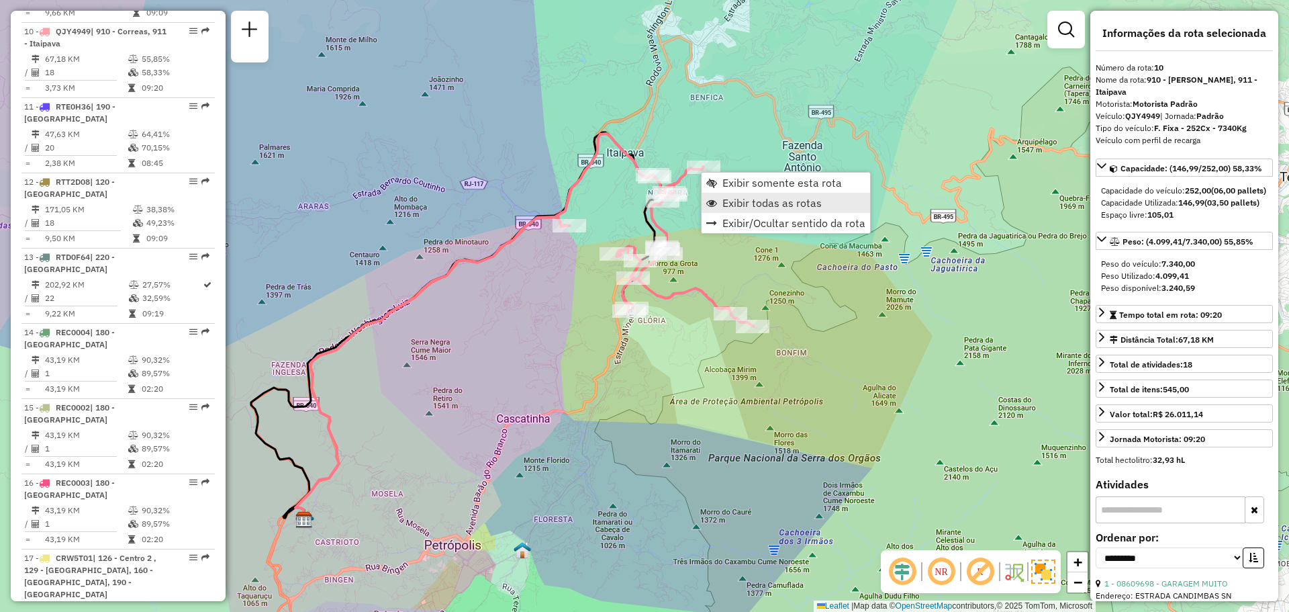
click at [729, 200] on span "Exibir todas as rotas" at bounding box center [771, 202] width 99 height 11
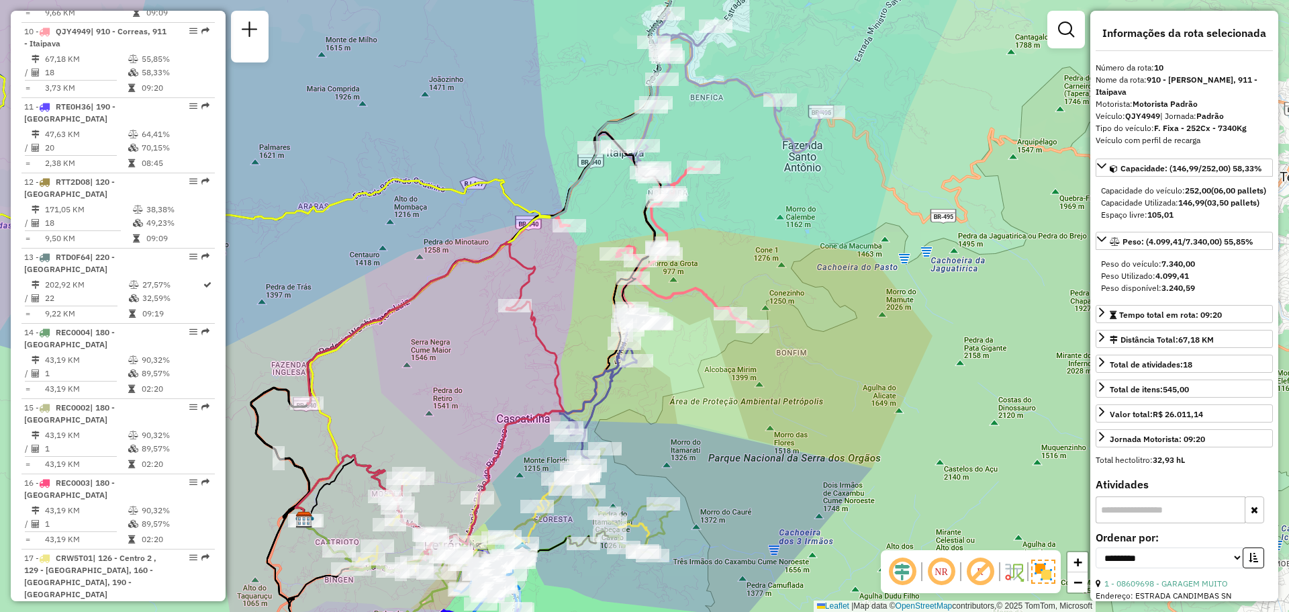
drag, startPoint x: 744, startPoint y: 252, endPoint x: 793, endPoint y: 112, distance: 148.6
click at [789, 122] on div "Janela de atendimento Grade de atendimento Capacidade Transportadoras Veículos …" at bounding box center [644, 306] width 1289 height 612
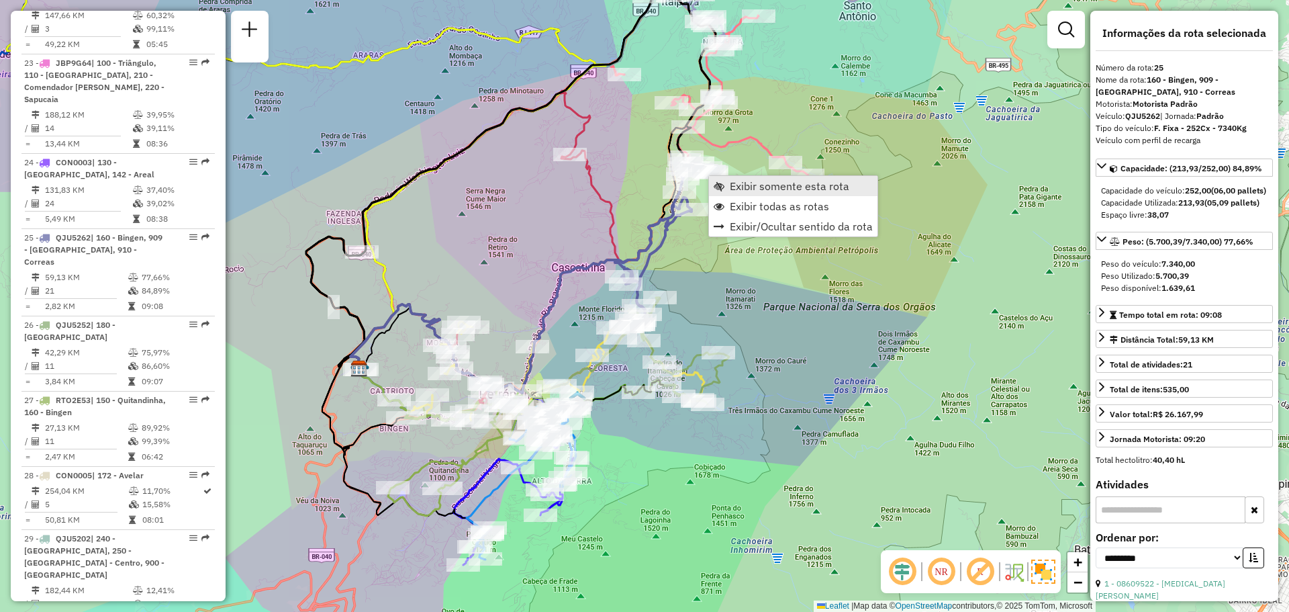
scroll to position [2323, 0]
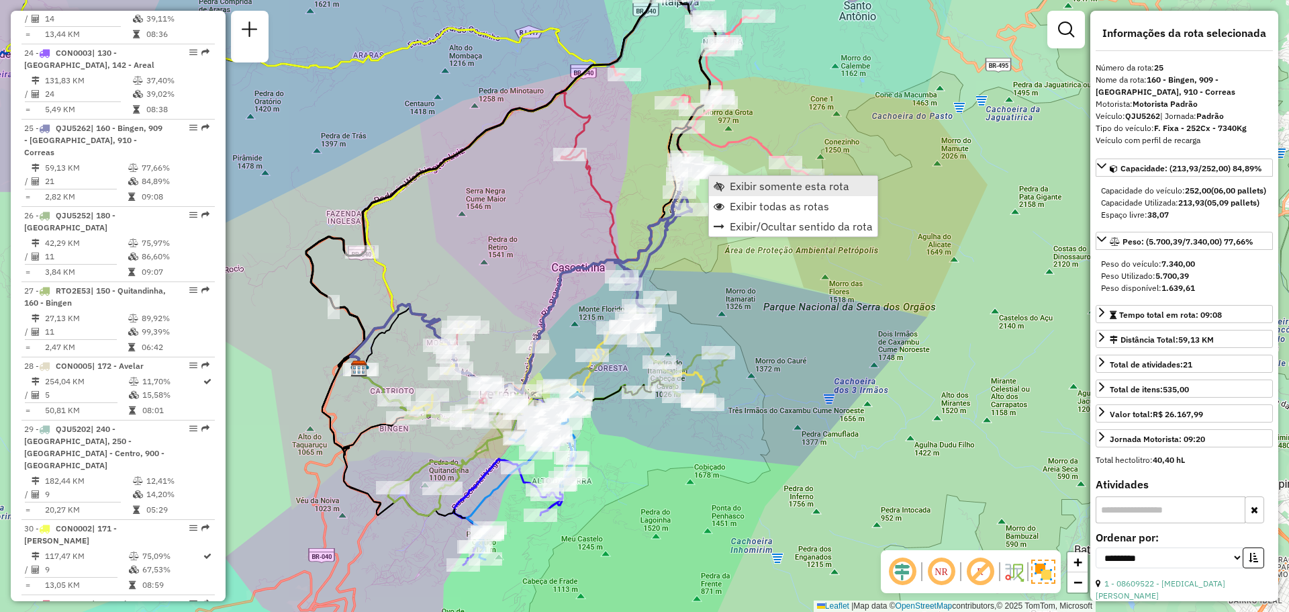
click at [736, 183] on span "Exibir somente esta rota" at bounding box center [789, 186] width 119 height 11
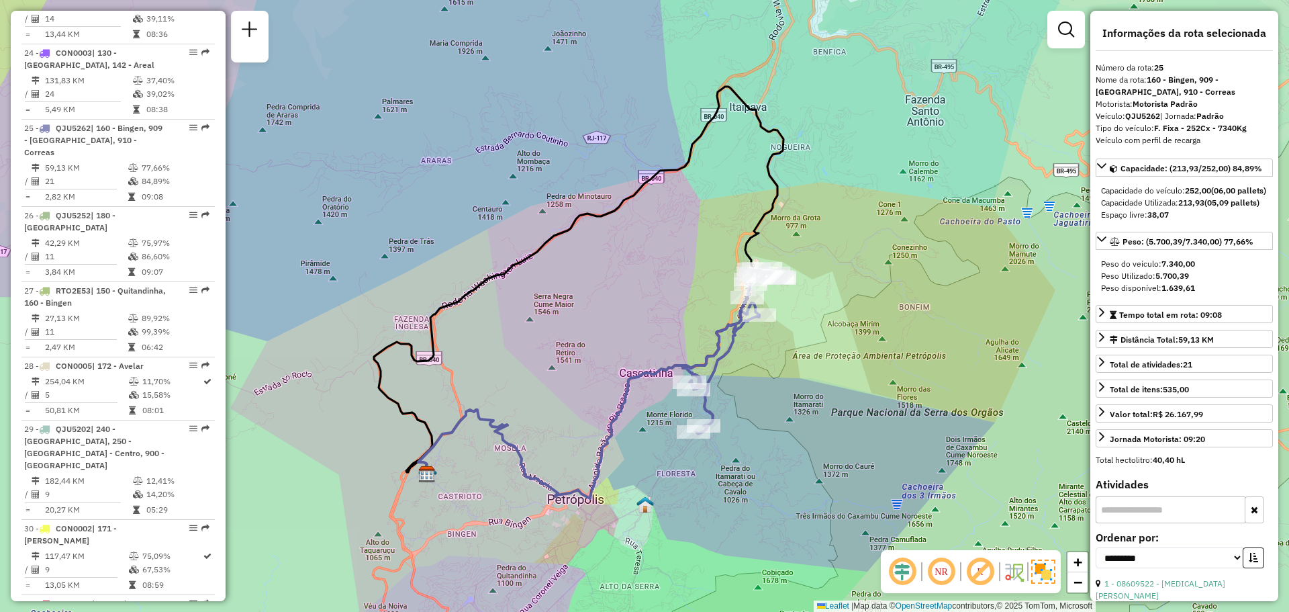
drag, startPoint x: 726, startPoint y: 272, endPoint x: 686, endPoint y: 268, distance: 40.5
click at [663, 247] on div "Janela de atendimento Grade de atendimento Capacidade Transportadoras Veículos …" at bounding box center [644, 306] width 1289 height 612
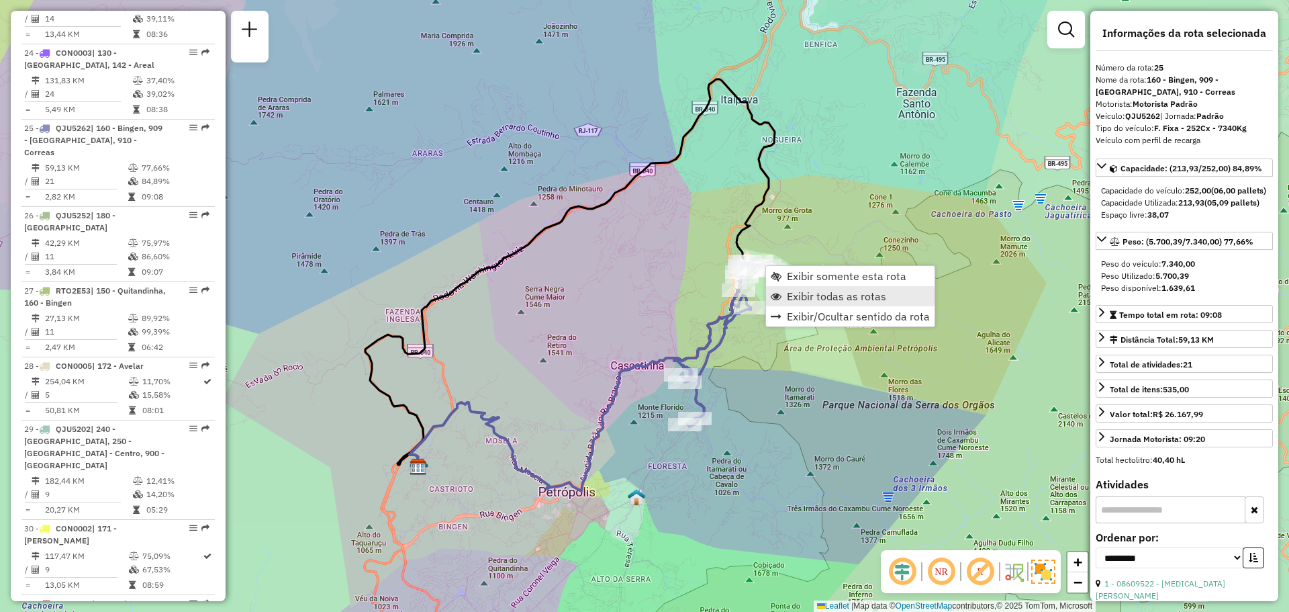
click at [795, 295] on span "Exibir todas as rotas" at bounding box center [836, 296] width 99 height 11
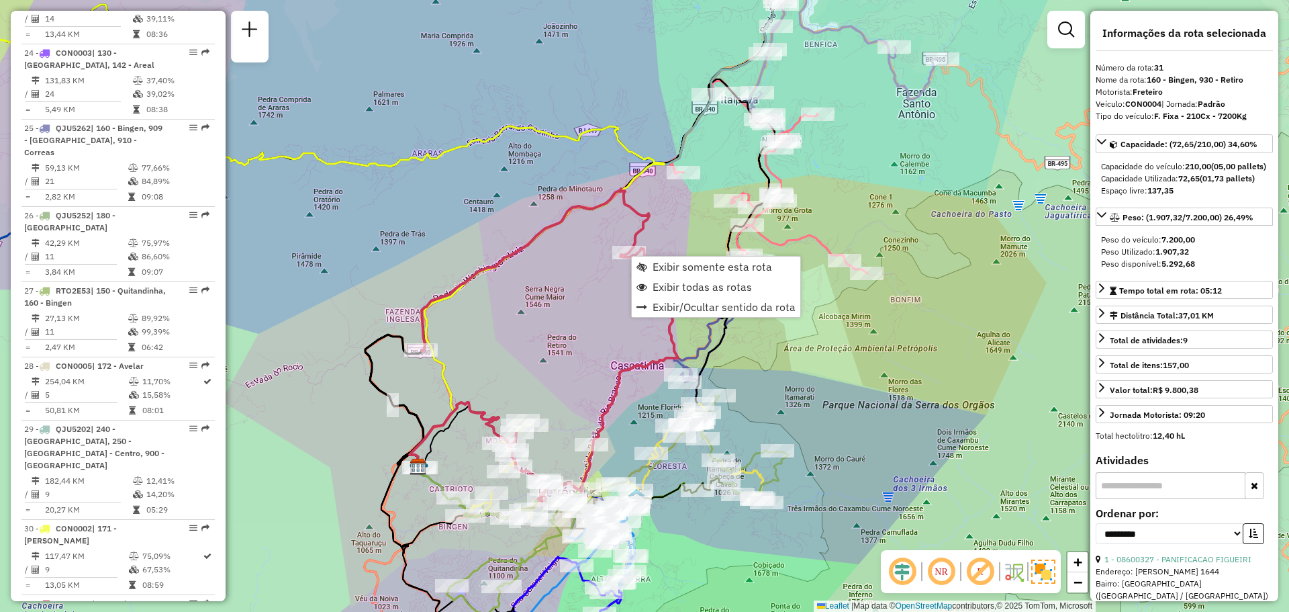
scroll to position [2601, 0]
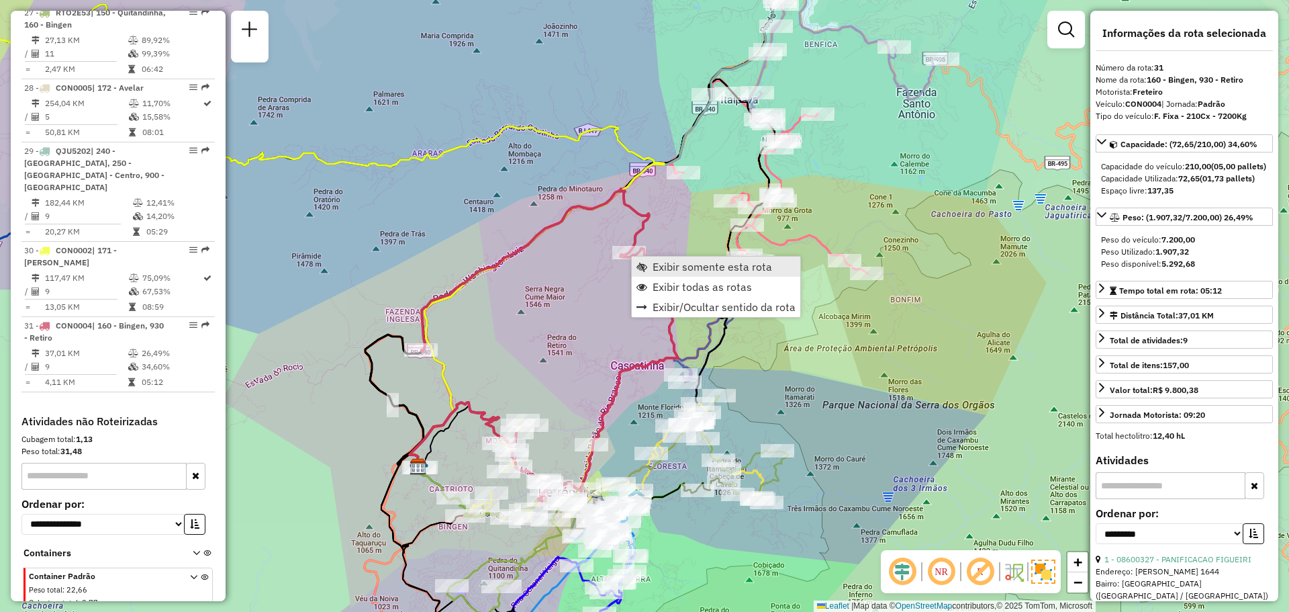
click at [658, 272] on span "Exibir somente esta rota" at bounding box center [711, 266] width 119 height 11
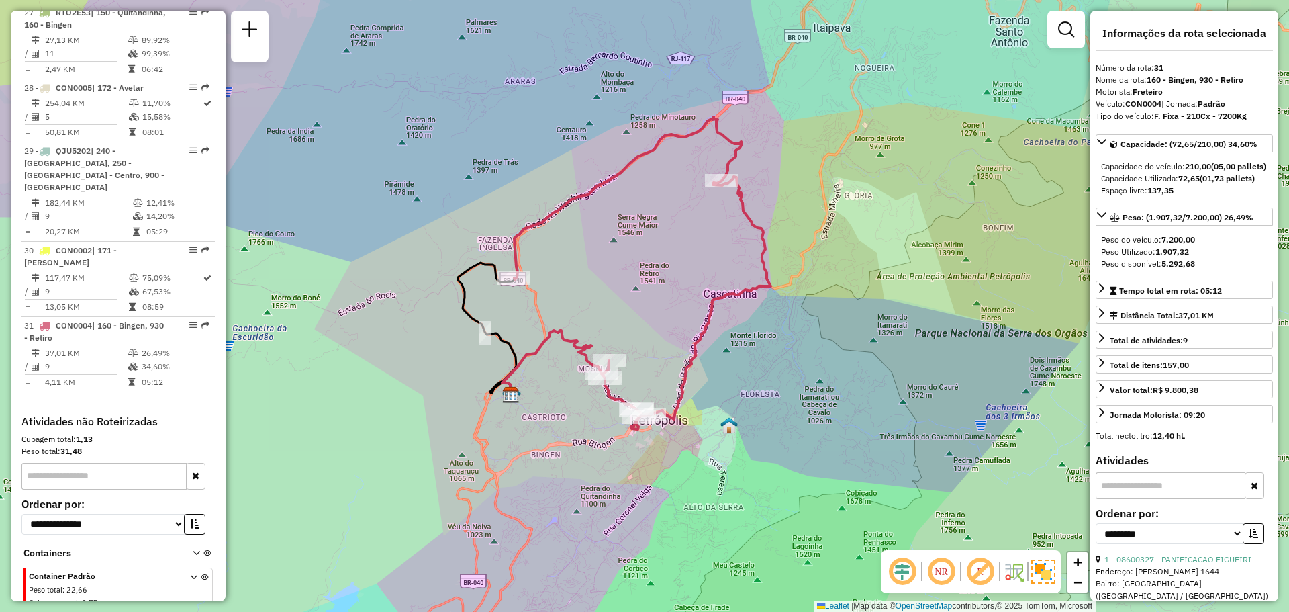
drag, startPoint x: 665, startPoint y: 301, endPoint x: 634, endPoint y: 269, distance: 44.7
click at [634, 269] on div "Janela de atendimento Grade de atendimento Capacidade Transportadoras Veículos …" at bounding box center [644, 306] width 1289 height 612
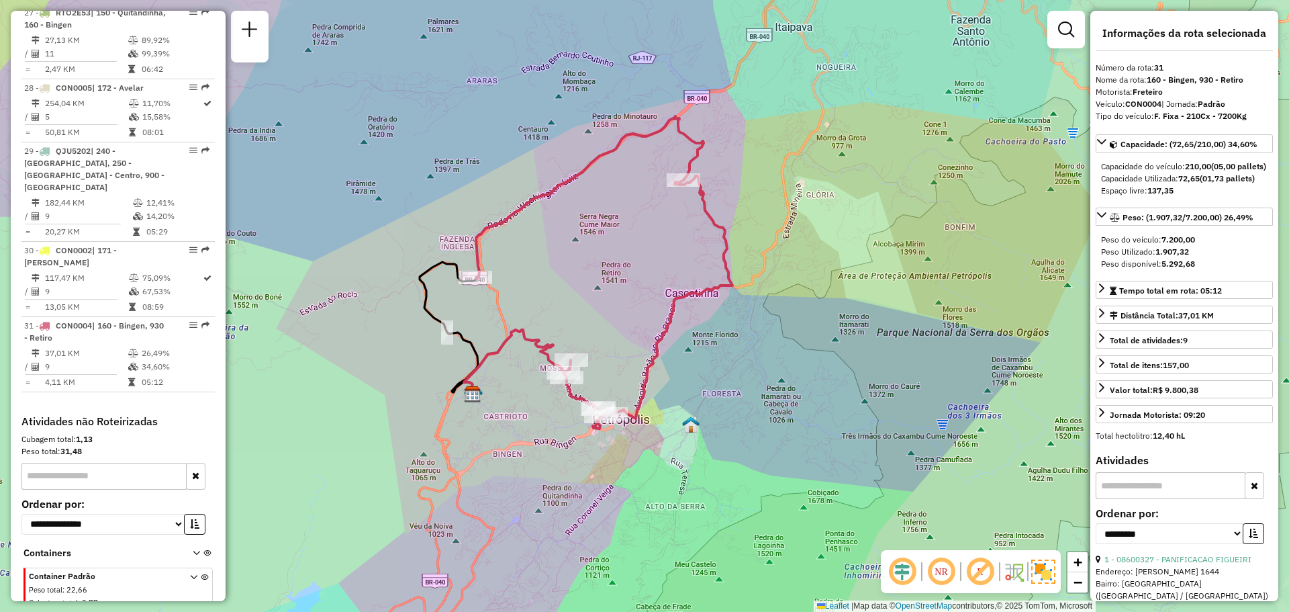
drag, startPoint x: 700, startPoint y: 276, endPoint x: 661, endPoint y: 273, distance: 39.7
click at [661, 273] on div "Janela de atendimento Grade de atendimento Capacidade Transportadoras Veículos …" at bounding box center [644, 306] width 1289 height 612
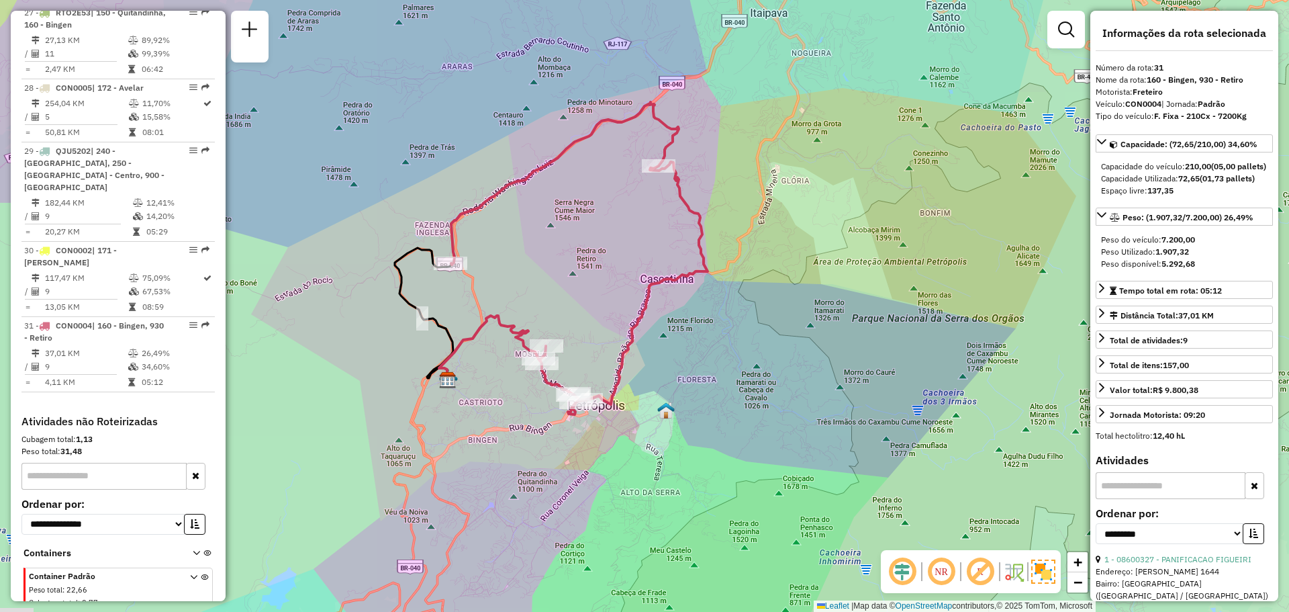
drag, startPoint x: 621, startPoint y: 351, endPoint x: 608, endPoint y: 344, distance: 14.7
click at [608, 344] on div "Janela de atendimento Grade de atendimento Capacidade Transportadoras Veículos …" at bounding box center [644, 306] width 1289 height 612
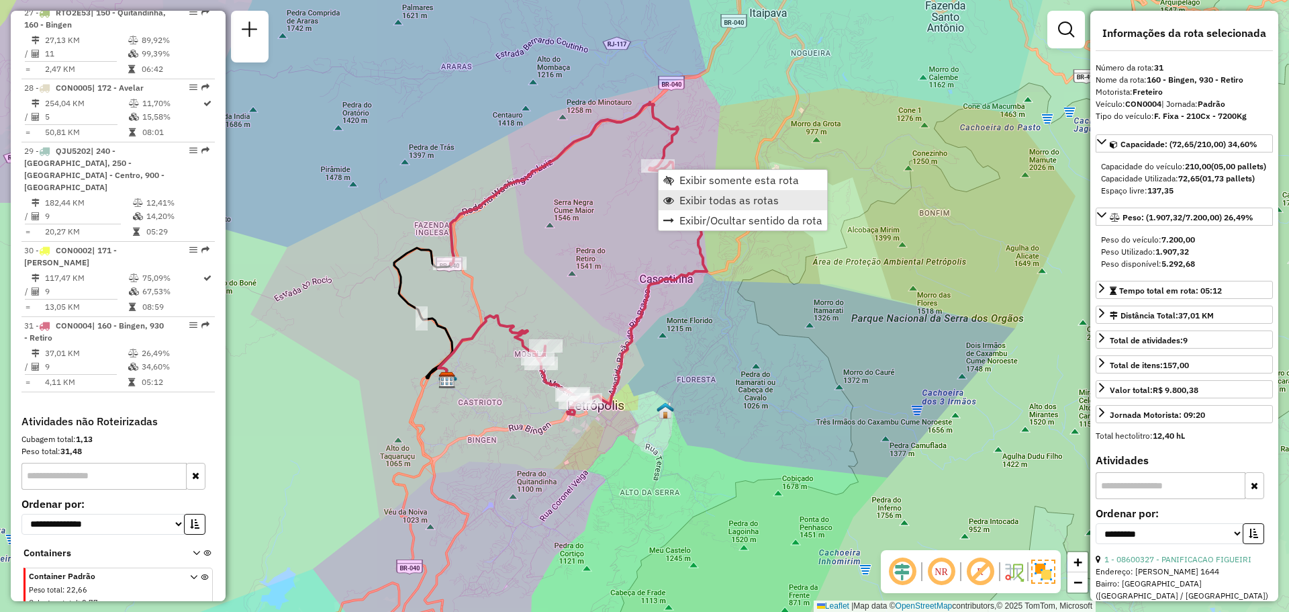
click at [701, 197] on span "Exibir todas as rotas" at bounding box center [728, 200] width 99 height 11
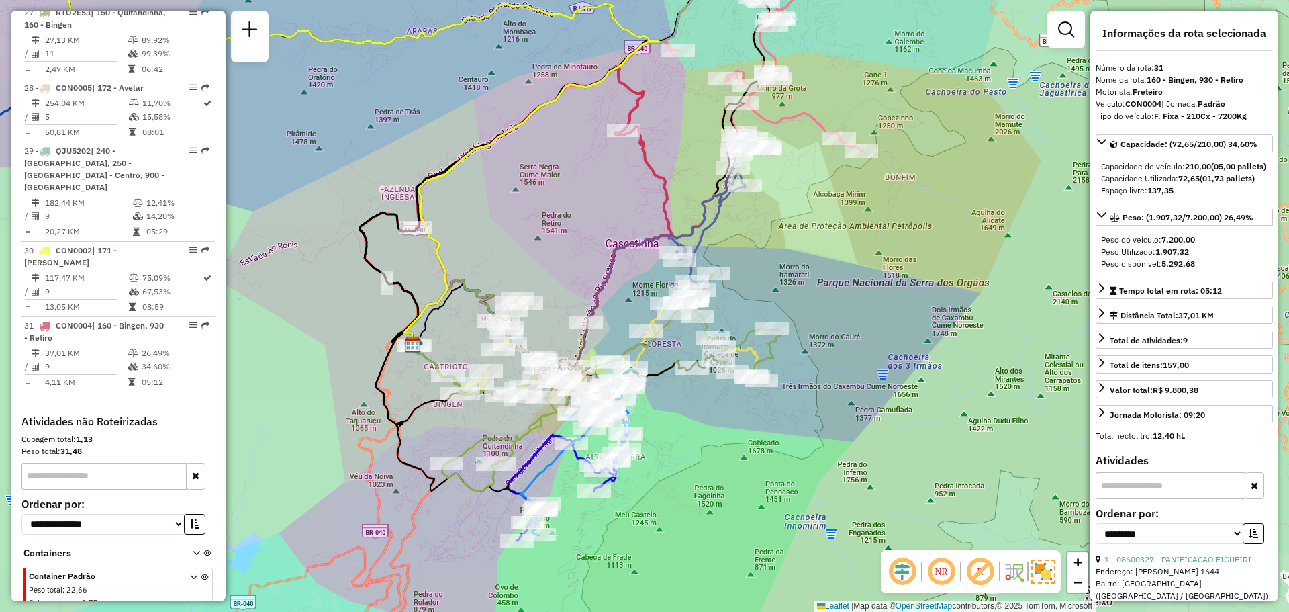
drag, startPoint x: 667, startPoint y: 261, endPoint x: 608, endPoint y: 155, distance: 121.1
click at [605, 160] on div "Janela de atendimento Grade de atendimento Capacidade Transportadoras Veículos …" at bounding box center [644, 306] width 1289 height 612
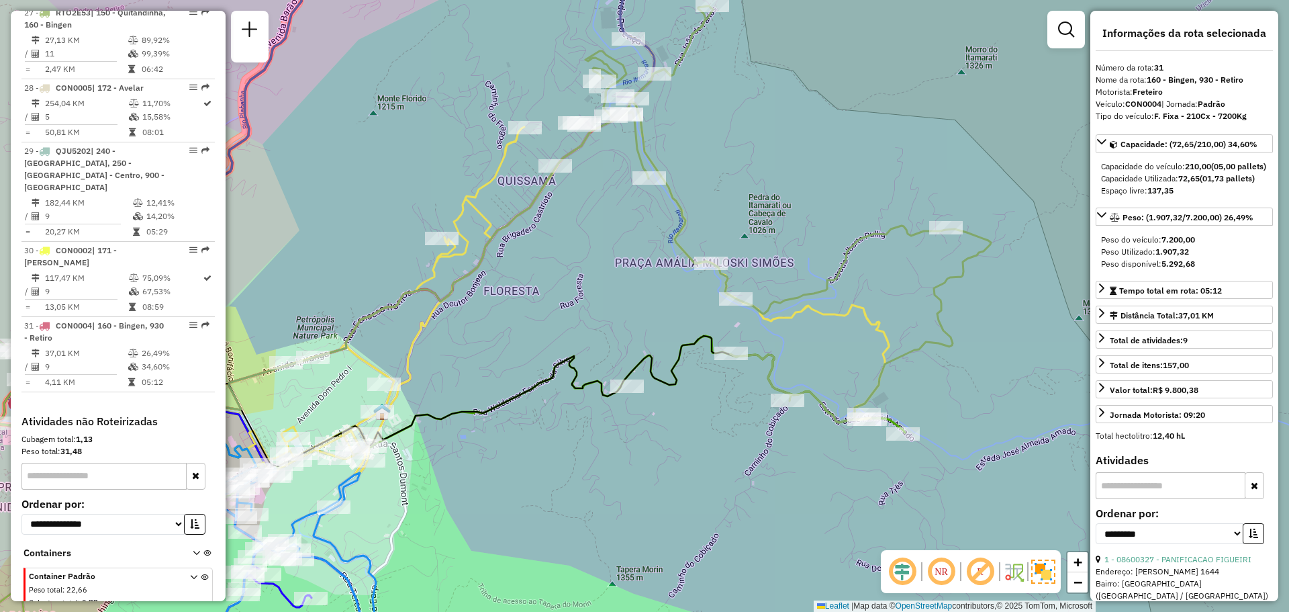
drag, startPoint x: 635, startPoint y: 271, endPoint x: 618, endPoint y: 254, distance: 23.8
click at [618, 256] on div "Janela de atendimento Grade de atendimento Capacidade Transportadoras Veículos …" at bounding box center [644, 306] width 1289 height 612
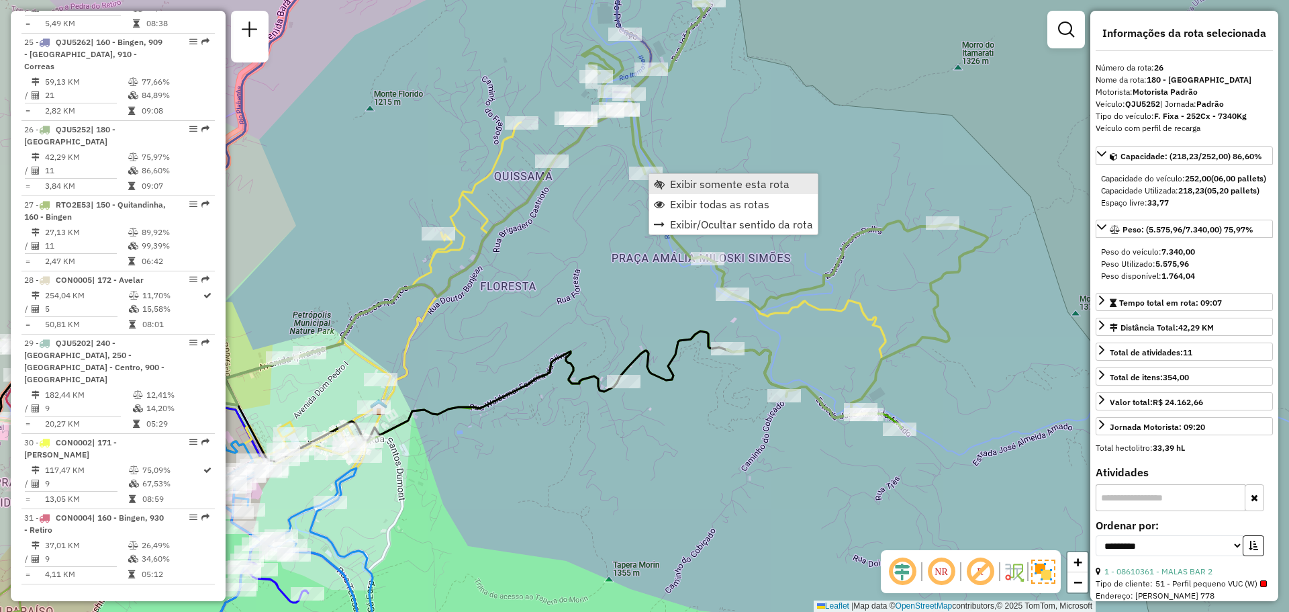
scroll to position [2398, 0]
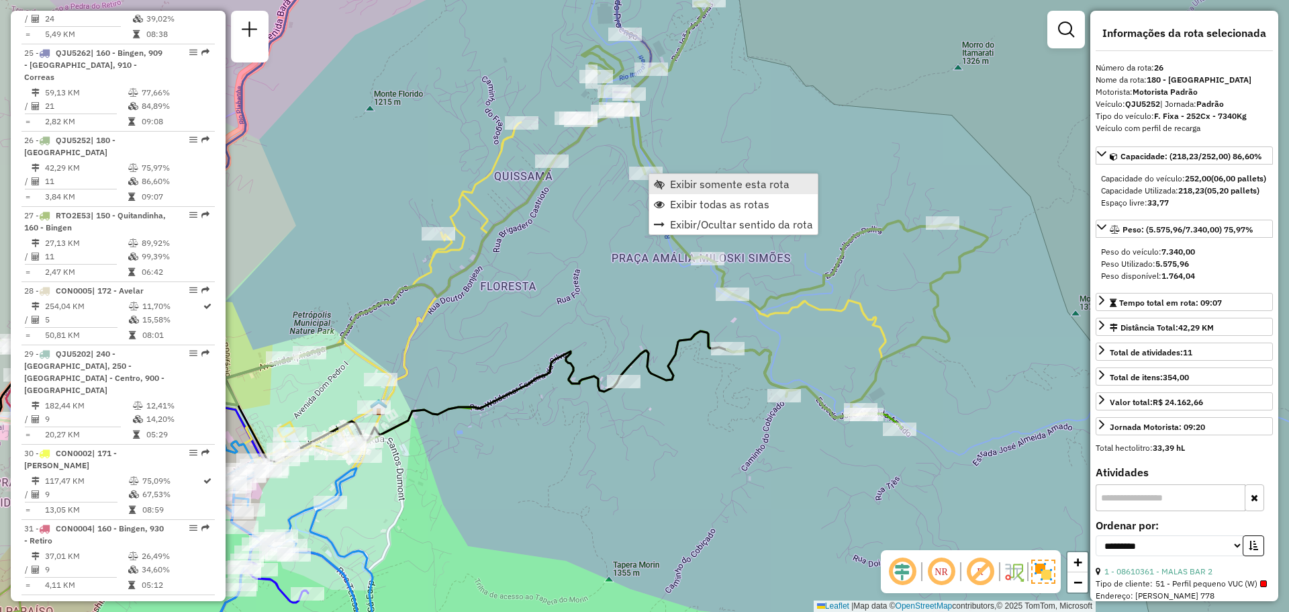
click at [667, 186] on link "Exibir somente esta rota" at bounding box center [733, 184] width 168 height 20
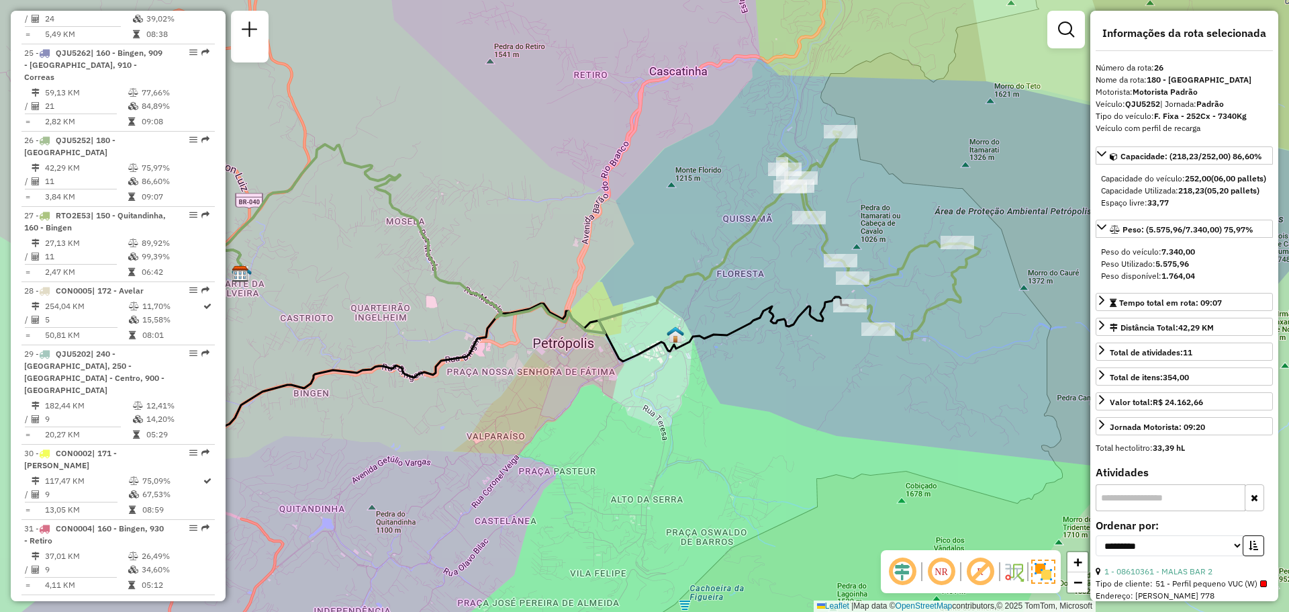
drag, startPoint x: 748, startPoint y: 308, endPoint x: 601, endPoint y: 264, distance: 153.3
click at [601, 265] on div "Janela de atendimento Grade de atendimento Capacidade Transportadoras Veículos …" at bounding box center [644, 306] width 1289 height 612
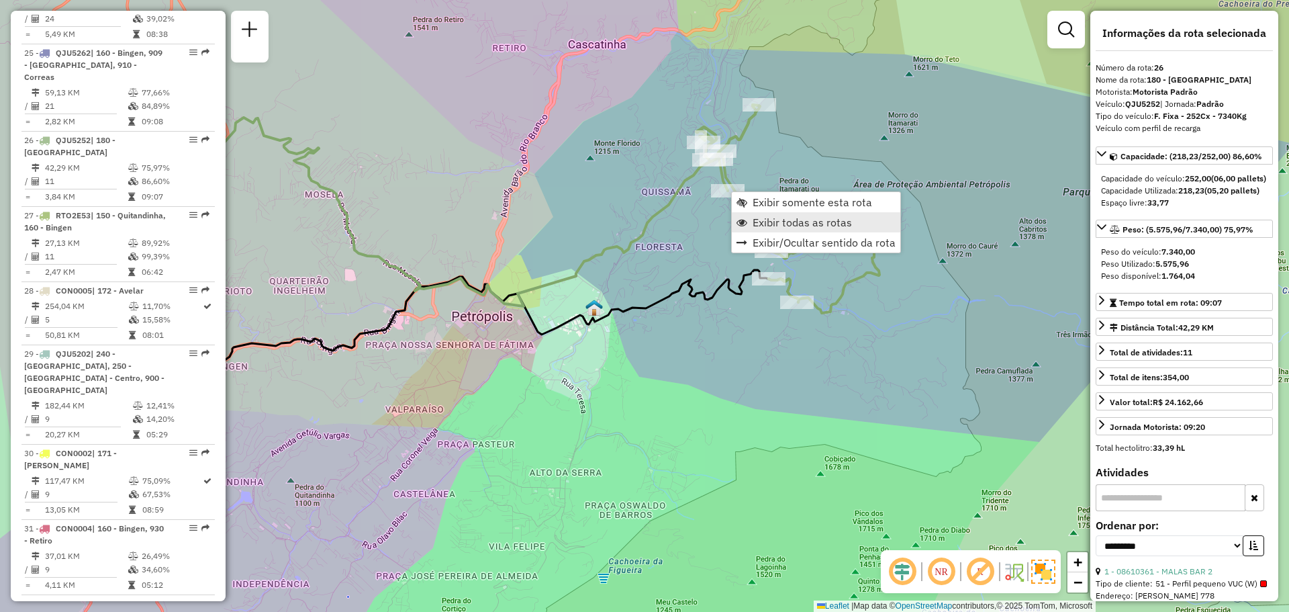
click at [765, 224] on span "Exibir todas as rotas" at bounding box center [801, 222] width 99 height 11
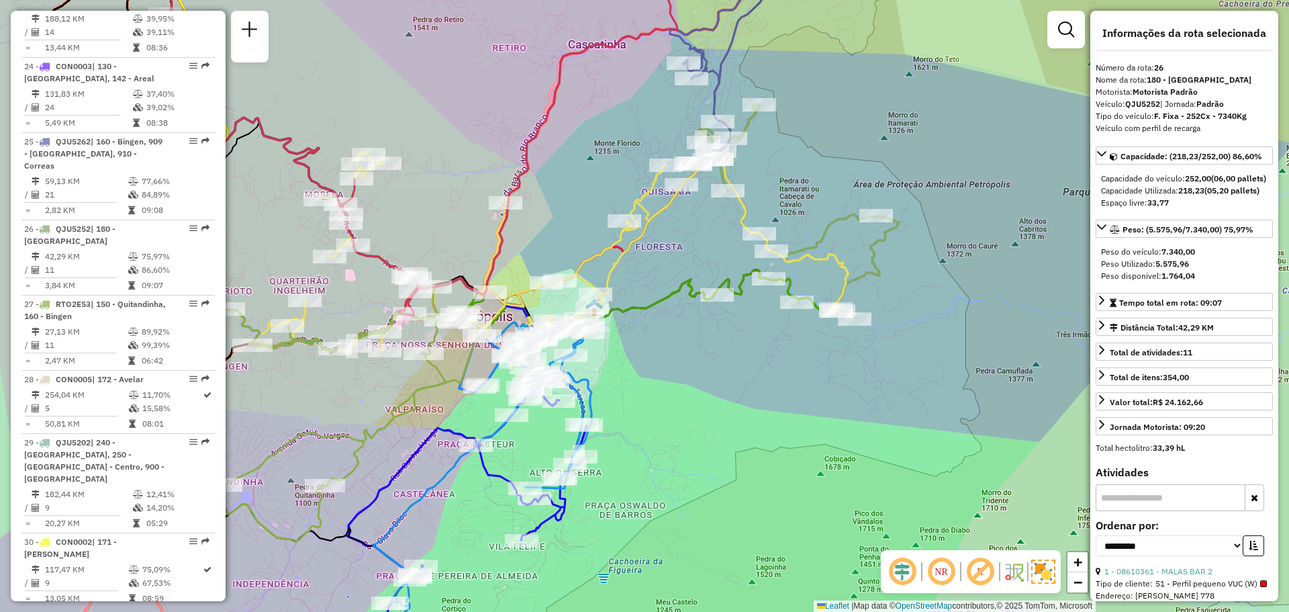
scroll to position [2331, 0]
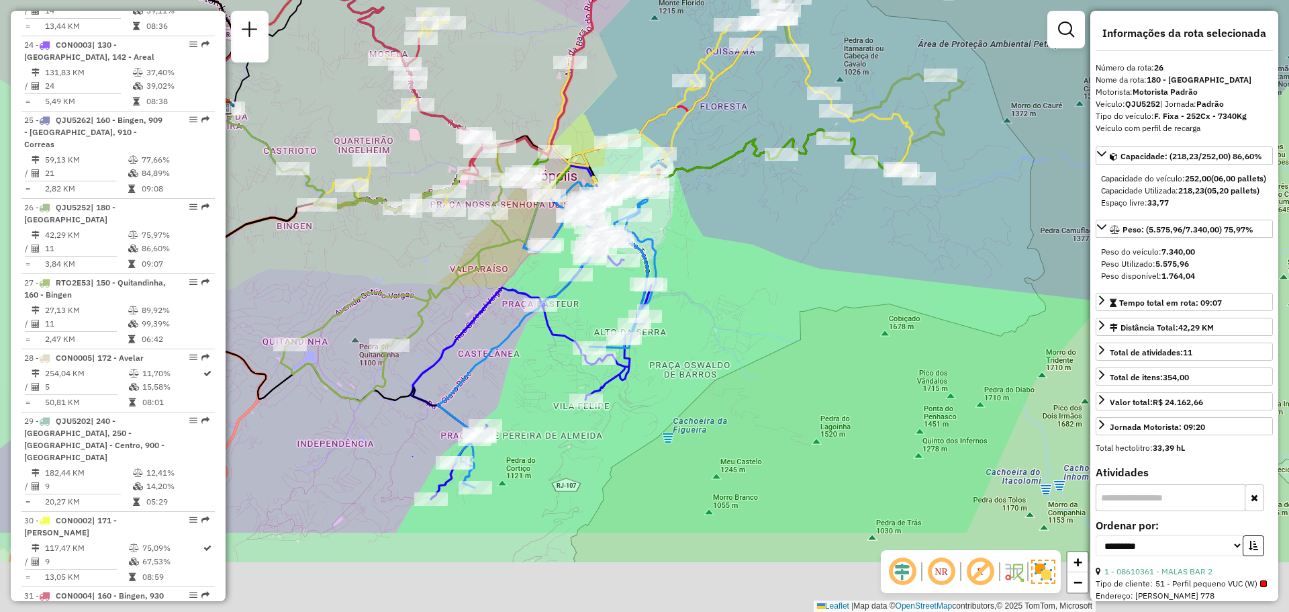
drag, startPoint x: 714, startPoint y: 361, endPoint x: 844, endPoint y: 183, distance: 220.6
click at [844, 183] on div "Janela de atendimento Grade de atendimento Capacidade Transportadoras Veículos …" at bounding box center [644, 306] width 1289 height 612
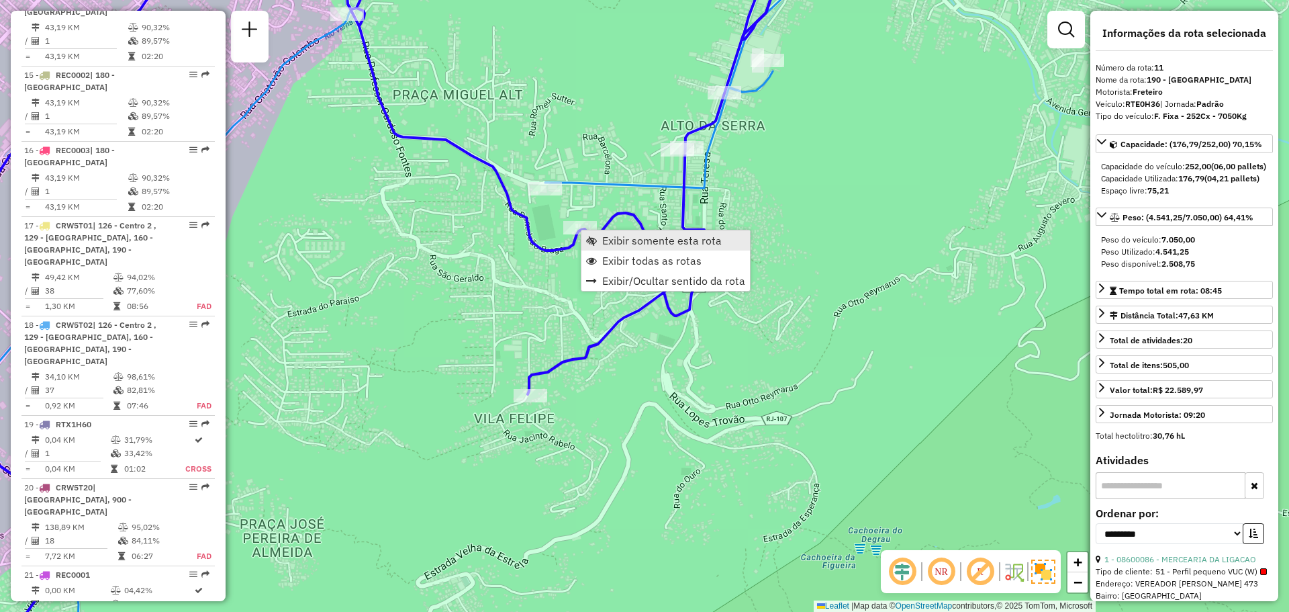
scroll to position [1307, 0]
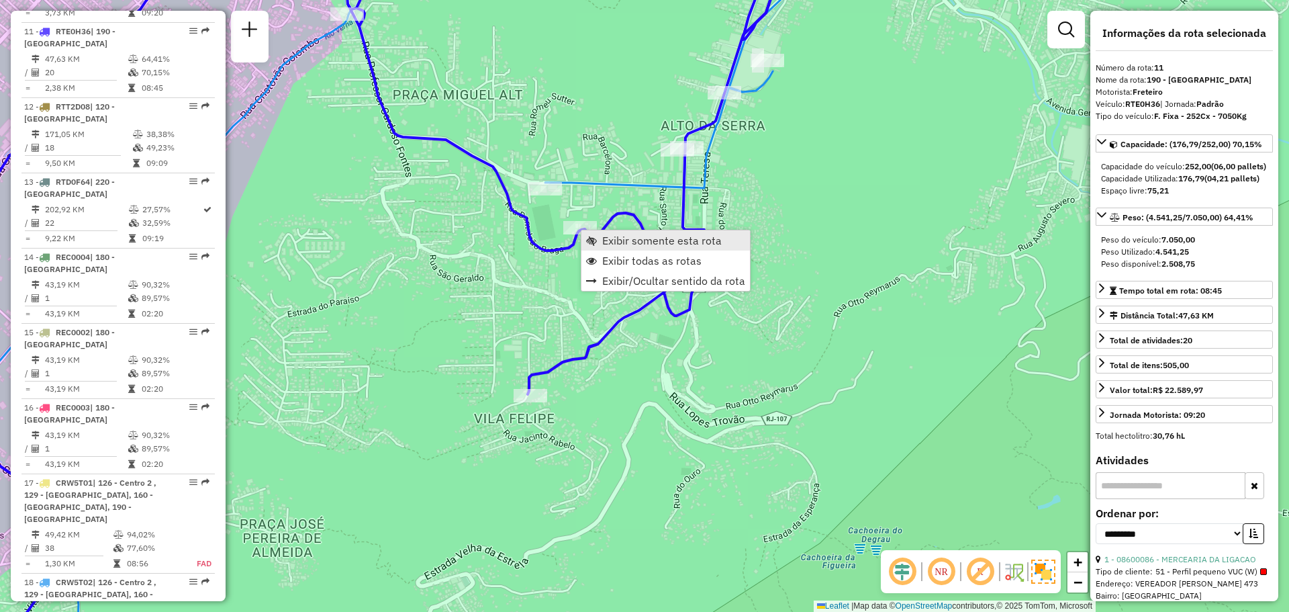
click at [591, 237] on span "Exibir somente esta rota" at bounding box center [591, 240] width 11 height 11
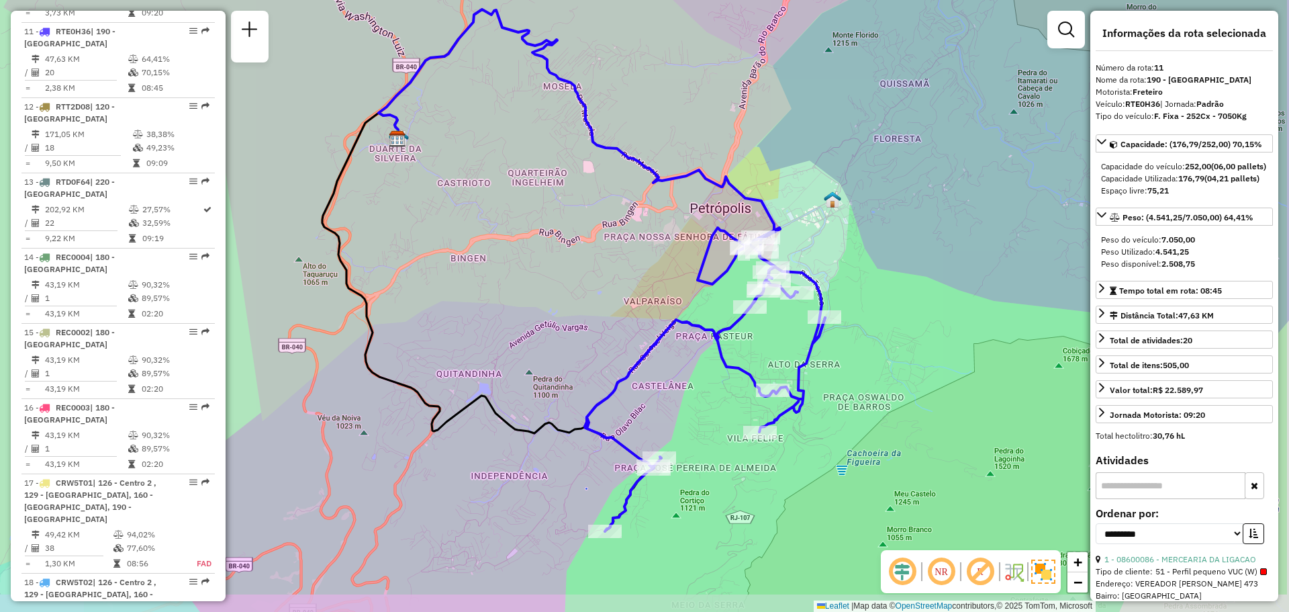
drag, startPoint x: 662, startPoint y: 356, endPoint x: 591, endPoint y: 321, distance: 79.0
click at [591, 321] on div "Janela de atendimento Grade de atendimento Capacidade Transportadoras Veículos …" at bounding box center [644, 306] width 1289 height 612
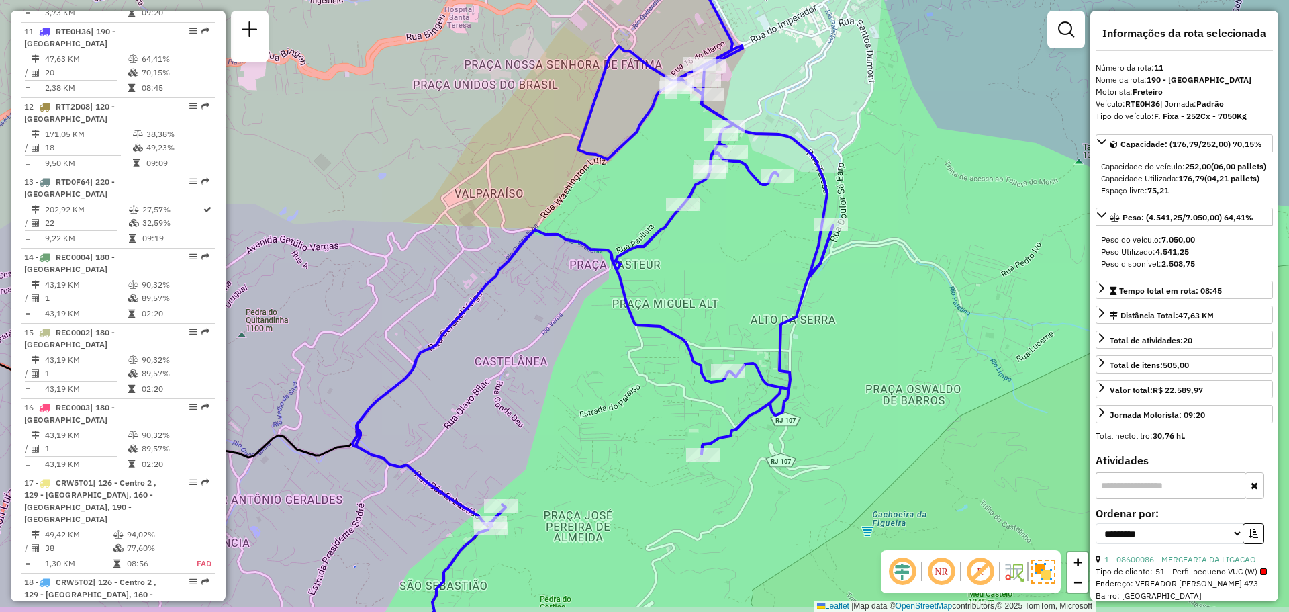
drag, startPoint x: 728, startPoint y: 275, endPoint x: 728, endPoint y: 266, distance: 9.4
click at [728, 266] on div "Janela de atendimento Grade de atendimento Capacidade Transportadoras Veículos …" at bounding box center [644, 306] width 1289 height 612
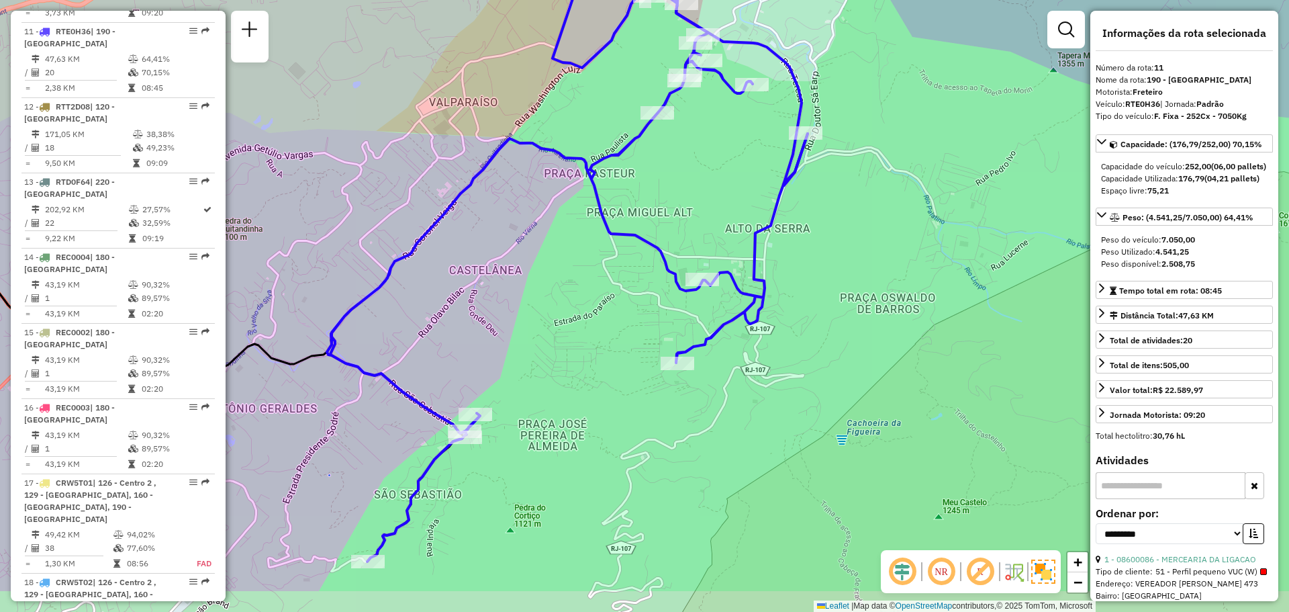
drag, startPoint x: 650, startPoint y: 438, endPoint x: 642, endPoint y: 275, distance: 163.3
click at [641, 277] on div "Janela de atendimento Grade de atendimento Capacidade Transportadoras Veículos …" at bounding box center [644, 306] width 1289 height 612
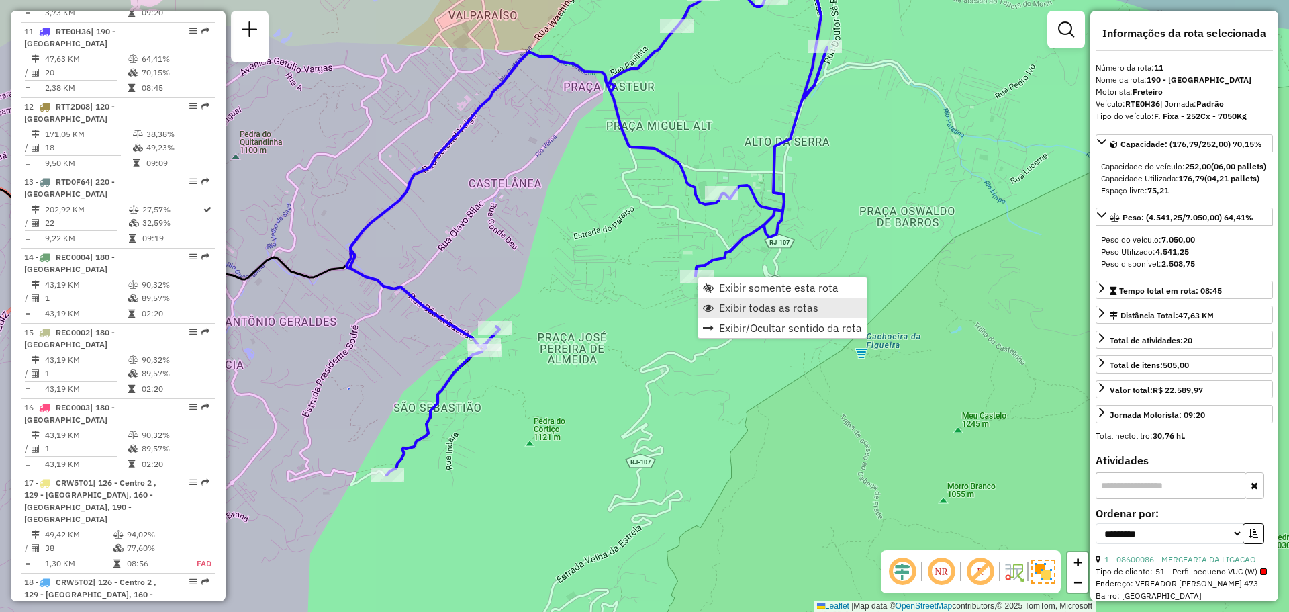
click at [738, 305] on span "Exibir todas as rotas" at bounding box center [768, 307] width 99 height 11
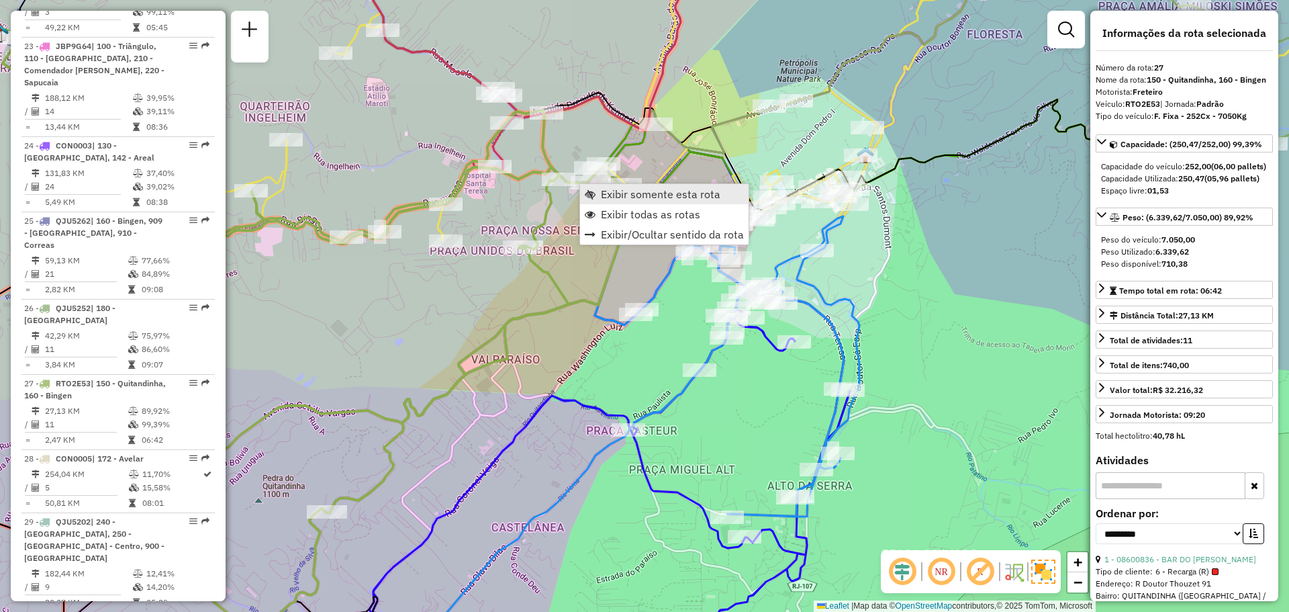
scroll to position [2462, 0]
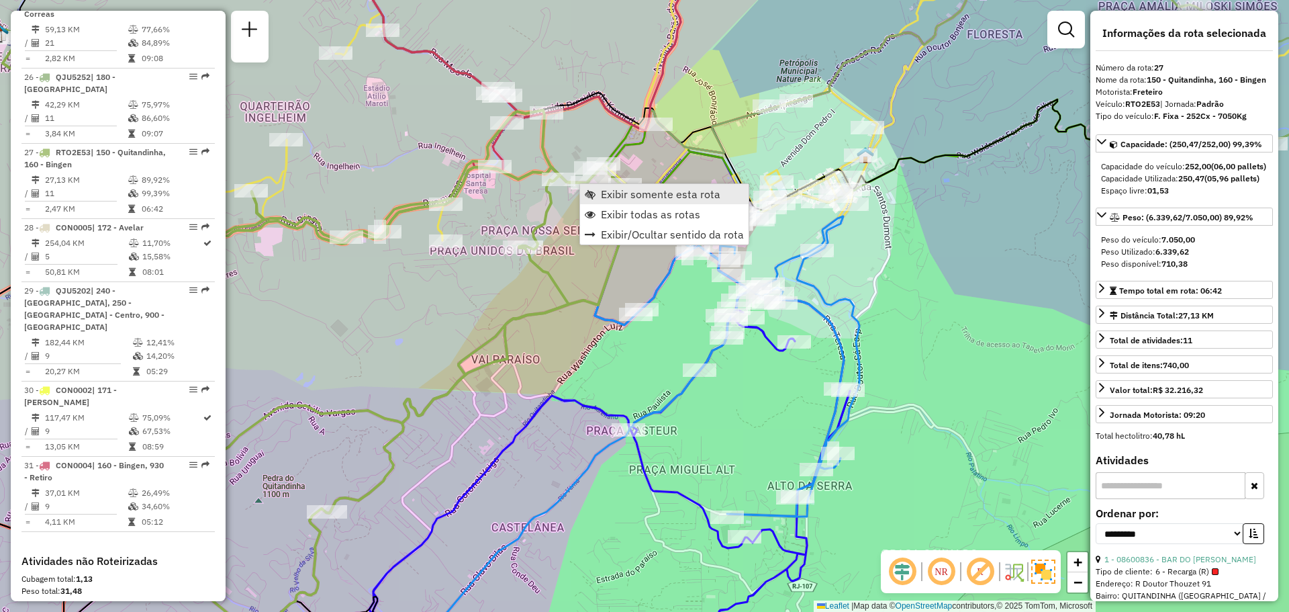
click at [603, 191] on span "Exibir somente esta rota" at bounding box center [660, 194] width 119 height 11
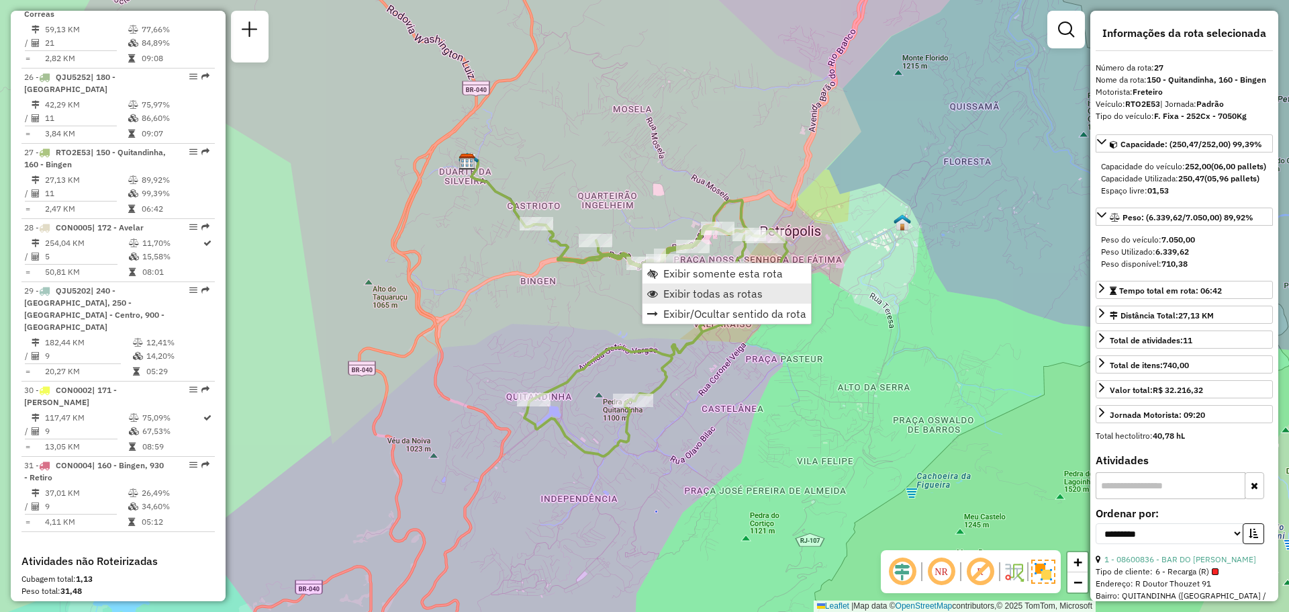
click at [680, 290] on span "Exibir todas as rotas" at bounding box center [712, 293] width 99 height 11
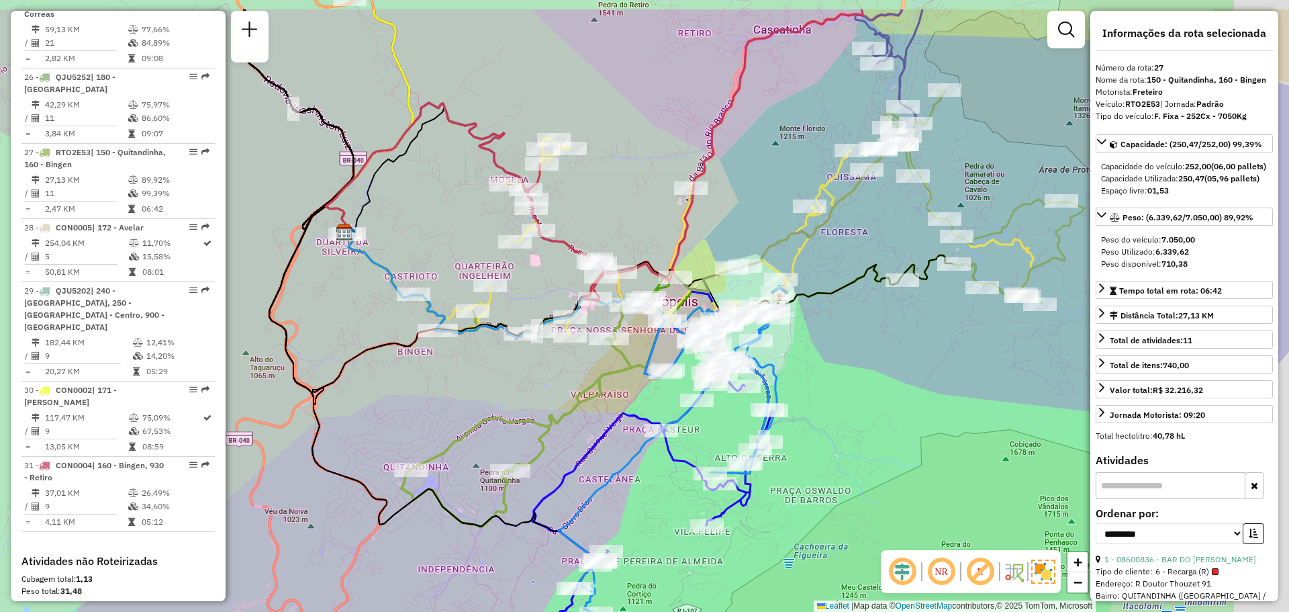
drag, startPoint x: 684, startPoint y: 311, endPoint x: 553, endPoint y: 412, distance: 165.1
click at [553, 412] on div "Janela de atendimento Grade de atendimento Capacidade Transportadoras Veículos …" at bounding box center [644, 306] width 1289 height 612
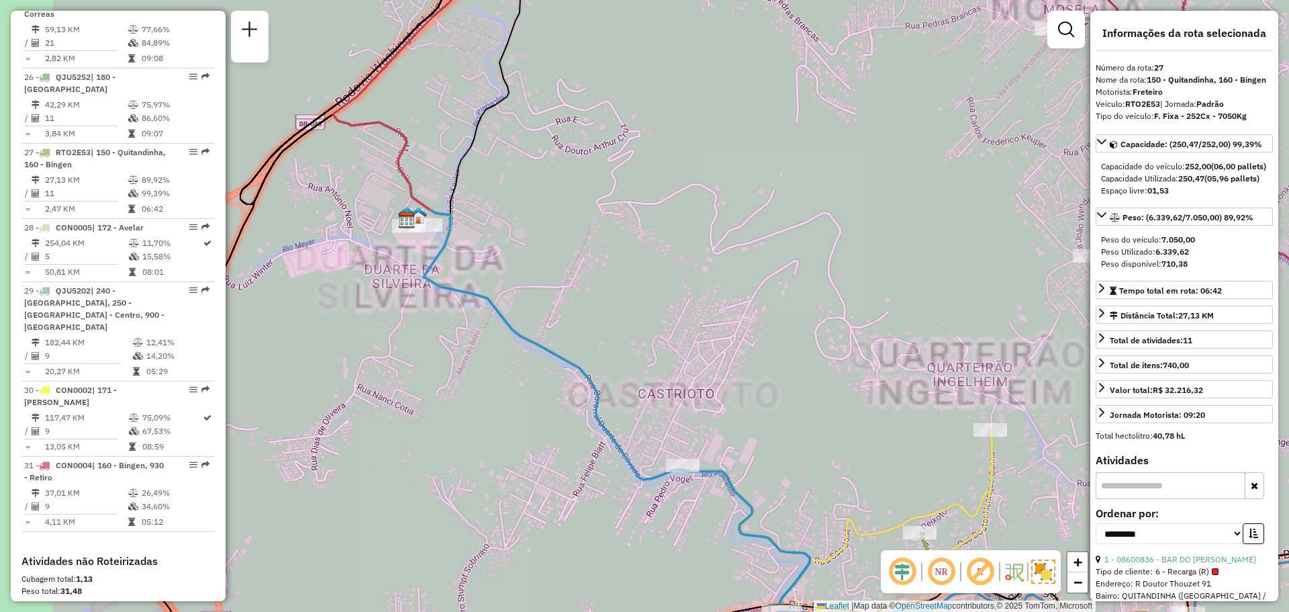
drag, startPoint x: 365, startPoint y: 266, endPoint x: 582, endPoint y: 256, distance: 217.7
click at [577, 260] on div "Janela de atendimento Grade de atendimento Capacidade Transportadoras Veículos …" at bounding box center [644, 306] width 1289 height 612
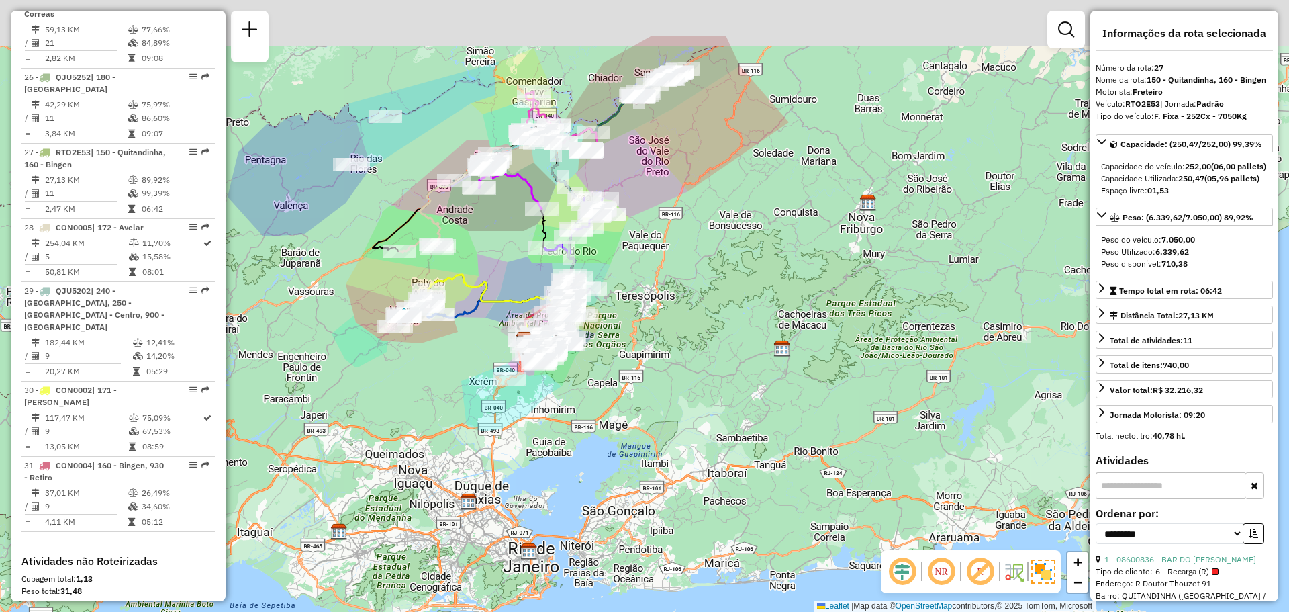
drag, startPoint x: 530, startPoint y: 168, endPoint x: 526, endPoint y: 311, distance: 143.0
click at [526, 310] on div "Janela de atendimento Grade de atendimento Capacidade Transportadoras Veículos …" at bounding box center [644, 306] width 1289 height 612
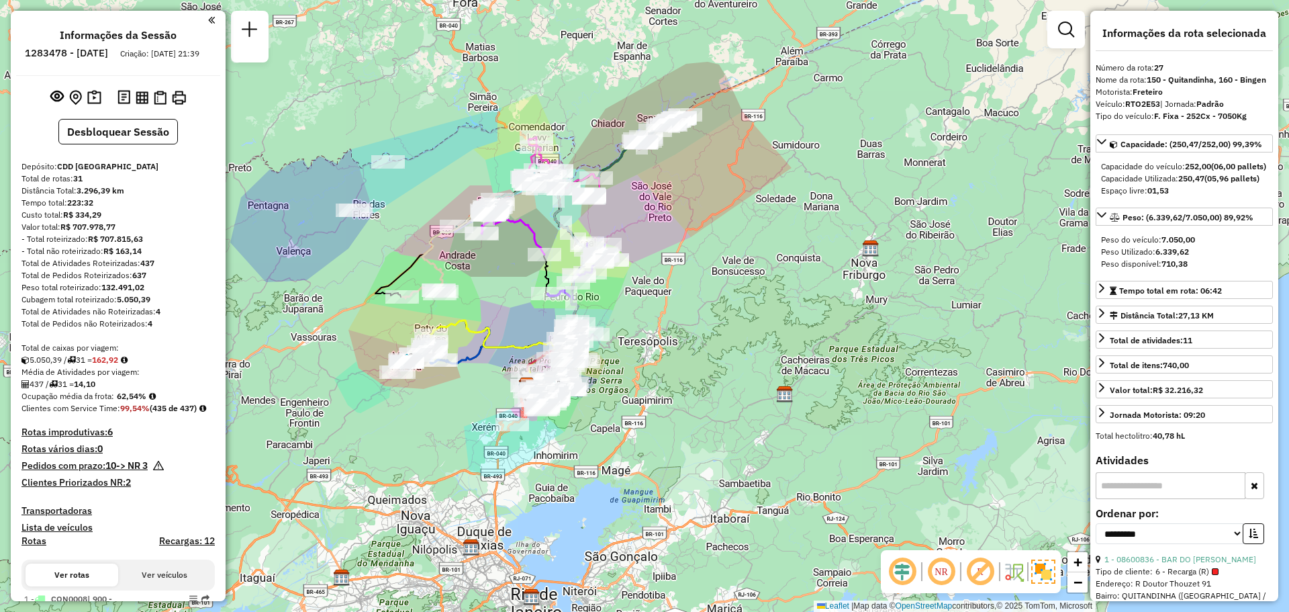
select select "**********"
